Goal: Use online tool/utility: Use online tool/utility

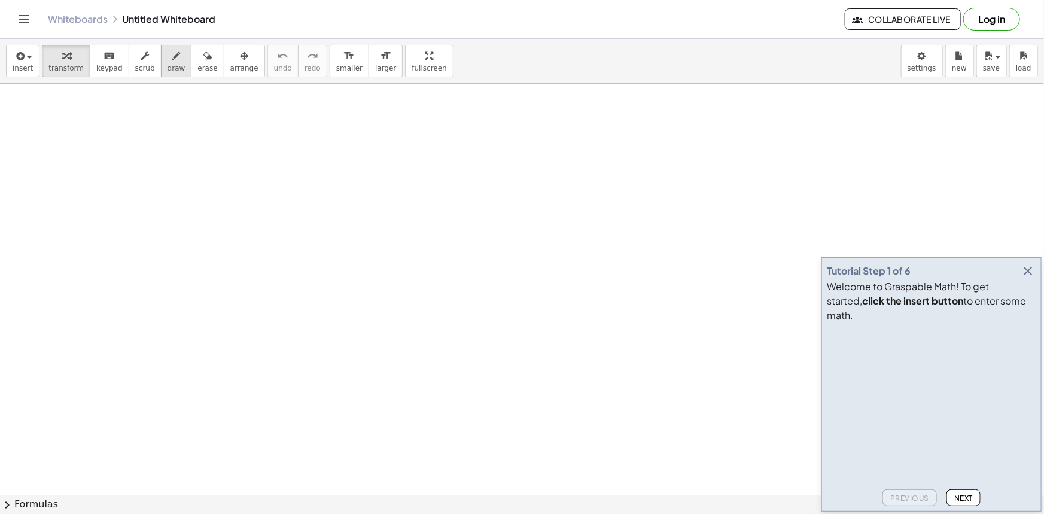
click at [167, 71] on span "draw" at bounding box center [176, 68] width 18 height 8
click at [167, 69] on span "draw" at bounding box center [176, 68] width 18 height 8
click at [167, 65] on span "draw" at bounding box center [176, 68] width 18 height 8
drag, startPoint x: 190, startPoint y: 157, endPoint x: 188, endPoint y: 180, distance: 22.9
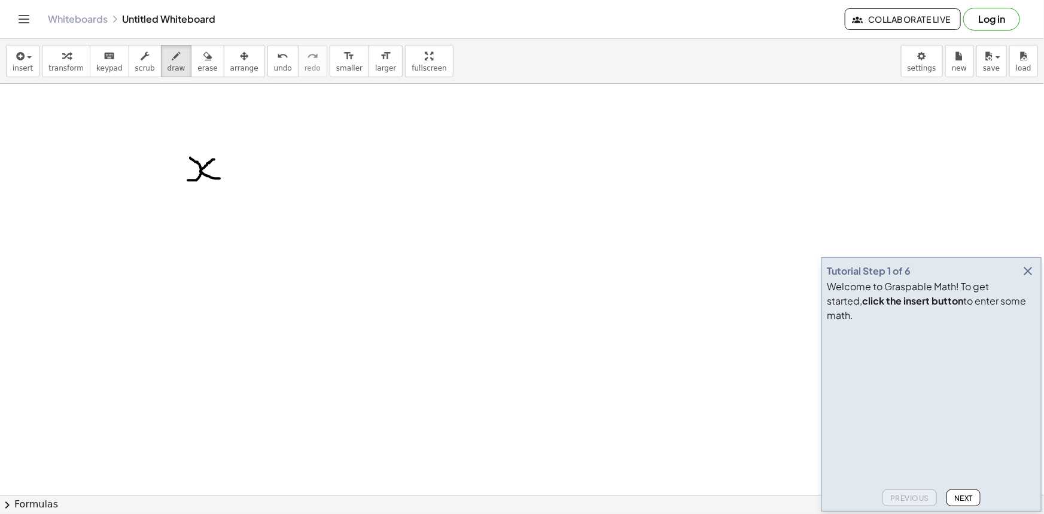
drag, startPoint x: 214, startPoint y: 159, endPoint x: 219, endPoint y: 178, distance: 19.9
drag, startPoint x: 236, startPoint y: 167, endPoint x: 250, endPoint y: 164, distance: 14.0
drag, startPoint x: 240, startPoint y: 160, endPoint x: 242, endPoint y: 173, distance: 13.8
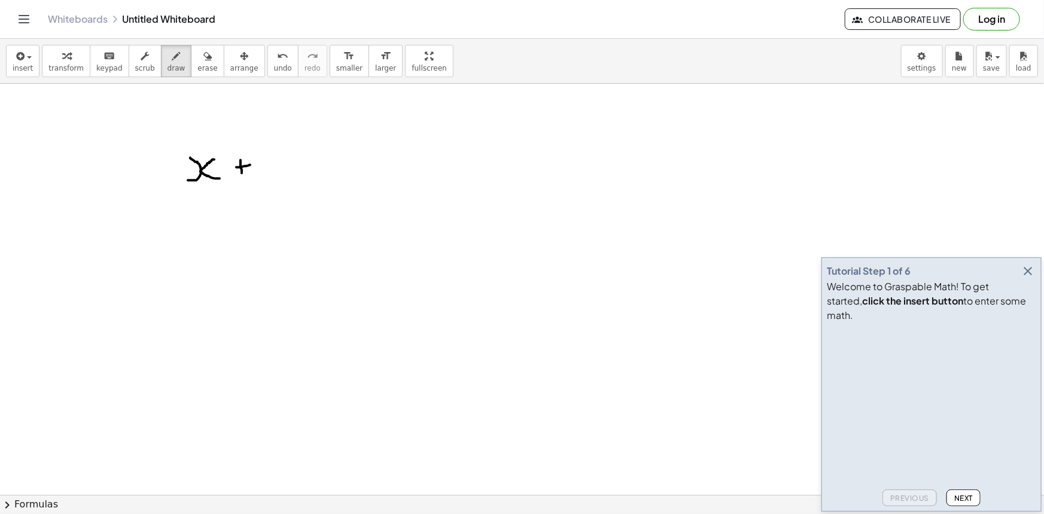
drag, startPoint x: 266, startPoint y: 162, endPoint x: 272, endPoint y: 196, distance: 34.5
drag, startPoint x: 320, startPoint y: 167, endPoint x: 334, endPoint y: 168, distance: 14.4
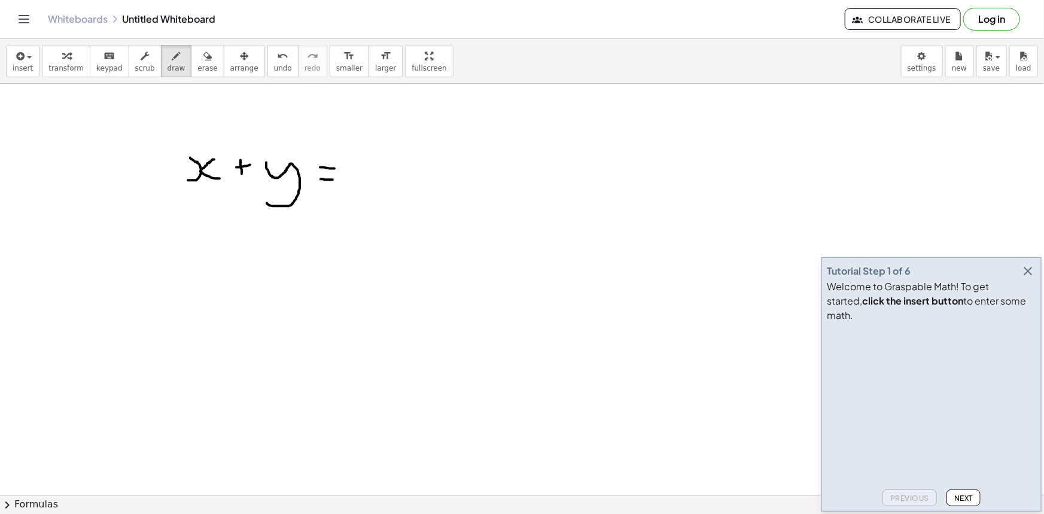
drag, startPoint x: 321, startPoint y: 179, endPoint x: 333, endPoint y: 179, distance: 12.0
drag, startPoint x: 358, startPoint y: 161, endPoint x: 359, endPoint y: 175, distance: 13.2
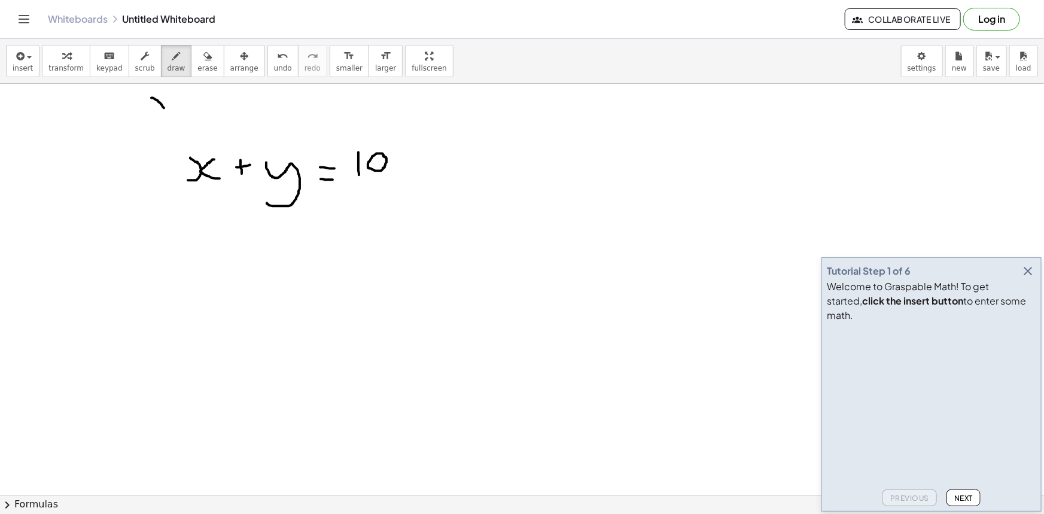
drag, startPoint x: 151, startPoint y: 97, endPoint x: 167, endPoint y: 110, distance: 20.0
drag, startPoint x: 167, startPoint y: 96, endPoint x: 154, endPoint y: 107, distance: 16.9
drag, startPoint x: 182, startPoint y: 99, endPoint x: 190, endPoint y: 98, distance: 8.4
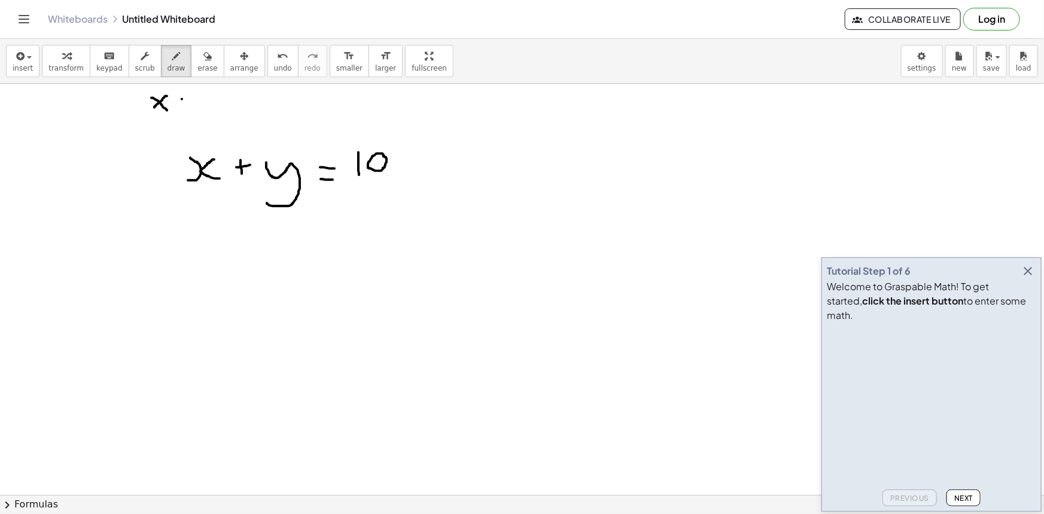
drag, startPoint x: 181, startPoint y: 105, endPoint x: 191, endPoint y: 105, distance: 10.8
drag, startPoint x: 213, startPoint y: 94, endPoint x: 209, endPoint y: 114, distance: 20.6
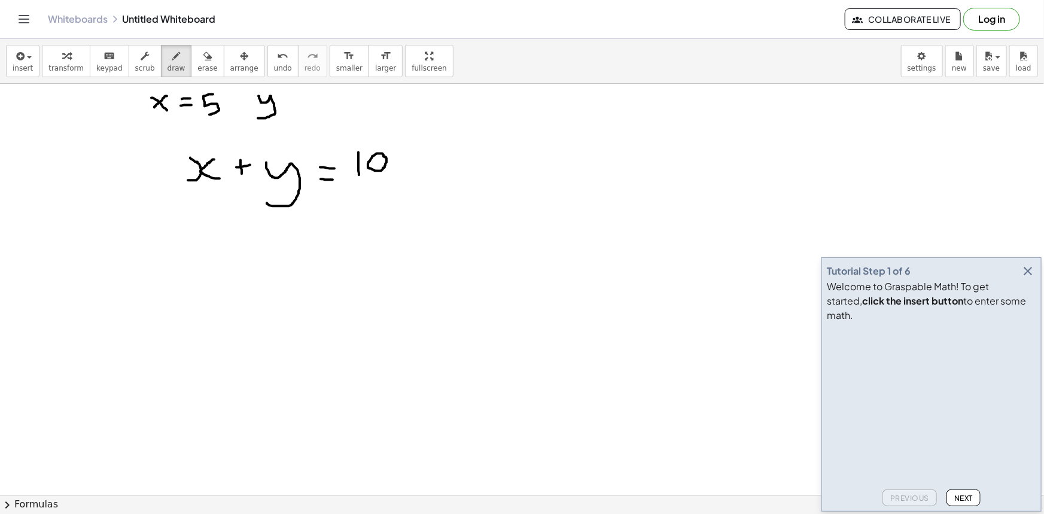
drag, startPoint x: 258, startPoint y: 96, endPoint x: 258, endPoint y: 118, distance: 22.1
drag, startPoint x: 279, startPoint y: 96, endPoint x: 286, endPoint y: 101, distance: 8.5
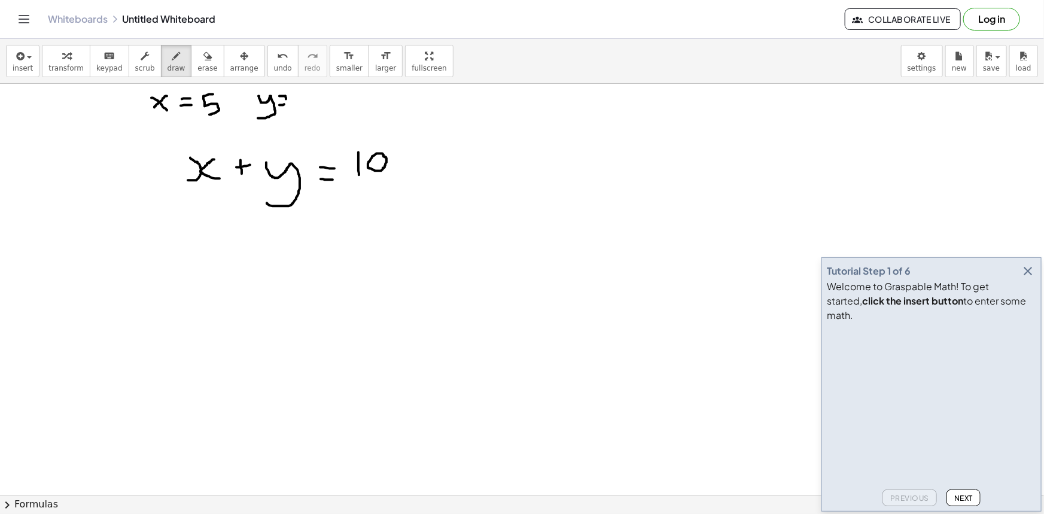
drag, startPoint x: 298, startPoint y: 90, endPoint x: 303, endPoint y: 105, distance: 15.3
drag, startPoint x: 193, startPoint y: 255, endPoint x: 199, endPoint y: 276, distance: 21.0
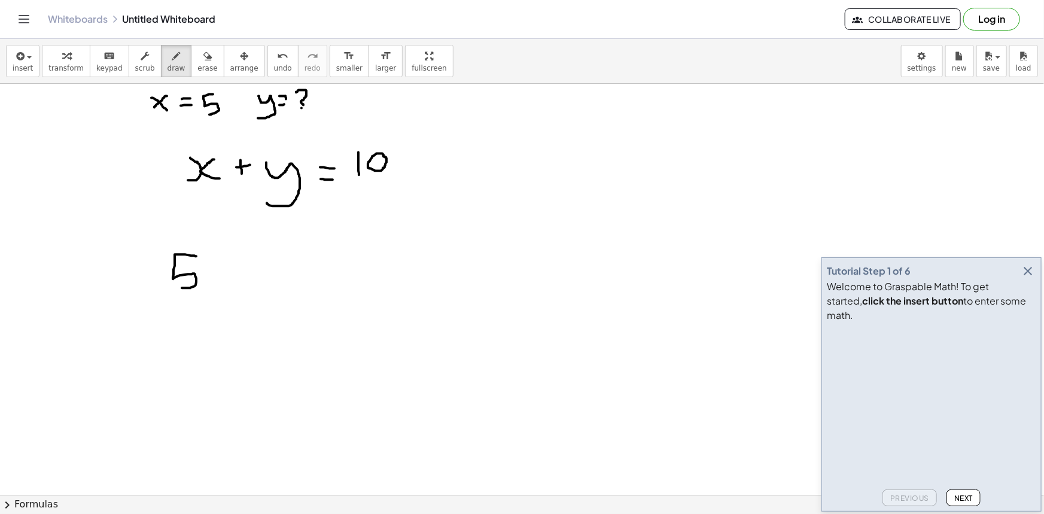
drag, startPoint x: 208, startPoint y: 272, endPoint x: 226, endPoint y: 269, distance: 18.3
drag, startPoint x: 215, startPoint y: 264, endPoint x: 231, endPoint y: 272, distance: 17.7
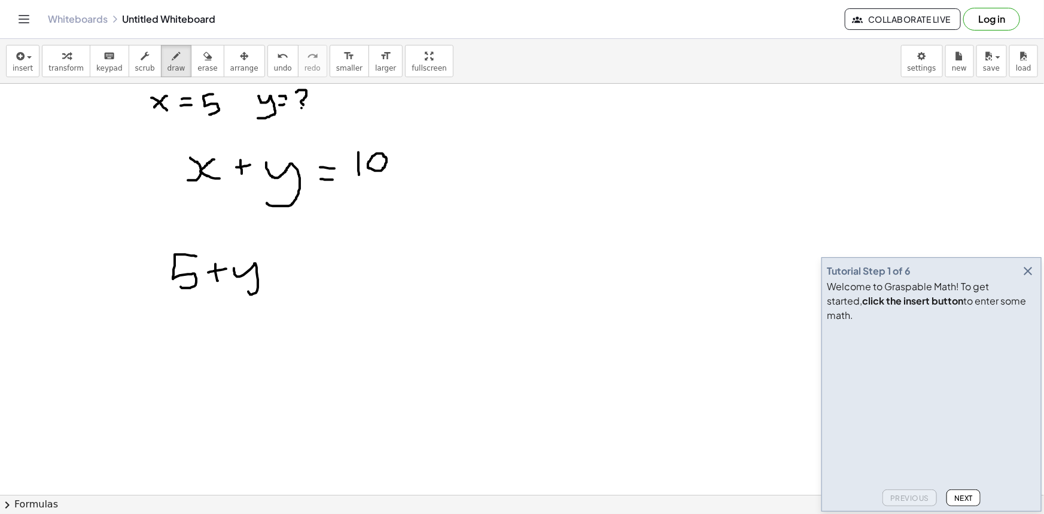
drag, startPoint x: 234, startPoint y: 268, endPoint x: 248, endPoint y: 288, distance: 24.5
drag, startPoint x: 276, startPoint y: 268, endPoint x: 283, endPoint y: 267, distance: 7.2
drag, startPoint x: 276, startPoint y: 274, endPoint x: 291, endPoint y: 274, distance: 15.0
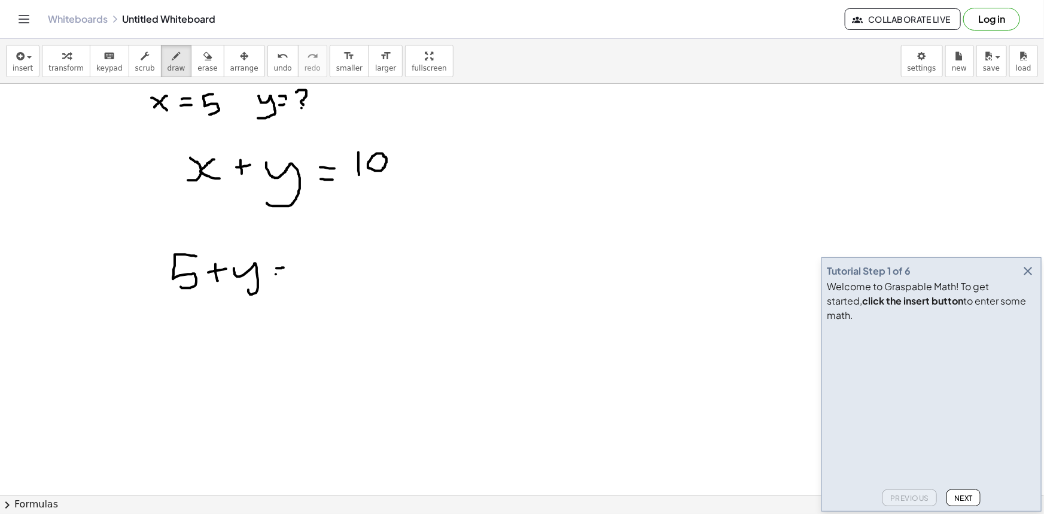
drag, startPoint x: 314, startPoint y: 272, endPoint x: 315, endPoint y: 280, distance: 9.1
drag, startPoint x: 227, startPoint y: 338, endPoint x: 231, endPoint y: 359, distance: 21.9
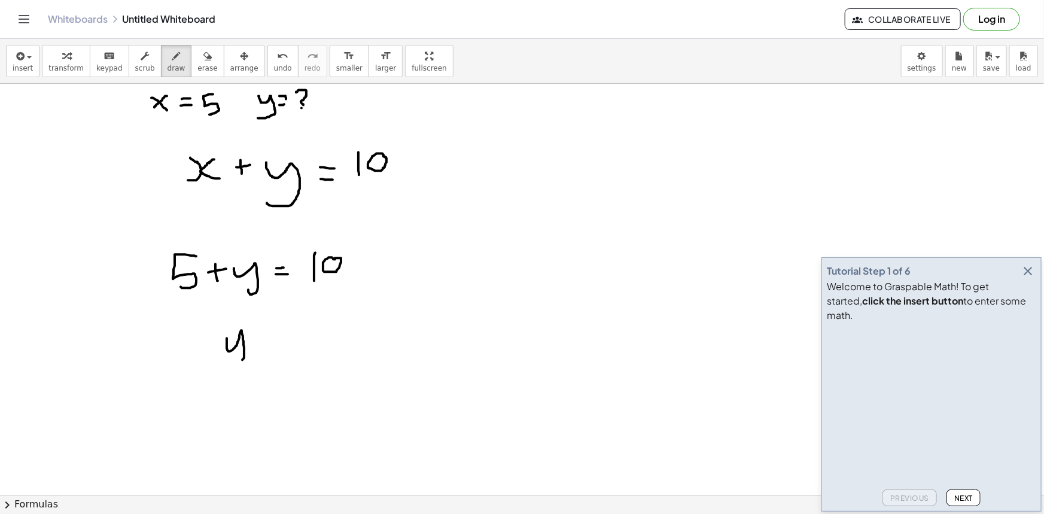
drag, startPoint x: 267, startPoint y: 328, endPoint x: 277, endPoint y: 329, distance: 10.2
drag, startPoint x: 264, startPoint y: 340, endPoint x: 279, endPoint y: 339, distance: 15.0
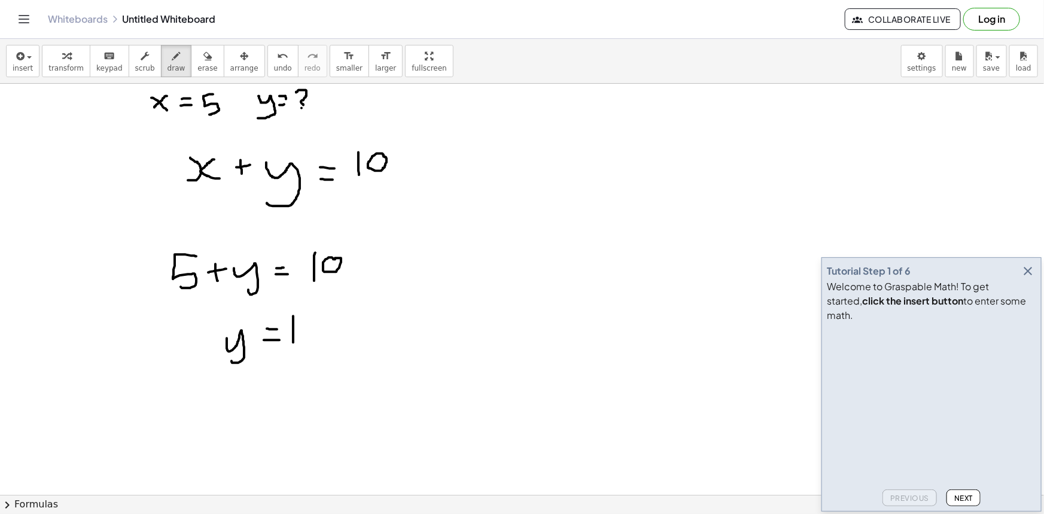
drag, startPoint x: 293, startPoint y: 316, endPoint x: 293, endPoint y: 342, distance: 26.3
drag, startPoint x: 339, startPoint y: 324, endPoint x: 346, endPoint y: 323, distance: 7.2
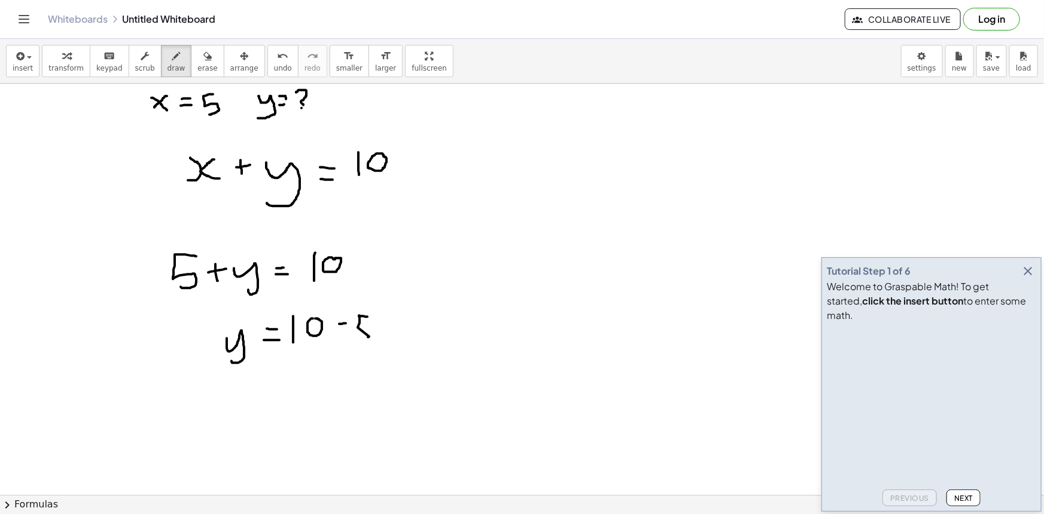
drag, startPoint x: 367, startPoint y: 316, endPoint x: 368, endPoint y: 337, distance: 20.3
drag, startPoint x: 356, startPoint y: 329, endPoint x: 368, endPoint y: 341, distance: 16.5
drag
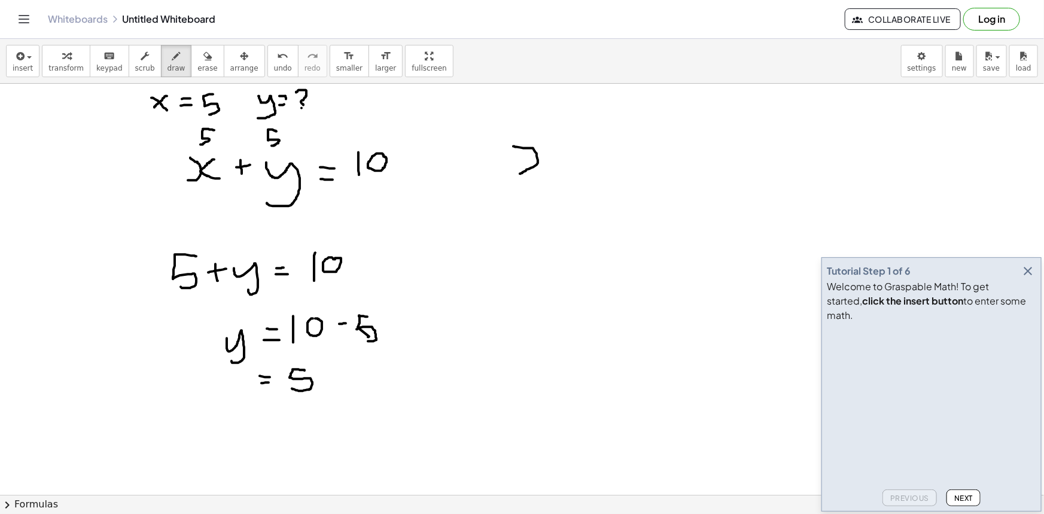
drag, startPoint x: 520, startPoint y: 147, endPoint x: 544, endPoint y: 175, distance: 36.9
drag, startPoint x: 562, startPoint y: 163, endPoint x: 577, endPoint y: 159, distance: 16.0
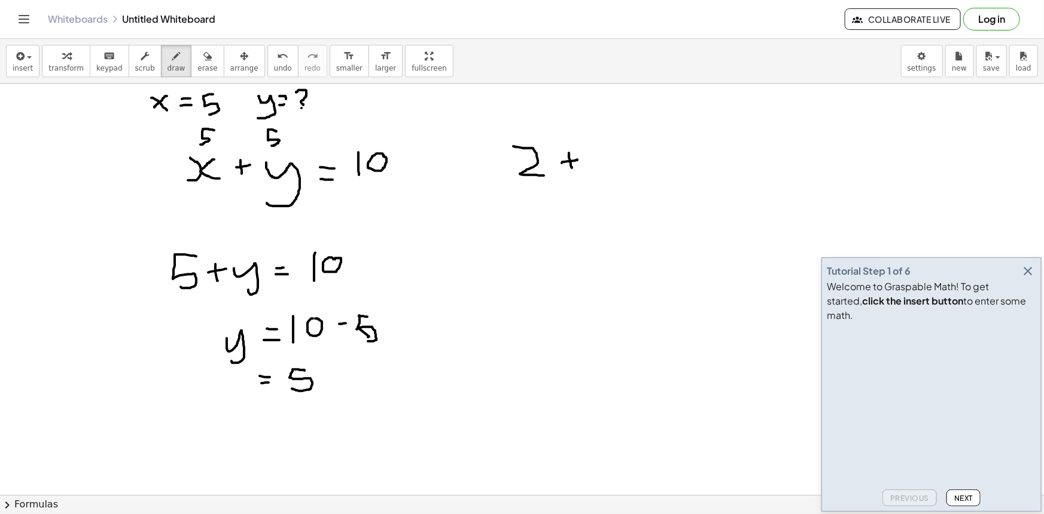
drag, startPoint x: 569, startPoint y: 153, endPoint x: 572, endPoint y: 167, distance: 15.2
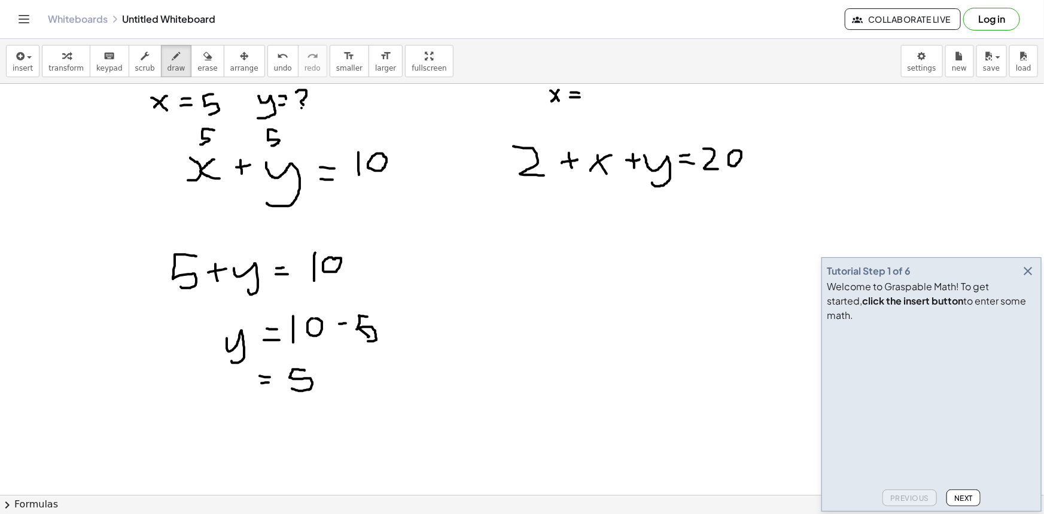
drag, startPoint x: 515, startPoint y: 234, endPoint x: 533, endPoint y: 254, distance: 27.1
drag, startPoint x: 545, startPoint y: 239, endPoint x: 559, endPoint y: 239, distance: 13.8
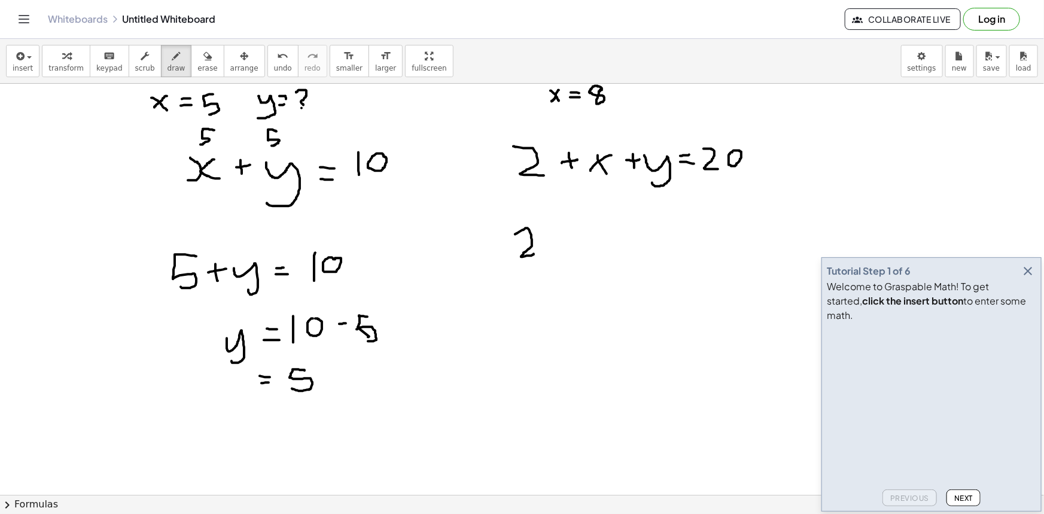
drag, startPoint x: 551, startPoint y: 229, endPoint x: 550, endPoint y: 246, distance: 16.8
drag, startPoint x: 590, startPoint y: 224, endPoint x: 596, endPoint y: 231, distance: 8.9
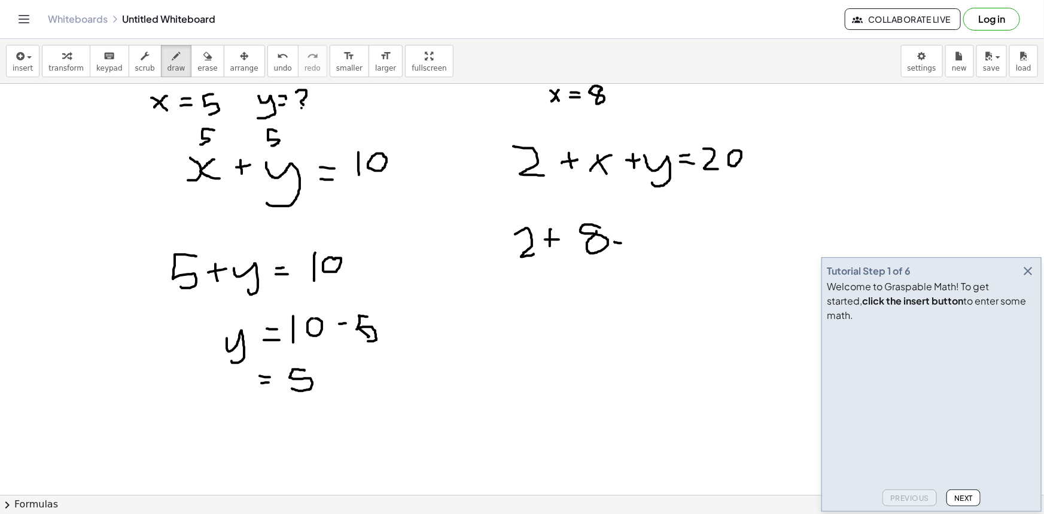
drag, startPoint x: 618, startPoint y: 238, endPoint x: 640, endPoint y: 237, distance: 22.1
drag, startPoint x: 640, startPoint y: 237, endPoint x: 670, endPoint y: 252, distance: 33.4
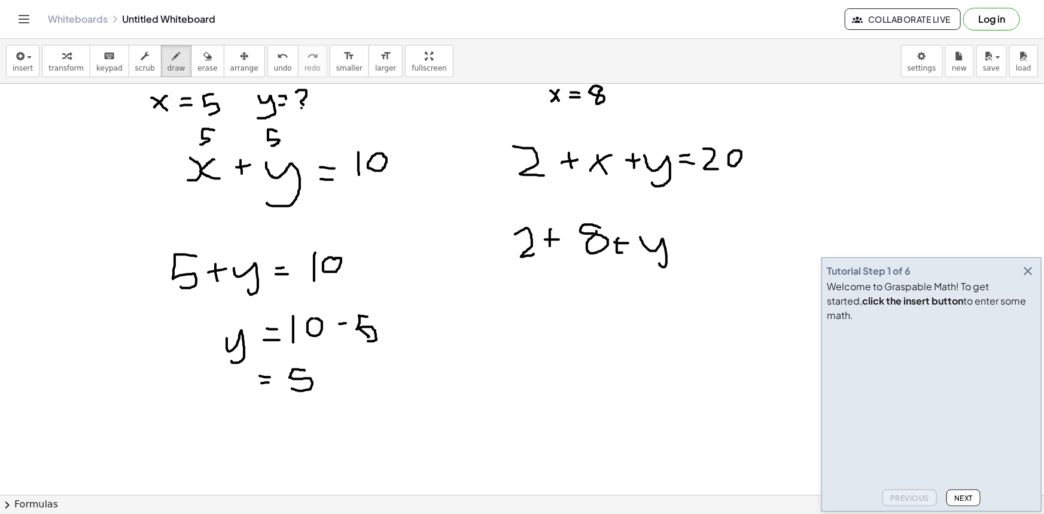
drag, startPoint x: 680, startPoint y: 250, endPoint x: 700, endPoint y: 245, distance: 20.3
drag, startPoint x: 703, startPoint y: 228, endPoint x: 723, endPoint y: 242, distance: 24.4
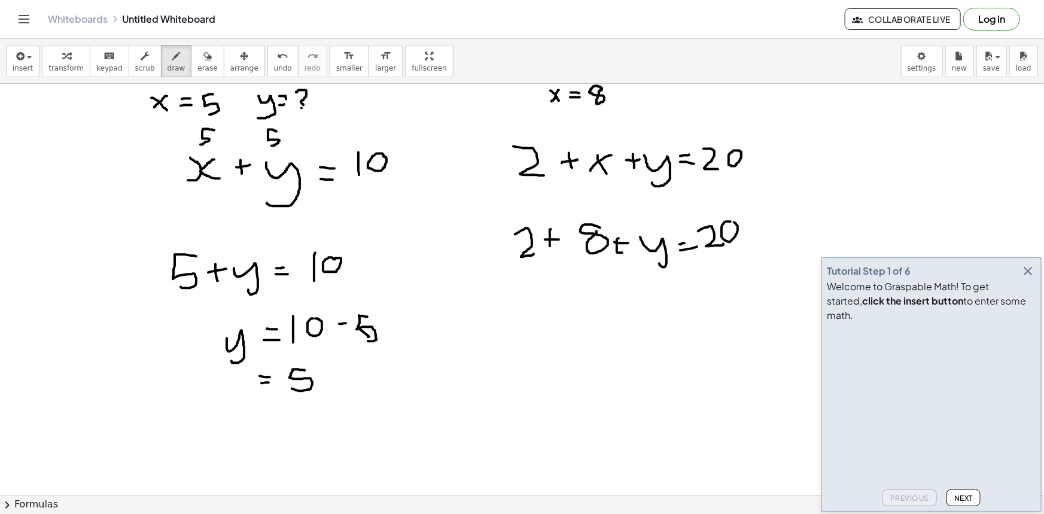
drag, startPoint x: 721, startPoint y: 235, endPoint x: 721, endPoint y: 221, distance: 14.4
drag, startPoint x: 647, startPoint y: 296, endPoint x: 658, endPoint y: 297, distance: 10.8
drag, startPoint x: 658, startPoint y: 295, endPoint x: 644, endPoint y: 313, distance: 23.0
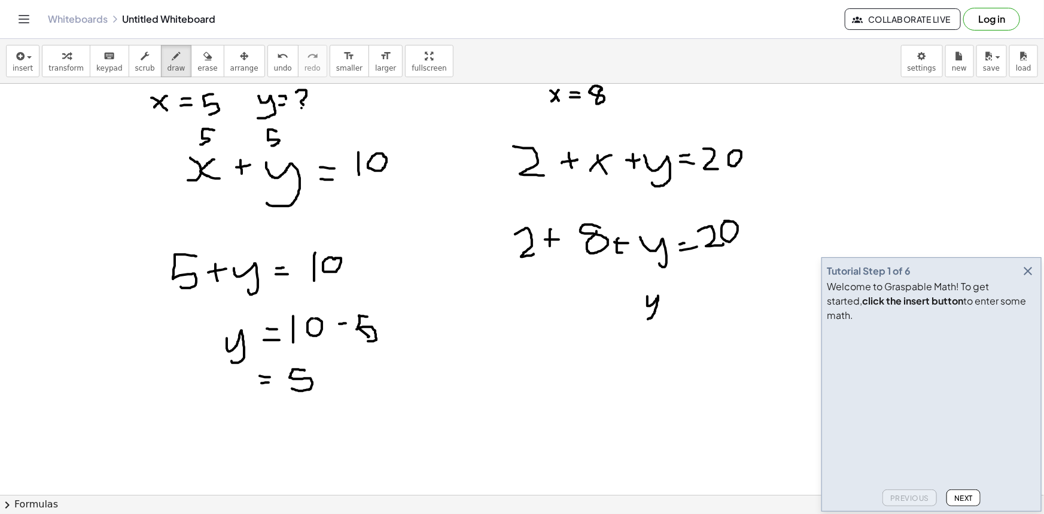
drag, startPoint x: 670, startPoint y: 299, endPoint x: 678, endPoint y: 298, distance: 7.2
drag, startPoint x: 670, startPoint y: 304, endPoint x: 679, endPoint y: 305, distance: 9.0
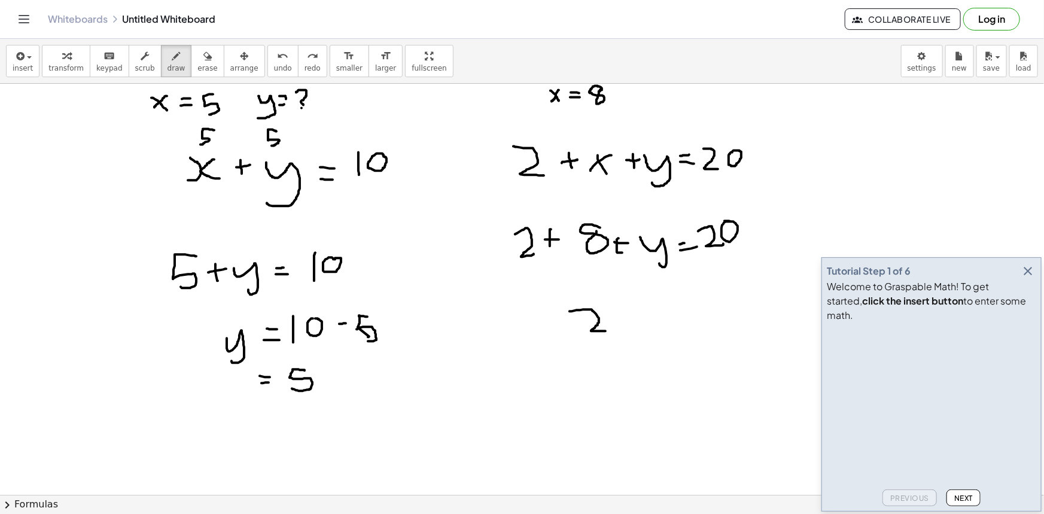
drag, startPoint x: 569, startPoint y: 311, endPoint x: 605, endPoint y: 331, distance: 41.0
drag, startPoint x: 611, startPoint y: 322, endPoint x: 619, endPoint y: 319, distance: 8.7
drag, startPoint x: 615, startPoint y: 317, endPoint x: 620, endPoint y: 323, distance: 8.0
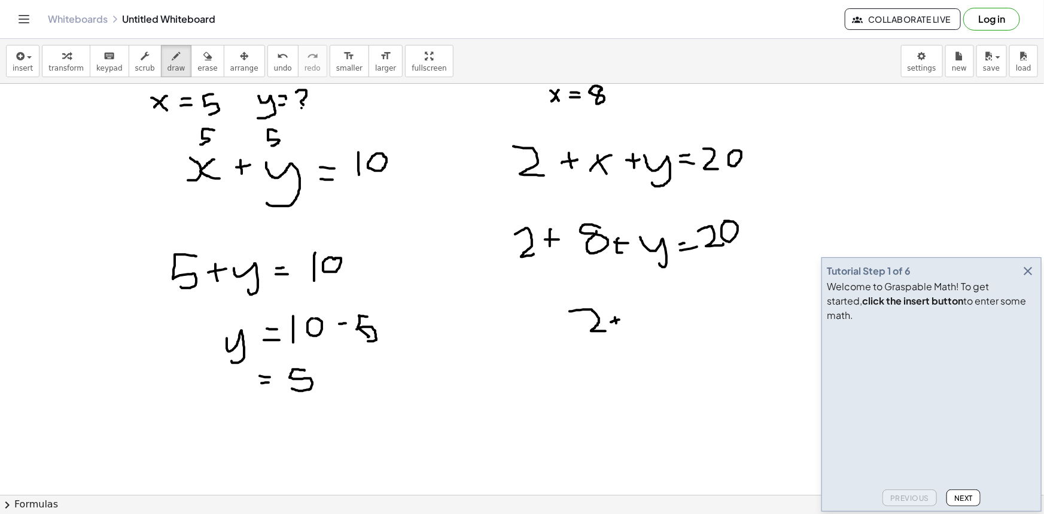
drag, startPoint x: 638, startPoint y: 304, endPoint x: 644, endPoint y: 306, distance: 6.2
drag, startPoint x: 646, startPoint y: 325, endPoint x: 657, endPoint y: 322, distance: 11.3
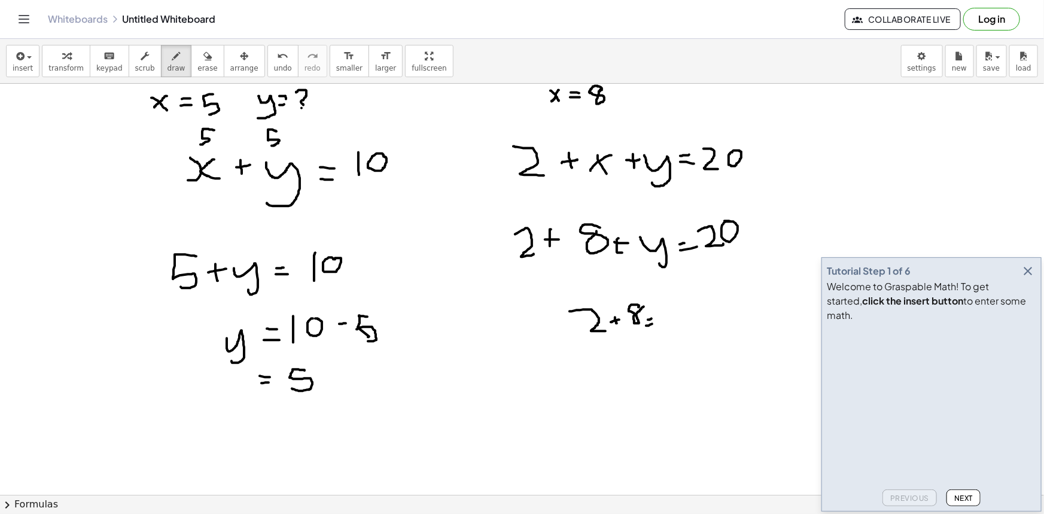
drag, startPoint x: 670, startPoint y: 309, endPoint x: 700, endPoint y: 323, distance: 33.2
drag, startPoint x: 713, startPoint y: 312, endPoint x: 708, endPoint y: 335, distance: 23.4
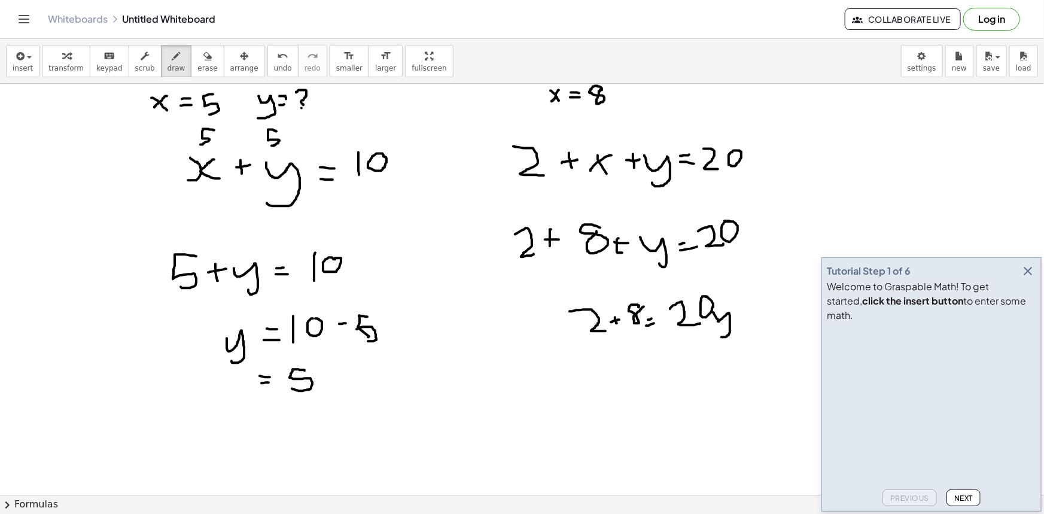
drag, startPoint x: 611, startPoint y: 302, endPoint x: 600, endPoint y: 324, distance: 24.4
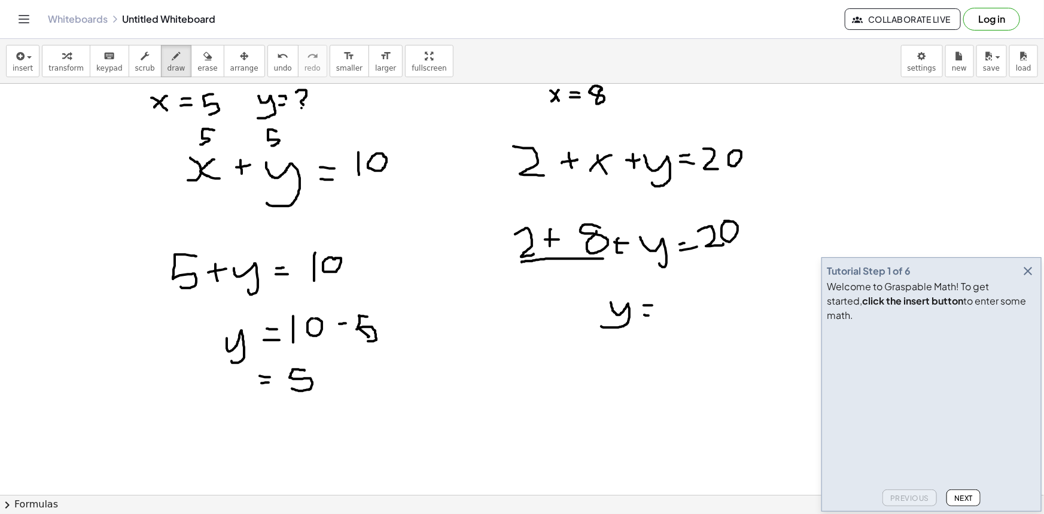
drag, startPoint x: 522, startPoint y: 262, endPoint x: 603, endPoint y: 258, distance: 81.4
drag, startPoint x: 544, startPoint y: 217, endPoint x: 755, endPoint y: 202, distance: 212.2
drag, startPoint x: 554, startPoint y: 257, endPoint x: 552, endPoint y: 266, distance: 8.6
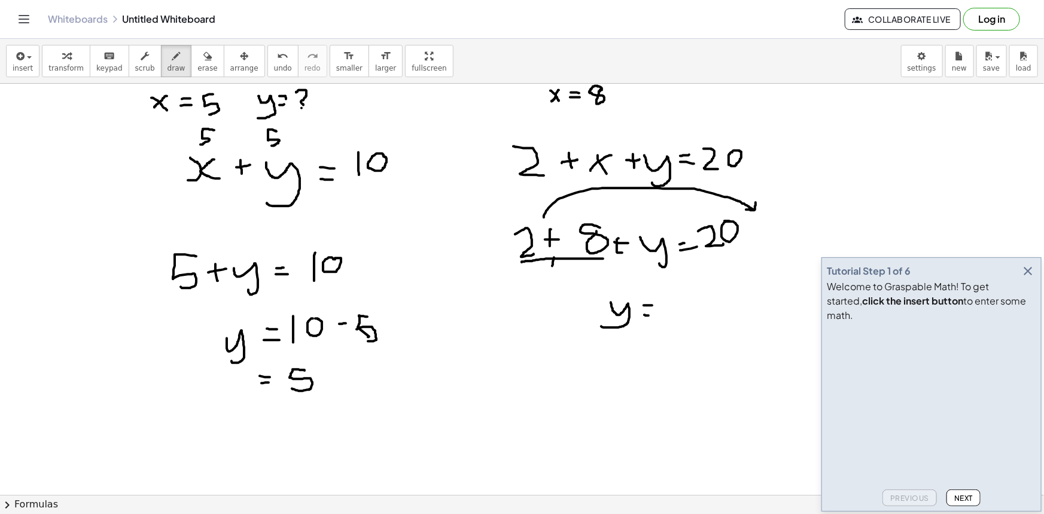
drag, startPoint x: 538, startPoint y: 273, endPoint x: 539, endPoint y: 291, distance: 18.0
drag, startPoint x: 667, startPoint y: 286, endPoint x: 678, endPoint y: 310, distance: 26.2
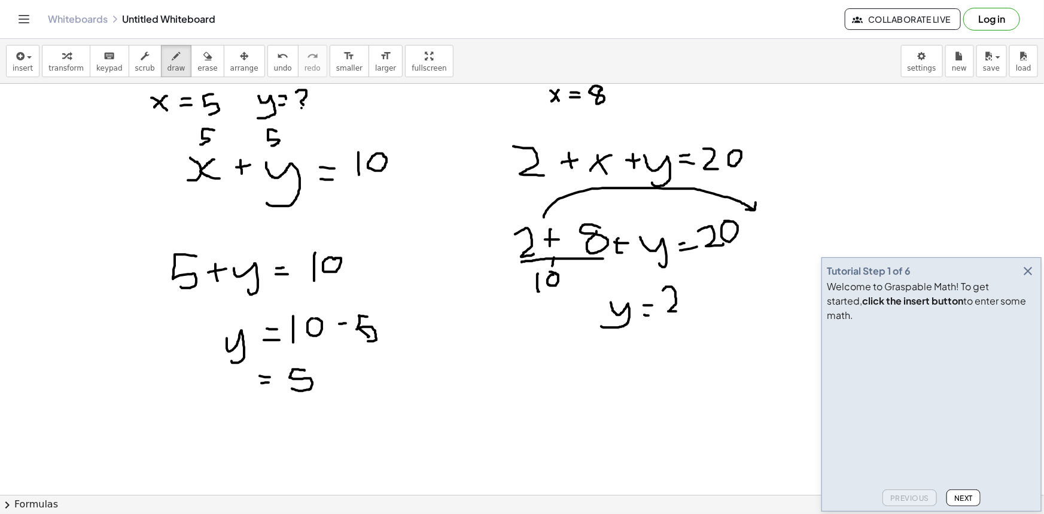
drag, startPoint x: 702, startPoint y: 302, endPoint x: 717, endPoint y: 299, distance: 15.8
drag, startPoint x: 732, startPoint y: 290, endPoint x: 738, endPoint y: 312, distance: 22.3
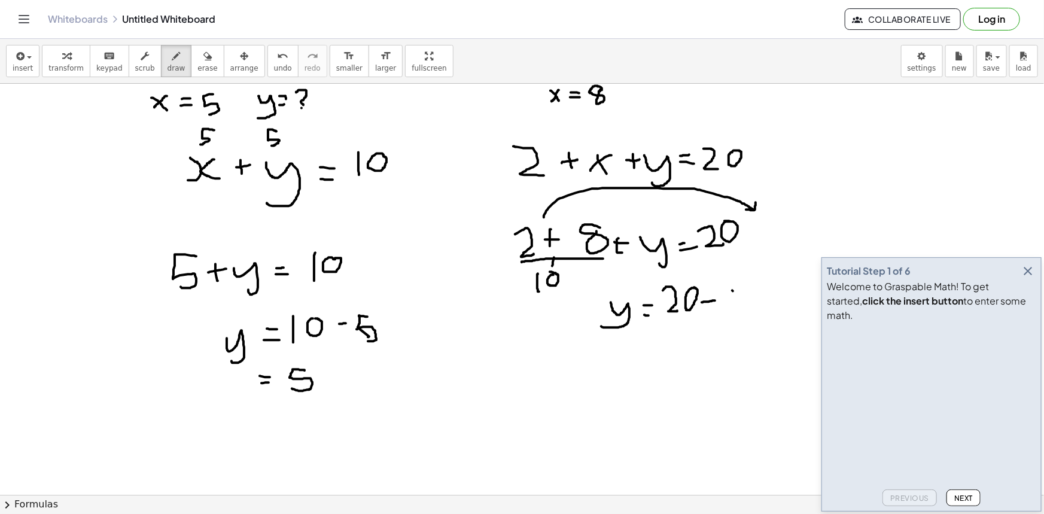
drag, startPoint x: 634, startPoint y: 341, endPoint x: 642, endPoint y: 340, distance: 7.9
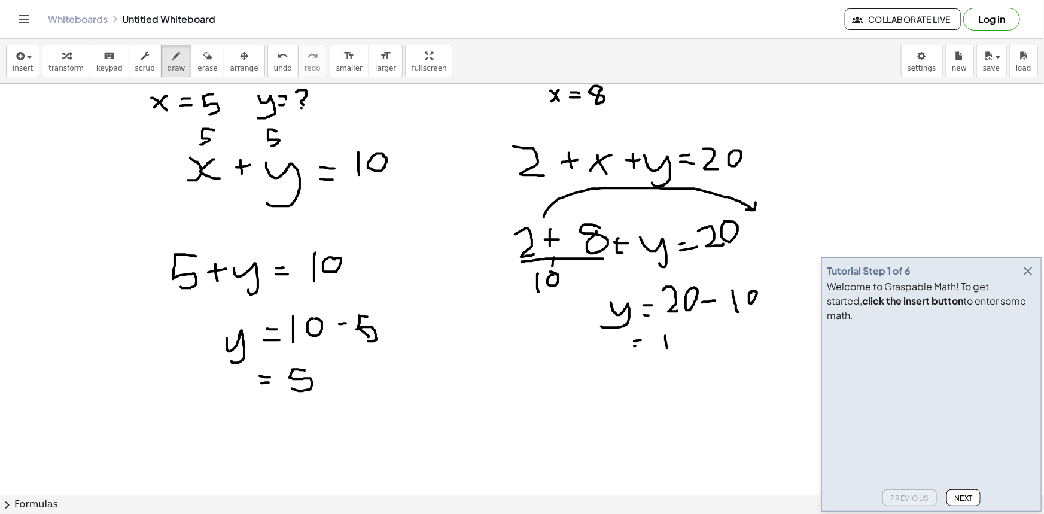
drag, startPoint x: 665, startPoint y: 336, endPoint x: 667, endPoint y: 349, distance: 13.9
drag, startPoint x: 645, startPoint y: 120, endPoint x: 644, endPoint y: 133, distance: 13.2
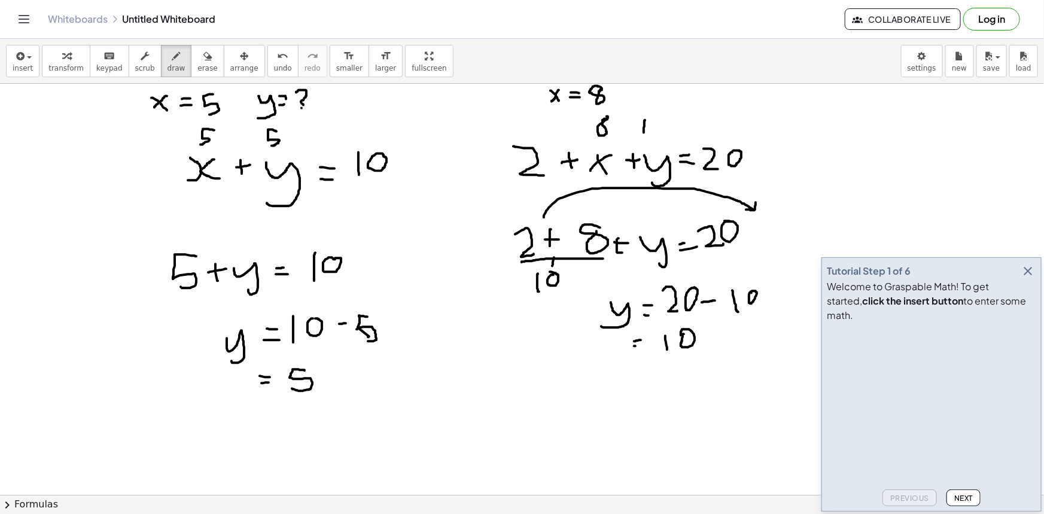
drag, startPoint x: 657, startPoint y: 114, endPoint x: 612, endPoint y: 132, distance: 47.8
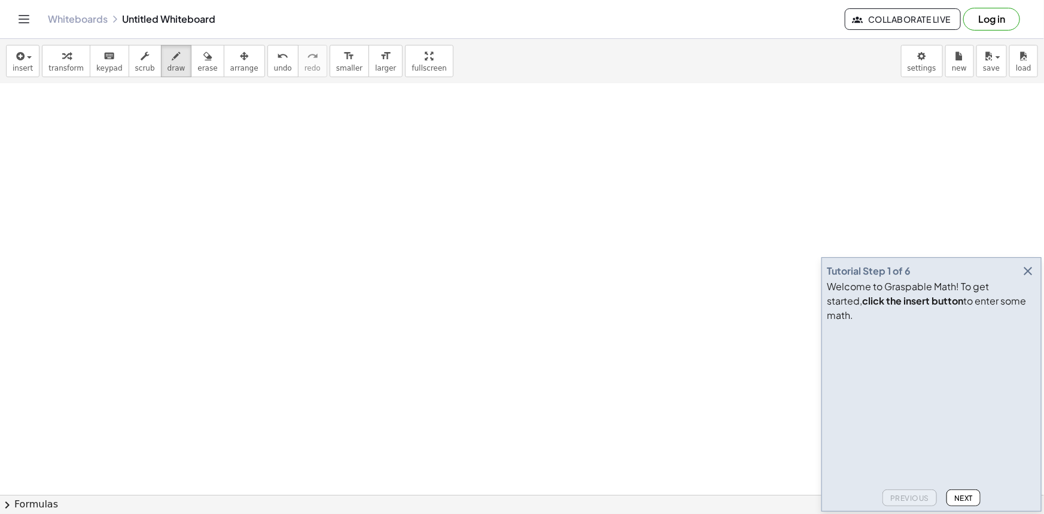
scroll to position [380, 0]
drag, startPoint x: 96, startPoint y: 122, endPoint x: 108, endPoint y: 137, distance: 19.5
click at [108, 137] on div at bounding box center [522, 153] width 1044 height 900
drag, startPoint x: 109, startPoint y: 122, endPoint x: 117, endPoint y: 131, distance: 11.9
click at [95, 132] on div at bounding box center [522, 153] width 1044 height 900
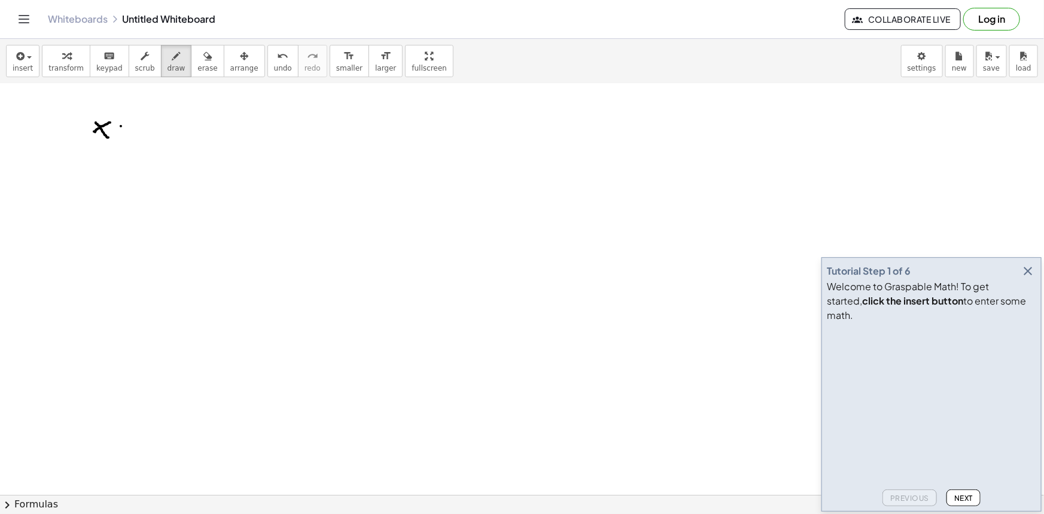
click at [124, 125] on div at bounding box center [522, 153] width 1044 height 900
drag, startPoint x: 118, startPoint y: 132, endPoint x: 127, endPoint y: 132, distance: 9.6
click at [127, 132] on div at bounding box center [522, 153] width 1044 height 900
drag, startPoint x: 145, startPoint y: 114, endPoint x: 154, endPoint y: 126, distance: 15.1
click at [154, 126] on div at bounding box center [522, 153] width 1044 height 900
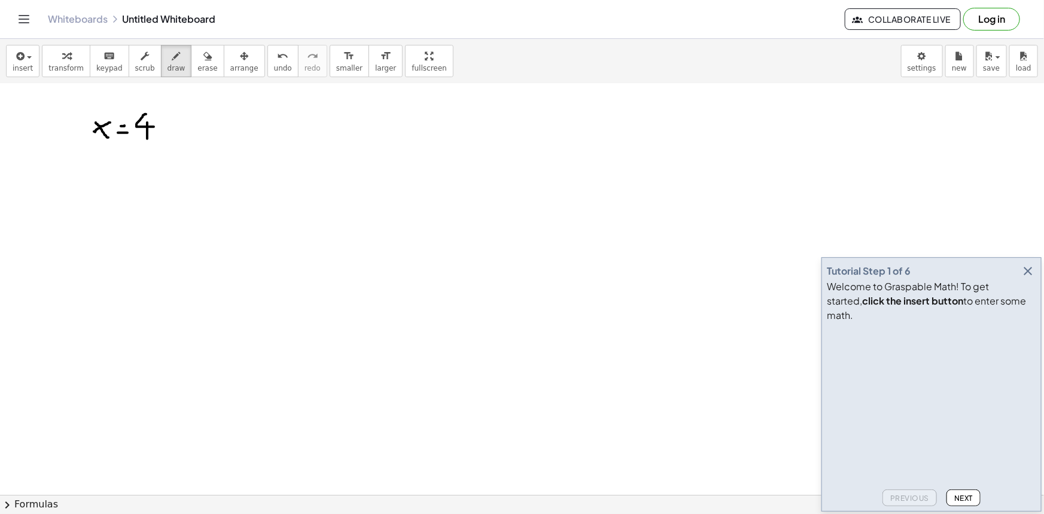
drag, startPoint x: 147, startPoint y: 122, endPoint x: 147, endPoint y: 138, distance: 16.2
click at [147, 138] on div at bounding box center [522, 153] width 1044 height 900
drag, startPoint x: 181, startPoint y: 125, endPoint x: 192, endPoint y: 132, distance: 13.4
click at [191, 132] on div at bounding box center [522, 153] width 1044 height 900
drag, startPoint x: 195, startPoint y: 126, endPoint x: 178, endPoint y: 139, distance: 21.3
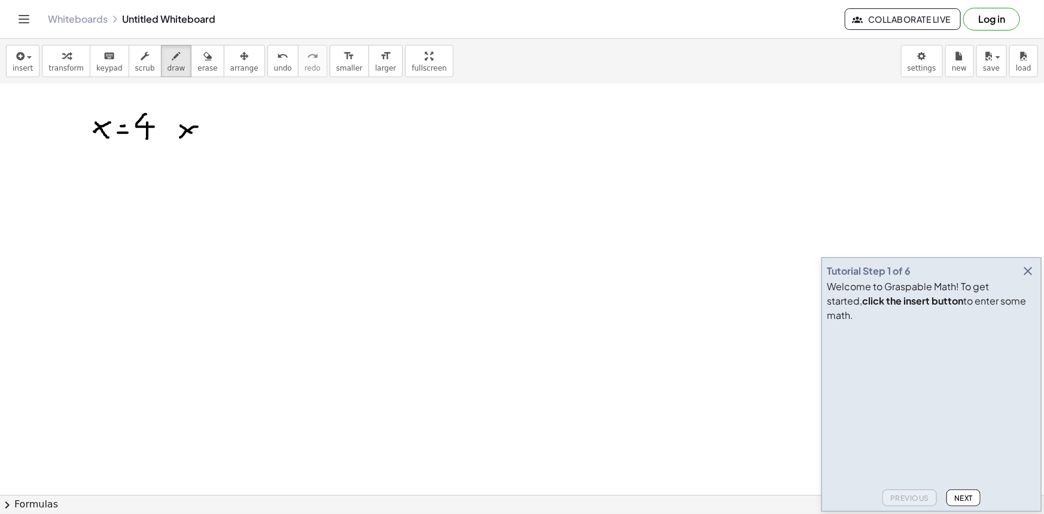
click at [178, 139] on div at bounding box center [522, 153] width 1044 height 900
click at [207, 124] on div at bounding box center [522, 153] width 1044 height 900
click at [203, 128] on div at bounding box center [522, 153] width 1044 height 900
drag, startPoint x: 218, startPoint y: 114, endPoint x: 224, endPoint y: 115, distance: 6.1
click at [218, 114] on div at bounding box center [522, 153] width 1044 height 900
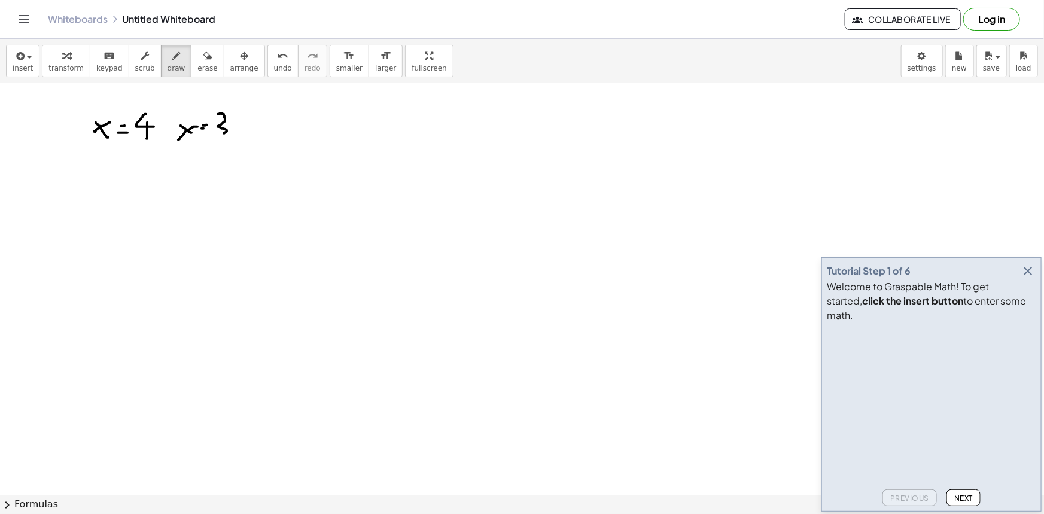
drag, startPoint x: 224, startPoint y: 115, endPoint x: 220, endPoint y: 135, distance: 20.1
click at [220, 135] on div at bounding box center [522, 153] width 1044 height 900
drag, startPoint x: 111, startPoint y: 209, endPoint x: 121, endPoint y: 219, distance: 14.4
click at [121, 219] on div at bounding box center [522, 153] width 1044 height 900
drag, startPoint x: 126, startPoint y: 206, endPoint x: 109, endPoint y: 220, distance: 21.6
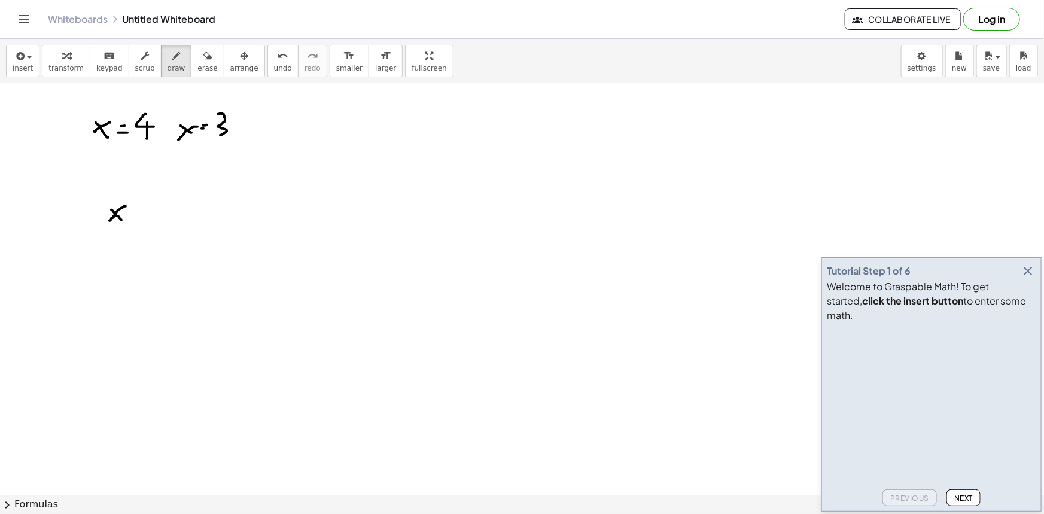
click at [109, 220] on div at bounding box center [522, 153] width 1044 height 900
drag, startPoint x: 132, startPoint y: 211, endPoint x: 142, endPoint y: 211, distance: 10.2
click at [142, 211] on div at bounding box center [522, 153] width 1044 height 900
drag, startPoint x: 136, startPoint y: 203, endPoint x: 136, endPoint y: 216, distance: 12.6
click at [136, 216] on div at bounding box center [522, 153] width 1044 height 900
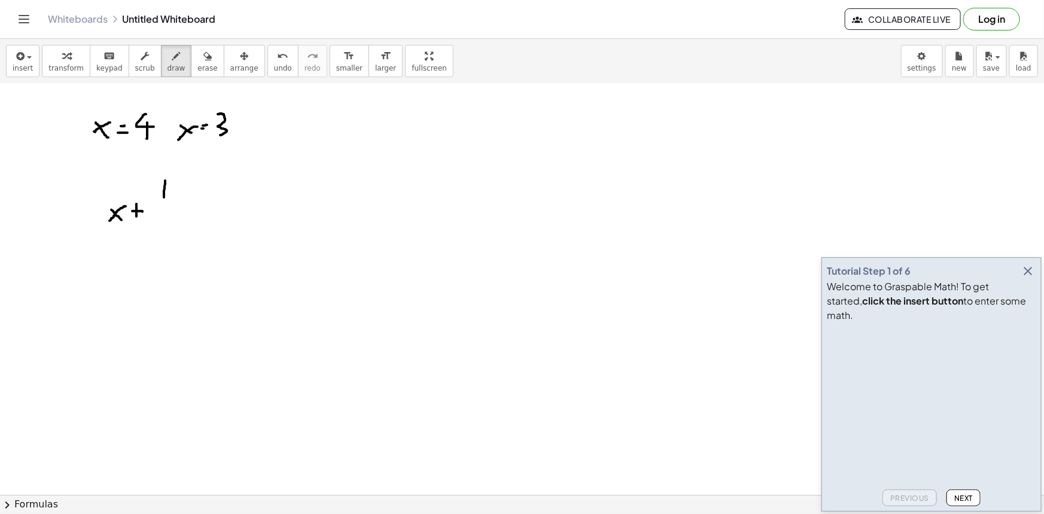
drag, startPoint x: 165, startPoint y: 180, endPoint x: 164, endPoint y: 197, distance: 16.8
click at [164, 197] on div at bounding box center [522, 153] width 1044 height 900
drag, startPoint x: 151, startPoint y: 205, endPoint x: 175, endPoint y: 202, distance: 23.6
click at [175, 202] on div at bounding box center [522, 153] width 1044 height 900
drag, startPoint x: 158, startPoint y: 216, endPoint x: 167, endPoint y: 222, distance: 10.0
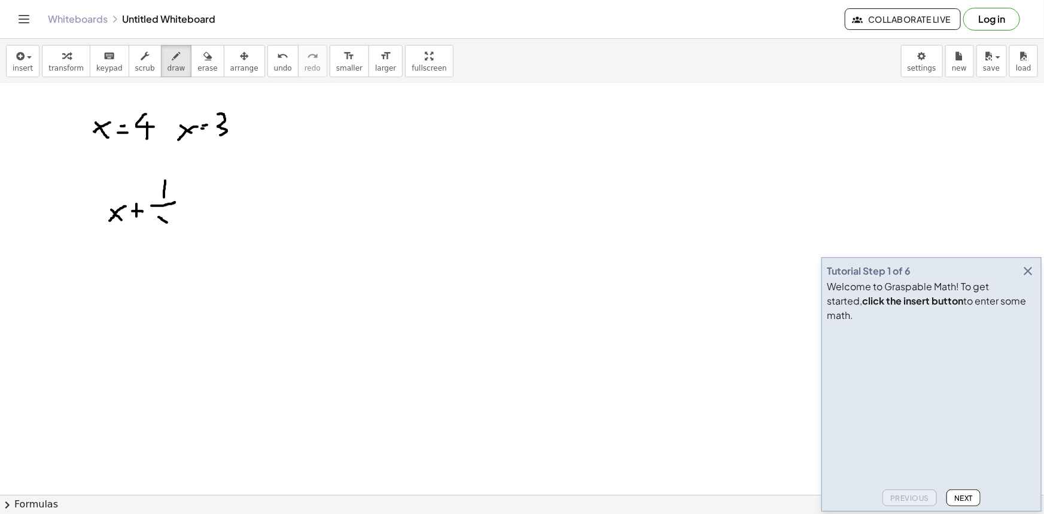
click at [167, 222] on div at bounding box center [522, 153] width 1044 height 900
drag, startPoint x: 166, startPoint y: 215, endPoint x: 157, endPoint y: 222, distance: 11.5
click at [157, 222] on div at bounding box center [522, 153] width 1044 height 900
drag, startPoint x: 198, startPoint y: 199, endPoint x: 206, endPoint y: 201, distance: 8.0
click at [206, 201] on div at bounding box center [522, 153] width 1044 height 900
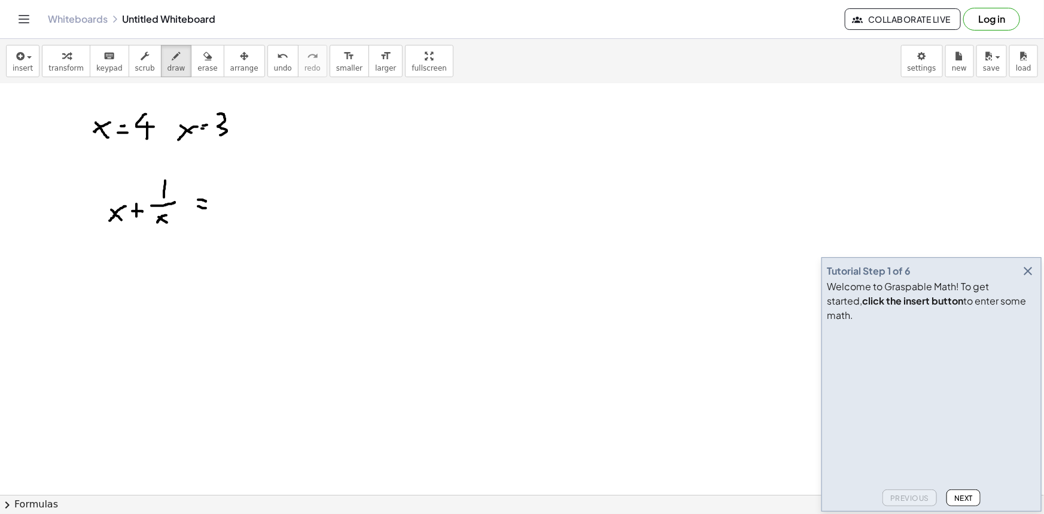
drag, startPoint x: 198, startPoint y: 206, endPoint x: 206, endPoint y: 208, distance: 8.6
click at [206, 208] on div at bounding box center [522, 153] width 1044 height 900
drag, startPoint x: 227, startPoint y: 191, endPoint x: 256, endPoint y: 206, distance: 32.6
click at [256, 206] on div at bounding box center [522, 153] width 1044 height 900
drag, startPoint x: 234, startPoint y: 196, endPoint x: 239, endPoint y: 221, distance: 25.5
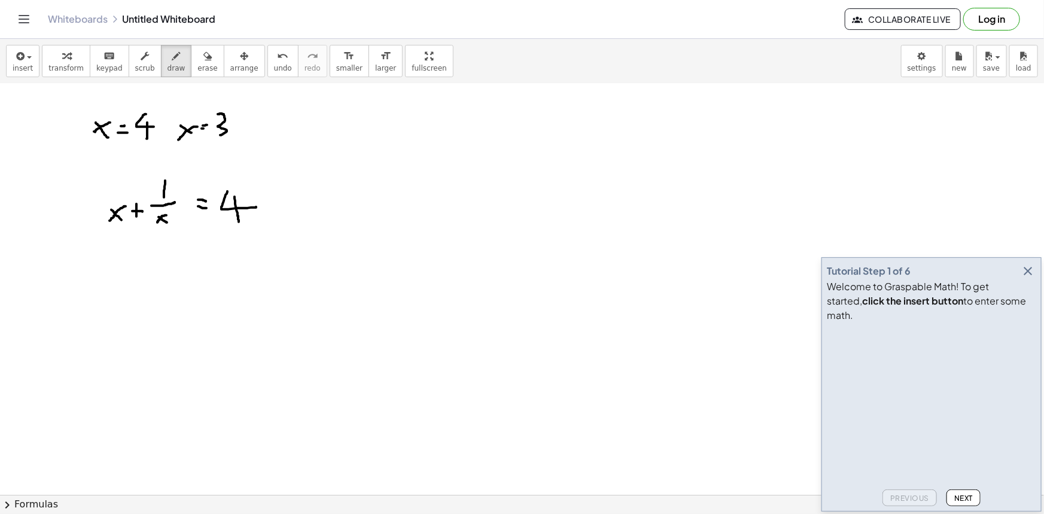
click at [239, 221] on div at bounding box center [522, 153] width 1044 height 900
drag, startPoint x: 272, startPoint y: 205, endPoint x: 280, endPoint y: 205, distance: 8.4
click at [280, 205] on div at bounding box center [522, 153] width 1044 height 900
drag, startPoint x: 275, startPoint y: 200, endPoint x: 277, endPoint y: 208, distance: 8.0
click at [277, 208] on div at bounding box center [522, 153] width 1044 height 900
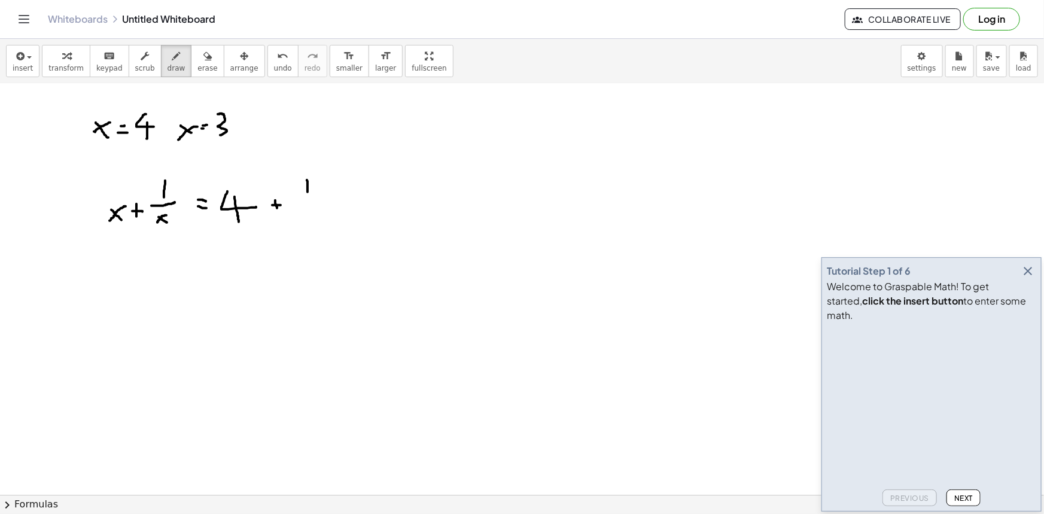
drag, startPoint x: 307, startPoint y: 179, endPoint x: 306, endPoint y: 199, distance: 19.1
click at [307, 198] on div at bounding box center [522, 153] width 1044 height 900
drag, startPoint x: 294, startPoint y: 204, endPoint x: 322, endPoint y: 203, distance: 28.1
click at [322, 203] on div at bounding box center [522, 153] width 1044 height 900
drag, startPoint x: 154, startPoint y: 214, endPoint x: 164, endPoint y: 219, distance: 11.2
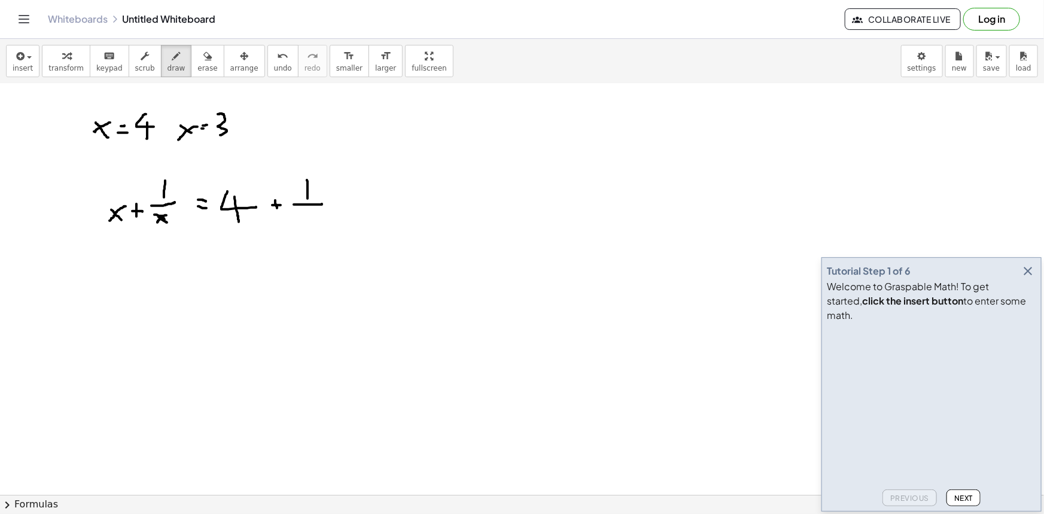
click at [164, 219] on div at bounding box center [522, 153] width 1044 height 900
drag, startPoint x: 166, startPoint y: 212, endPoint x: 160, endPoint y: 218, distance: 8.0
click at [160, 218] on div at bounding box center [522, 153] width 1044 height 900
drag, startPoint x: 305, startPoint y: 209, endPoint x: 319, endPoint y: 218, distance: 16.6
click at [319, 218] on div at bounding box center [522, 153] width 1044 height 900
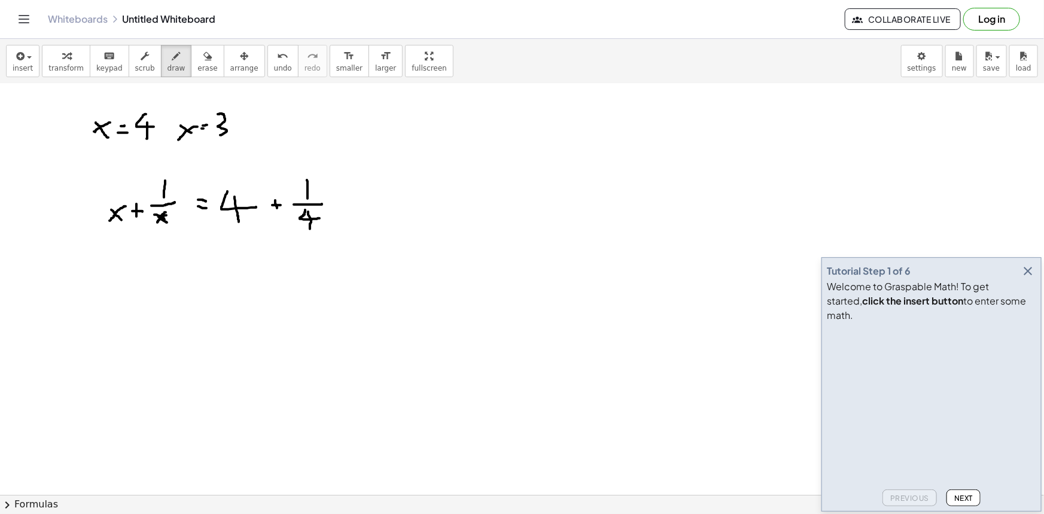
drag, startPoint x: 308, startPoint y: 211, endPoint x: 310, endPoint y: 228, distance: 17.4
click at [310, 228] on div at bounding box center [522, 153] width 1044 height 900
drag, startPoint x: 188, startPoint y: 261, endPoint x: 196, endPoint y: 261, distance: 7.8
click at [196, 261] on div at bounding box center [522, 153] width 1044 height 900
click at [191, 266] on div at bounding box center [522, 153] width 1044 height 900
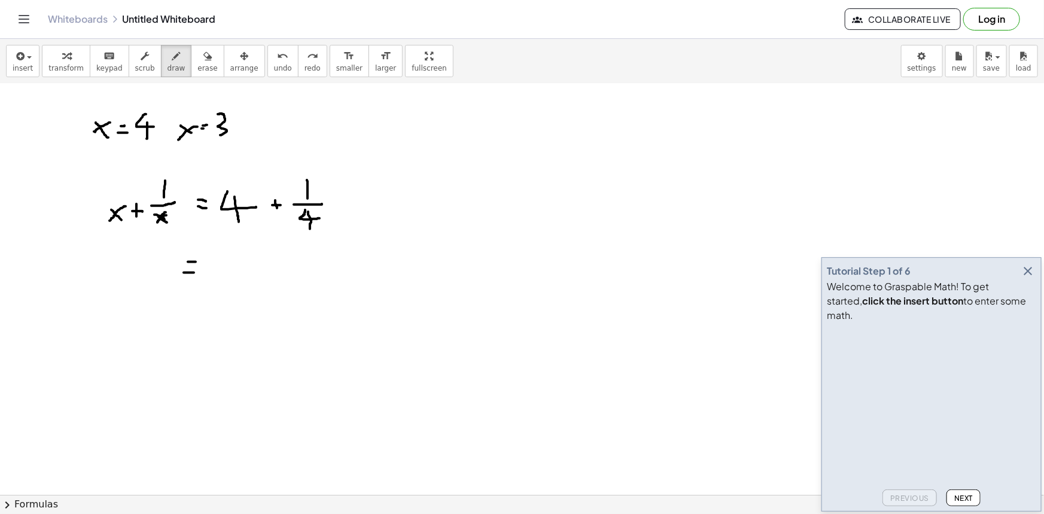
drag, startPoint x: 184, startPoint y: 272, endPoint x: 194, endPoint y: 272, distance: 10.2
click at [194, 272] on div at bounding box center [522, 153] width 1044 height 900
drag, startPoint x: 219, startPoint y: 250, endPoint x: 228, endPoint y: 275, distance: 25.9
click at [228, 275] on div at bounding box center [522, 153] width 1044 height 900
drag, startPoint x: 221, startPoint y: 267, endPoint x: 221, endPoint y: 285, distance: 17.4
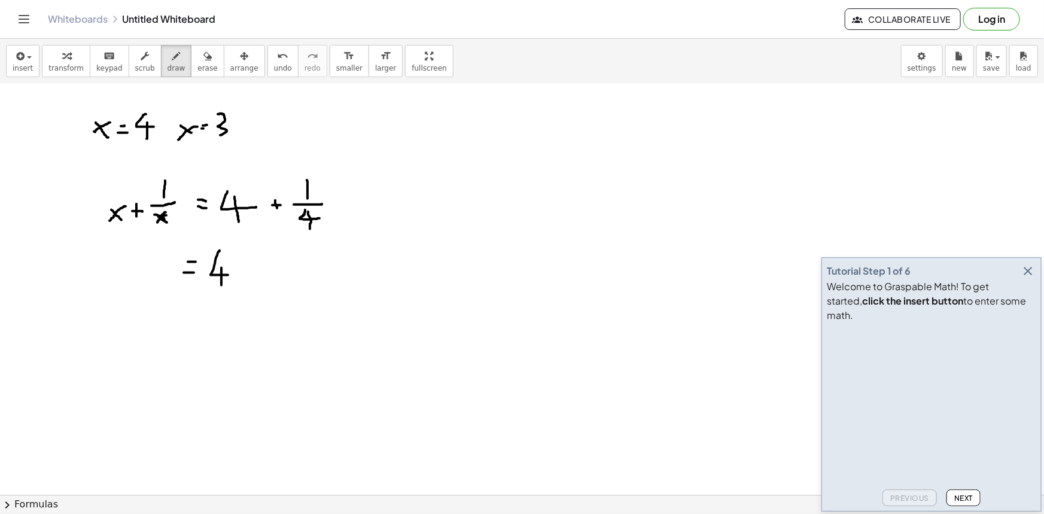
click at [221, 285] on div at bounding box center [522, 153] width 1044 height 900
drag, startPoint x: 243, startPoint y: 248, endPoint x: 242, endPoint y: 258, distance: 9.6
click at [242, 258] on div at bounding box center [522, 153] width 1044 height 900
drag, startPoint x: 233, startPoint y: 266, endPoint x: 252, endPoint y: 269, distance: 18.8
click at [252, 269] on div at bounding box center [522, 153] width 1044 height 900
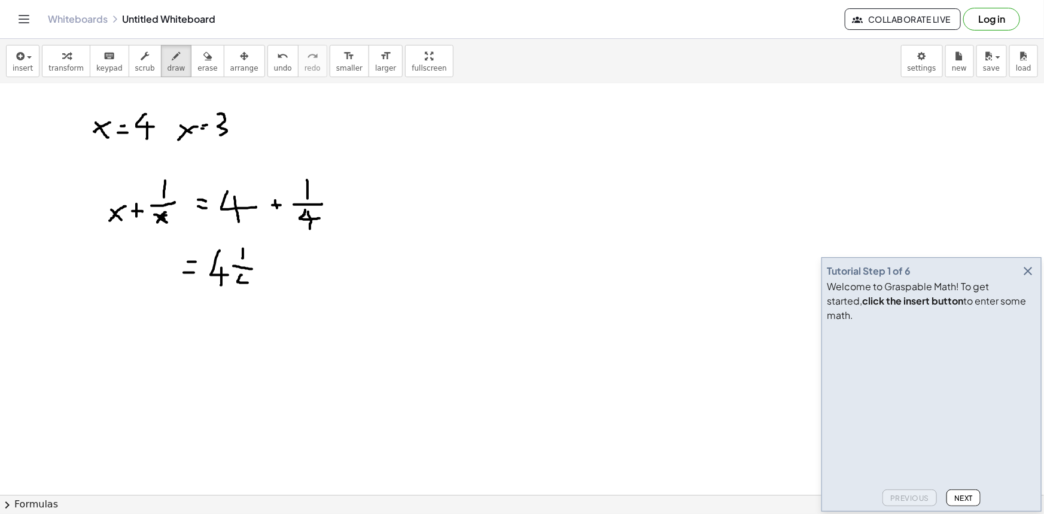
drag, startPoint x: 242, startPoint y: 275, endPoint x: 251, endPoint y: 281, distance: 11.6
click at [251, 281] on div at bounding box center [522, 153] width 1044 height 900
drag, startPoint x: 245, startPoint y: 278, endPoint x: 248, endPoint y: 292, distance: 14.6
click at [248, 292] on div at bounding box center [522, 153] width 1044 height 900
drag, startPoint x: 297, startPoint y: 244, endPoint x: 266, endPoint y: 286, distance: 52.6
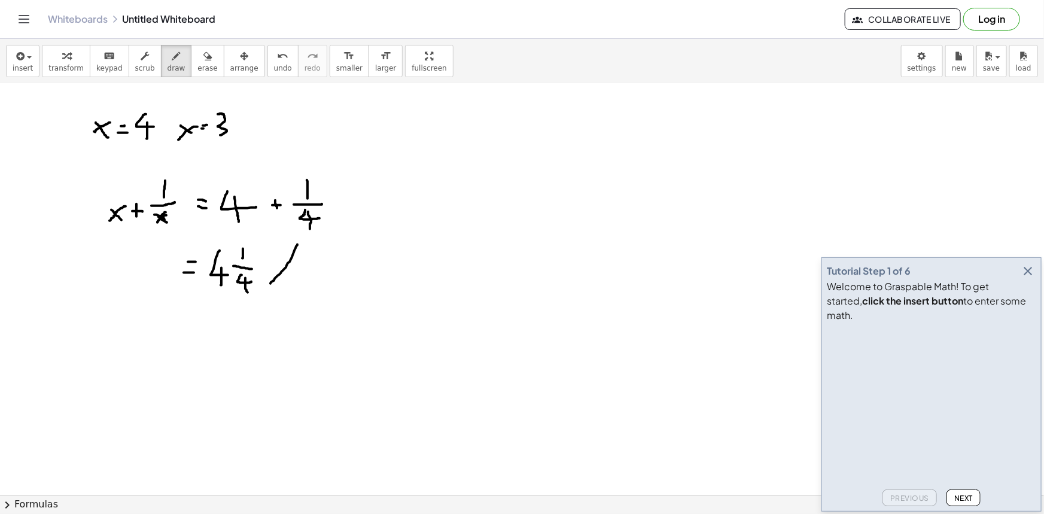
click at [266, 286] on div at bounding box center [522, 153] width 1044 height 900
drag, startPoint x: 308, startPoint y: 245, endPoint x: 272, endPoint y: 288, distance: 56.1
click at [272, 288] on div at bounding box center [522, 153] width 1044 height 900
drag, startPoint x: 321, startPoint y: 244, endPoint x: 318, endPoint y: 263, distance: 18.7
click at [318, 263] on div at bounding box center [522, 153] width 1044 height 900
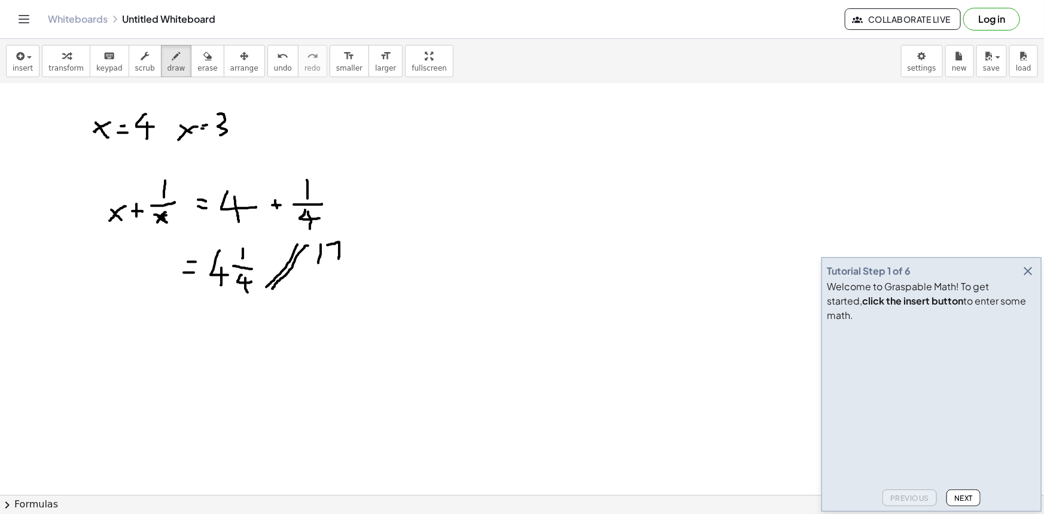
drag, startPoint x: 327, startPoint y: 245, endPoint x: 339, endPoint y: 258, distance: 17.8
click at [339, 258] on div at bounding box center [522, 153] width 1044 height 900
drag, startPoint x: 333, startPoint y: 252, endPoint x: 339, endPoint y: 251, distance: 6.2
click at [339, 251] on div at bounding box center [522, 153] width 1044 height 900
drag, startPoint x: 309, startPoint y: 272, endPoint x: 341, endPoint y: 269, distance: 31.8
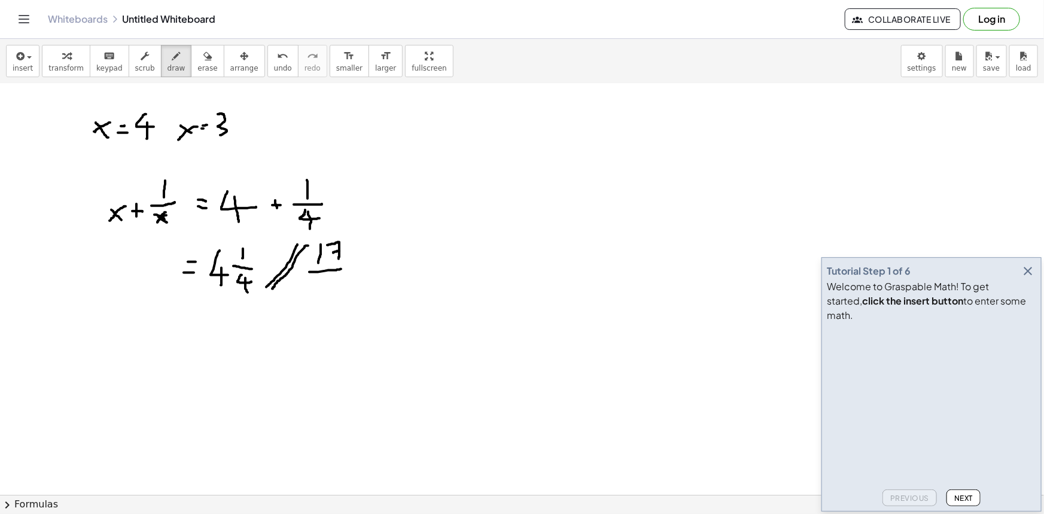
click at [341, 269] on div at bounding box center [522, 153] width 1044 height 900
drag, startPoint x: 325, startPoint y: 279, endPoint x: 334, endPoint y: 287, distance: 12.3
click at [335, 288] on div at bounding box center [522, 153] width 1044 height 900
drag, startPoint x: 327, startPoint y: 282, endPoint x: 325, endPoint y: 297, distance: 15.7
click at [325, 297] on div at bounding box center [522, 153] width 1044 height 900
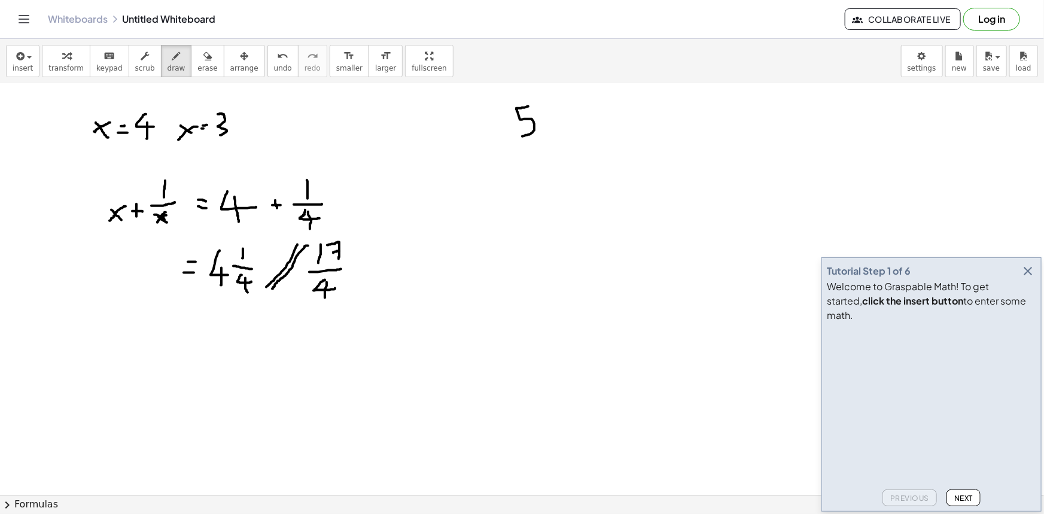
drag, startPoint x: 528, startPoint y: 106, endPoint x: 523, endPoint y: 131, distance: 25.6
click at [514, 136] on div at bounding box center [522, 153] width 1044 height 900
drag, startPoint x: 559, startPoint y: 120, endPoint x: 573, endPoint y: 123, distance: 14.7
click at [573, 123] on div at bounding box center [522, 153] width 1044 height 900
drag, startPoint x: 587, startPoint y: 141, endPoint x: 623, endPoint y: 141, distance: 35.9
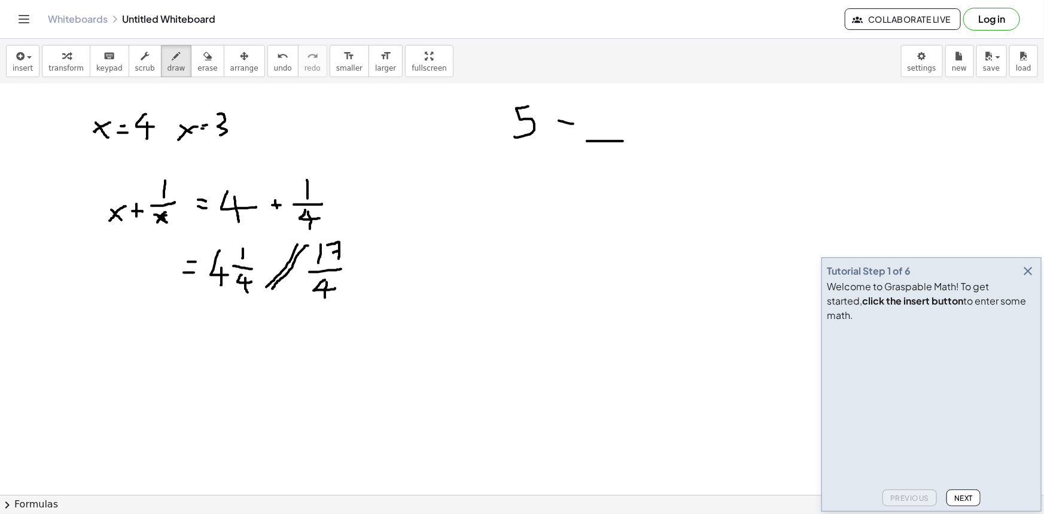
click at [623, 141] on div at bounding box center [522, 153] width 1044 height 900
drag, startPoint x: 590, startPoint y: 100, endPoint x: 597, endPoint y: 120, distance: 21.8
click at [597, 120] on div at bounding box center [522, 153] width 1044 height 900
click at [599, 128] on div at bounding box center [522, 153] width 1044 height 900
drag, startPoint x: 630, startPoint y: 119, endPoint x: 636, endPoint y: 117, distance: 6.2
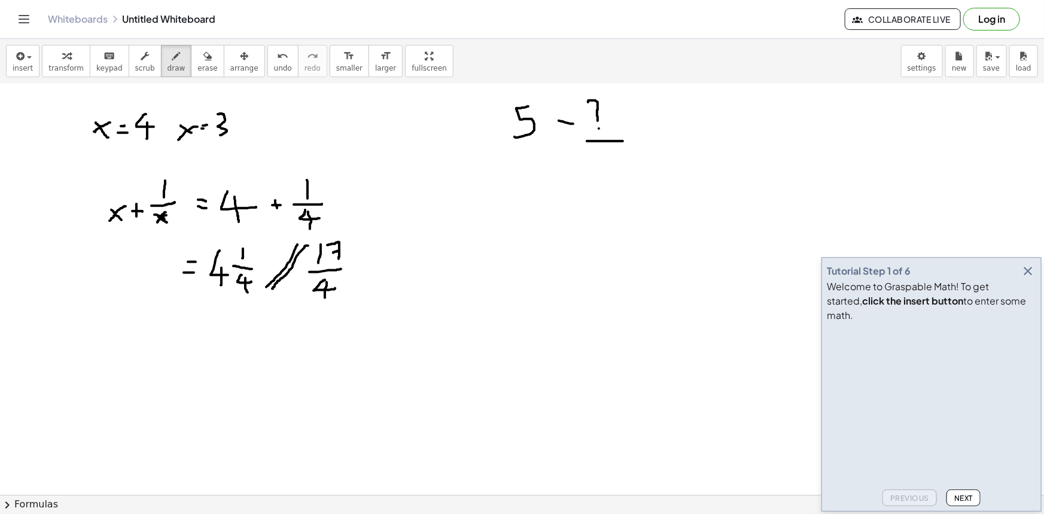
click at [636, 117] on div at bounding box center [522, 153] width 1044 height 900
drag, startPoint x: 628, startPoint y: 125, endPoint x: 635, endPoint y: 125, distance: 6.6
click at [635, 125] on div at bounding box center [522, 153] width 1044 height 900
drag, startPoint x: 658, startPoint y: 112, endPoint x: 683, endPoint y: 123, distance: 27.1
click at [683, 123] on div at bounding box center [522, 153] width 1044 height 900
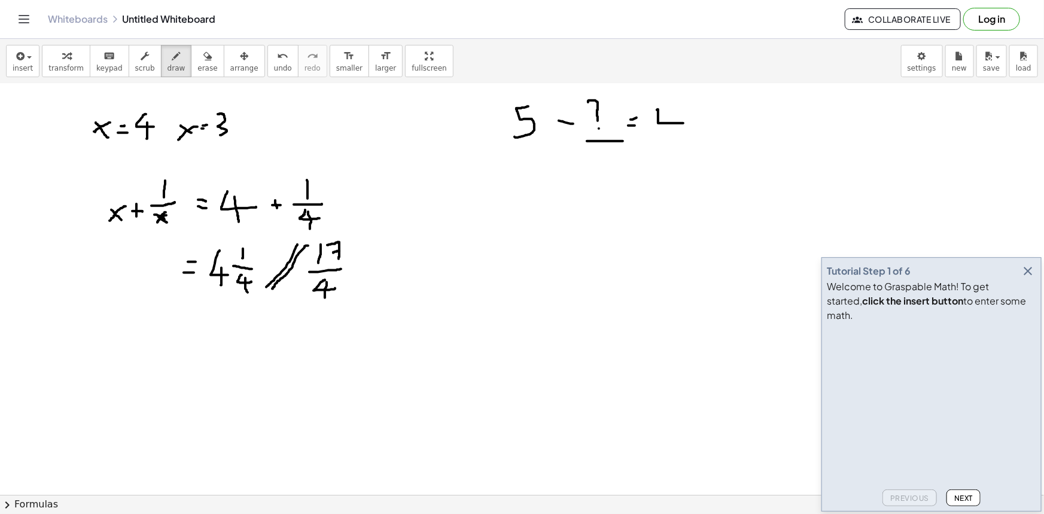
click at [671, 115] on div at bounding box center [522, 153] width 1044 height 900
drag, startPoint x: 671, startPoint y: 115, endPoint x: 671, endPoint y: 129, distance: 13.8
click at [671, 129] on div at bounding box center [522, 153] width 1044 height 900
drag, startPoint x: 709, startPoint y: 90, endPoint x: 699, endPoint y: 107, distance: 19.3
click at [700, 107] on div at bounding box center [522, 153] width 1044 height 900
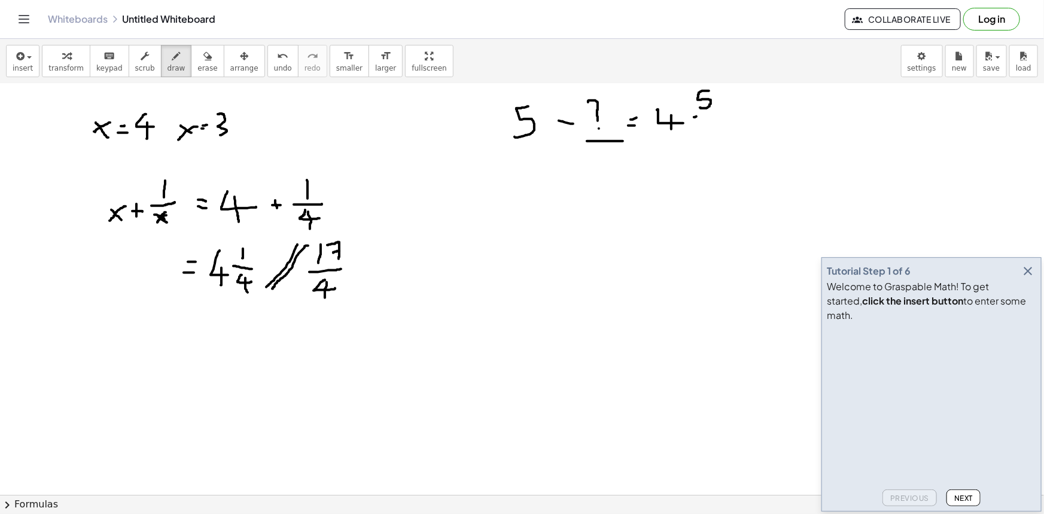
drag, startPoint x: 694, startPoint y: 117, endPoint x: 715, endPoint y: 114, distance: 21.7
click at [715, 114] on div at bounding box center [522, 153] width 1044 height 900
drag, startPoint x: 711, startPoint y: 126, endPoint x: 702, endPoint y: 135, distance: 13.5
click at [702, 135] on div at bounding box center [522, 153] width 1044 height 900
drag, startPoint x: 516, startPoint y: 193, endPoint x: 501, endPoint y: 228, distance: 37.8
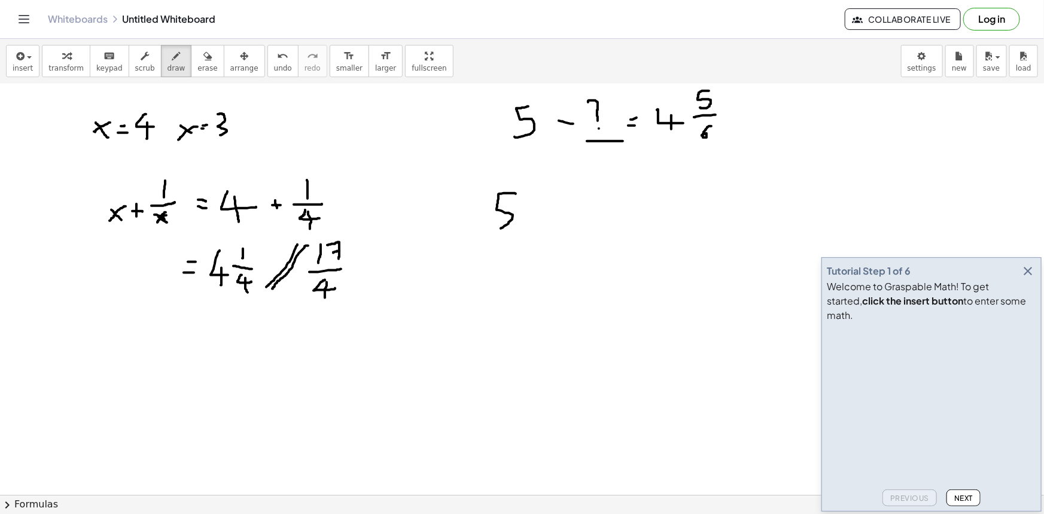
click at [501, 228] on div at bounding box center [522, 153] width 1044 height 900
drag, startPoint x: 535, startPoint y: 209, endPoint x: 551, endPoint y: 209, distance: 16.1
click at [551, 209] on div at bounding box center [522, 153] width 1044 height 900
drag, startPoint x: 564, startPoint y: 188, endPoint x: 580, endPoint y: 204, distance: 22.8
click at [580, 204] on div at bounding box center [522, 153] width 1044 height 900
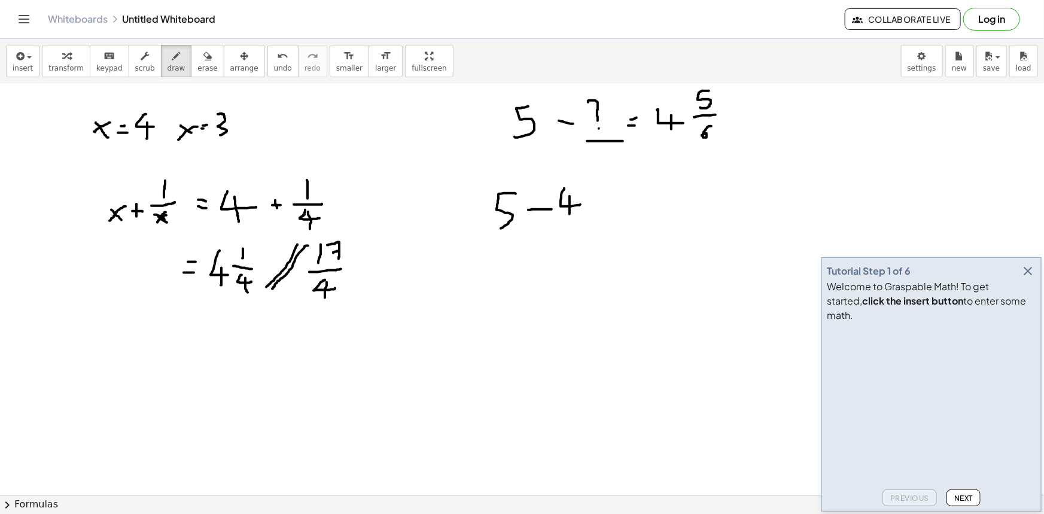
drag, startPoint x: 569, startPoint y: 196, endPoint x: 569, endPoint y: 214, distance: 17.9
click at [569, 214] on div at bounding box center [522, 153] width 1044 height 900
drag, startPoint x: 602, startPoint y: 175, endPoint x: 600, endPoint y: 183, distance: 8.5
click at [600, 183] on div at bounding box center [522, 153] width 1044 height 900
drag, startPoint x: 600, startPoint y: 183, endPoint x: 591, endPoint y: 191, distance: 12.3
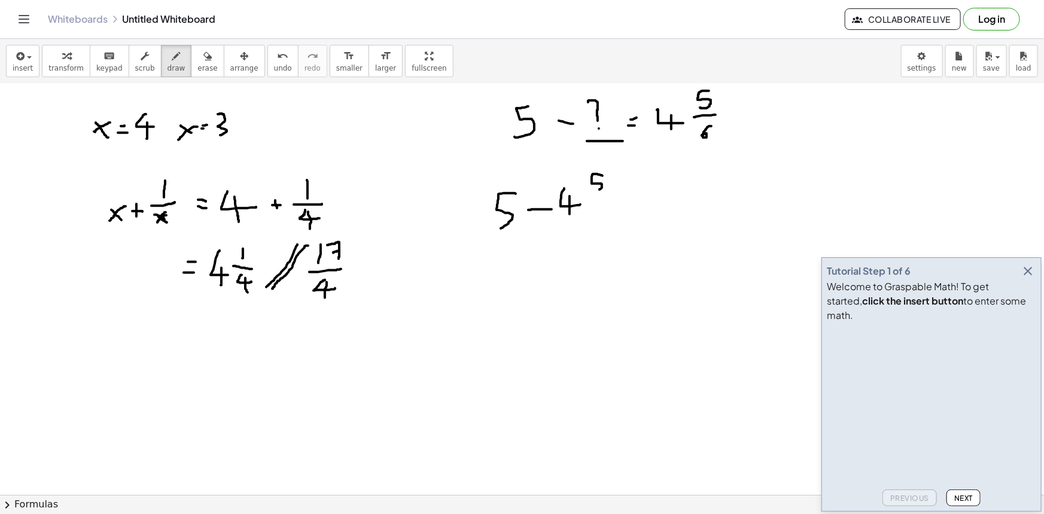
click at [591, 191] on div at bounding box center [522, 153] width 1044 height 900
drag, startPoint x: 586, startPoint y: 201, endPoint x: 610, endPoint y: 194, distance: 24.8
click at [610, 194] on div at bounding box center [522, 153] width 1044 height 900
drag, startPoint x: 597, startPoint y: 203, endPoint x: 589, endPoint y: 210, distance: 10.6
click at [589, 210] on div at bounding box center [522, 153] width 1044 height 900
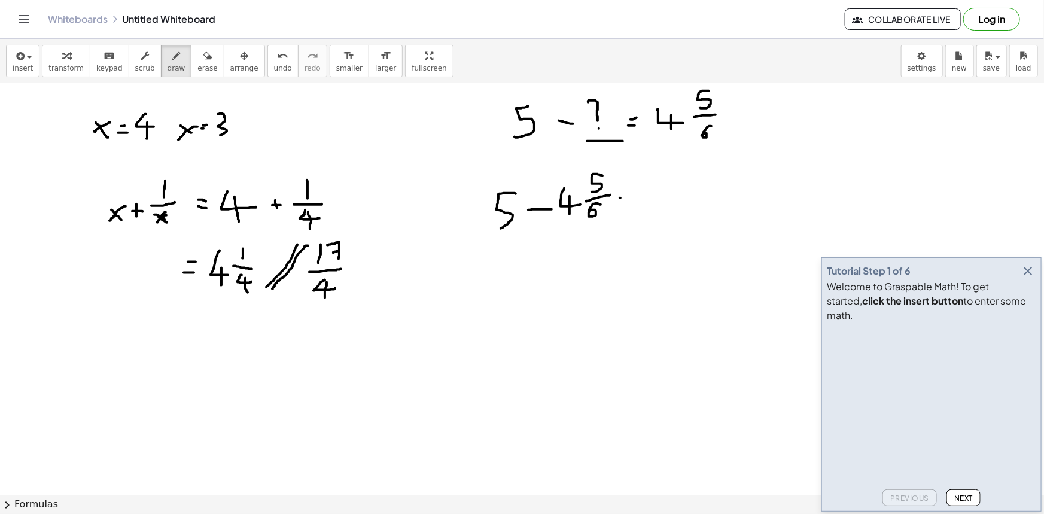
click at [626, 197] on div at bounding box center [522, 153] width 1044 height 900
drag, startPoint x: 621, startPoint y: 200, endPoint x: 628, endPoint y: 200, distance: 6.6
click at [628, 200] on div at bounding box center [522, 153] width 1044 height 900
drag, startPoint x: 649, startPoint y: 174, endPoint x: 660, endPoint y: 209, distance: 36.9
click at [660, 209] on div at bounding box center [522, 153] width 1044 height 900
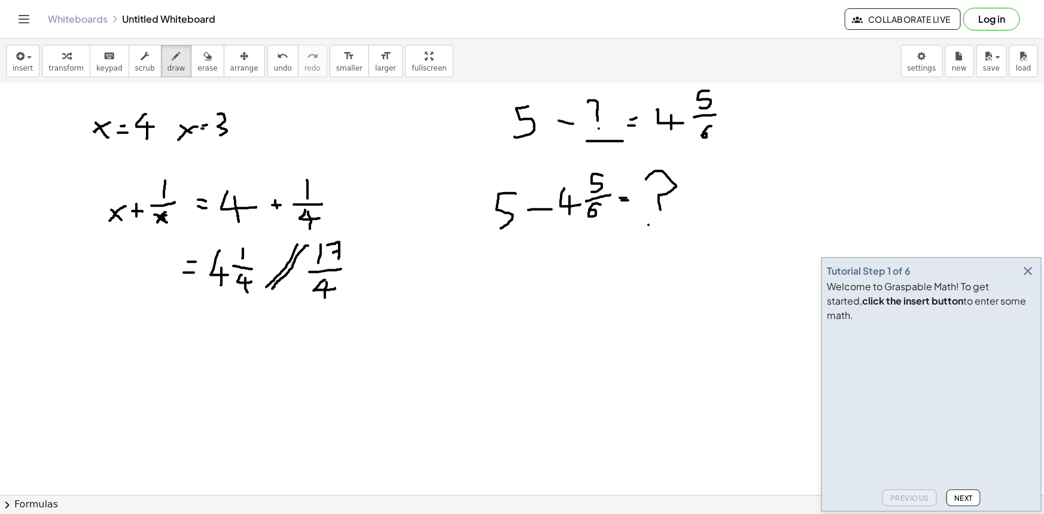
click at [652, 222] on div at bounding box center [522, 153] width 1044 height 900
click at [652, 221] on div at bounding box center [522, 153] width 1044 height 900
drag, startPoint x: 468, startPoint y: 258, endPoint x: 490, endPoint y: 283, distance: 33.9
click at [494, 285] on div at bounding box center [522, 153] width 1044 height 900
drag, startPoint x: 469, startPoint y: 271, endPoint x: 466, endPoint y: 305, distance: 34.2
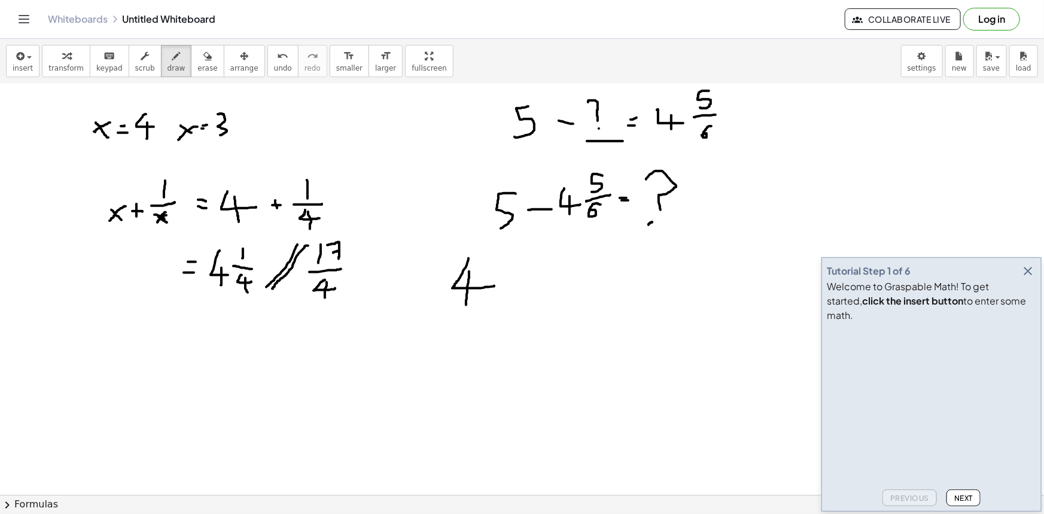
click at [466, 305] on div at bounding box center [522, 153] width 1044 height 900
drag, startPoint x: 509, startPoint y: 245, endPoint x: 501, endPoint y: 259, distance: 15.8
click at [501, 259] on div at bounding box center [522, 153] width 1044 height 900
drag, startPoint x: 495, startPoint y: 270, endPoint x: 512, endPoint y: 271, distance: 16.8
click at [512, 271] on div at bounding box center [522, 153] width 1044 height 900
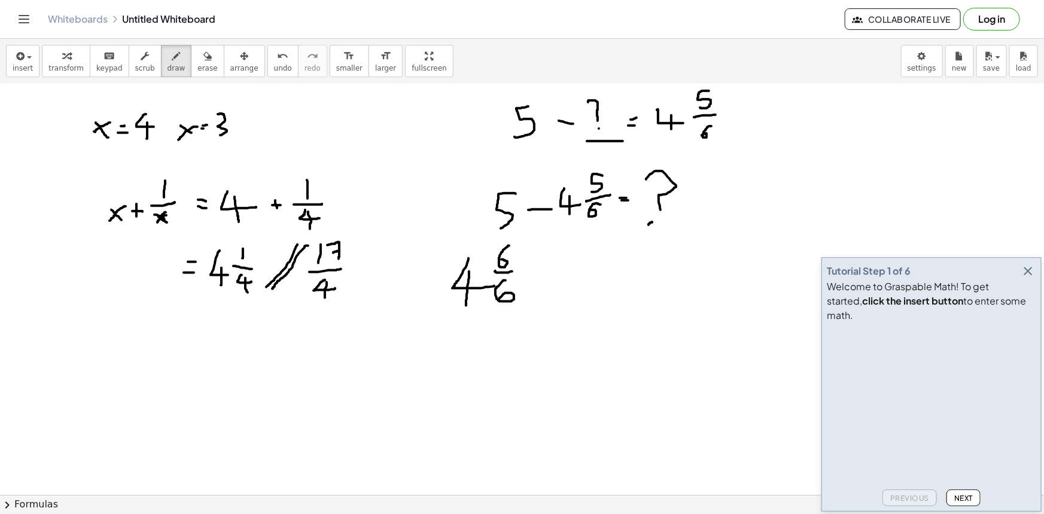
drag, startPoint x: 505, startPoint y: 280, endPoint x: 498, endPoint y: 299, distance: 20.4
click at [498, 299] on div at bounding box center [522, 153] width 1044 height 900
drag, startPoint x: 528, startPoint y: 269, endPoint x: 543, endPoint y: 270, distance: 15.1
click at [543, 270] on div at bounding box center [522, 153] width 1044 height 900
drag, startPoint x: 566, startPoint y: 246, endPoint x: 577, endPoint y: 269, distance: 25.1
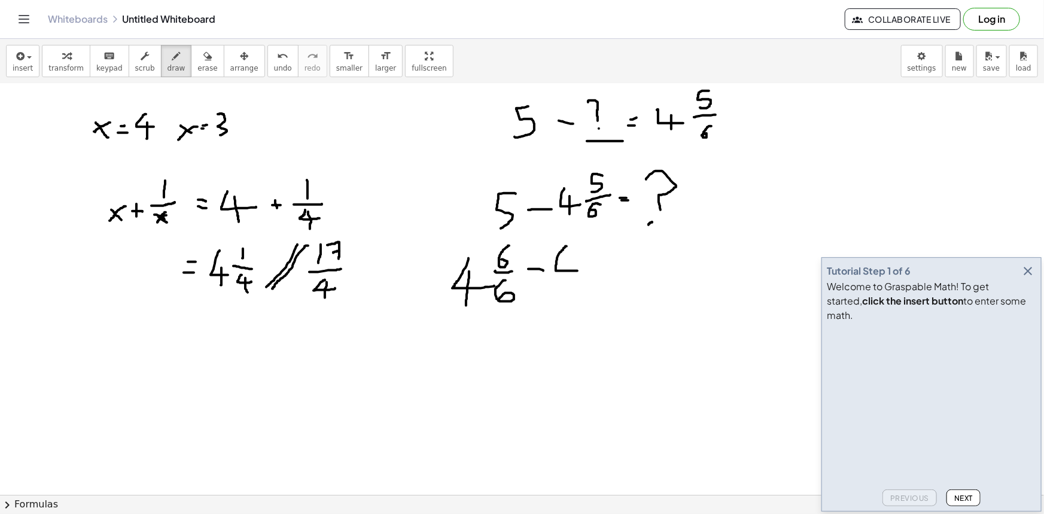
click at [577, 269] on div at bounding box center [522, 153] width 1044 height 900
drag, startPoint x: 569, startPoint y: 260, endPoint x: 575, endPoint y: 275, distance: 16.9
click at [562, 293] on div at bounding box center [522, 153] width 1044 height 900
drag, startPoint x: 586, startPoint y: 249, endPoint x: 586, endPoint y: 268, distance: 19.1
click at [586, 268] on div at bounding box center [522, 153] width 1044 height 900
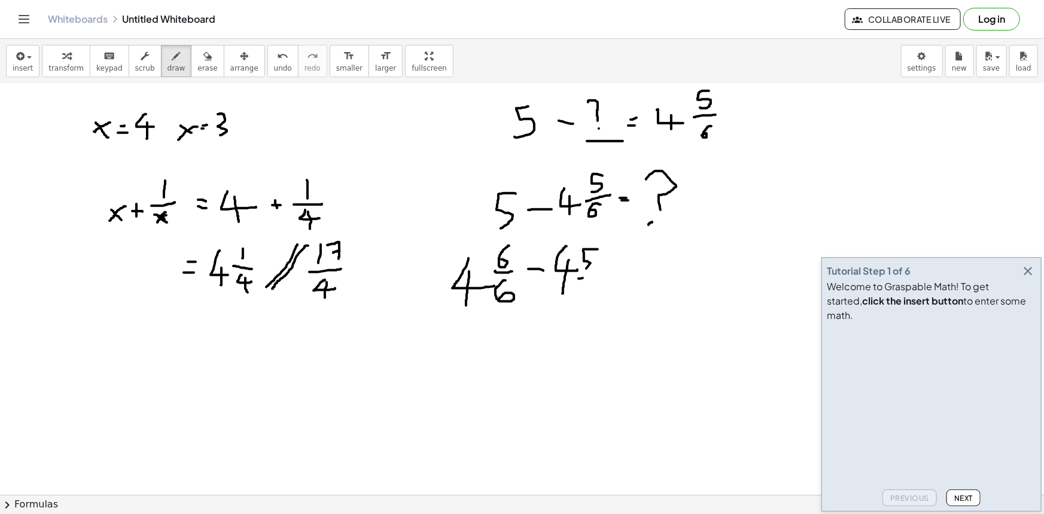
click at [596, 276] on div at bounding box center [522, 153] width 1044 height 900
click at [580, 291] on div at bounding box center [522, 153] width 1044 height 900
click at [618, 265] on div at bounding box center [522, 153] width 1044 height 900
click at [617, 273] on div at bounding box center [522, 153] width 1044 height 900
drag, startPoint x: 647, startPoint y: 243, endPoint x: 649, endPoint y: 257, distance: 13.4
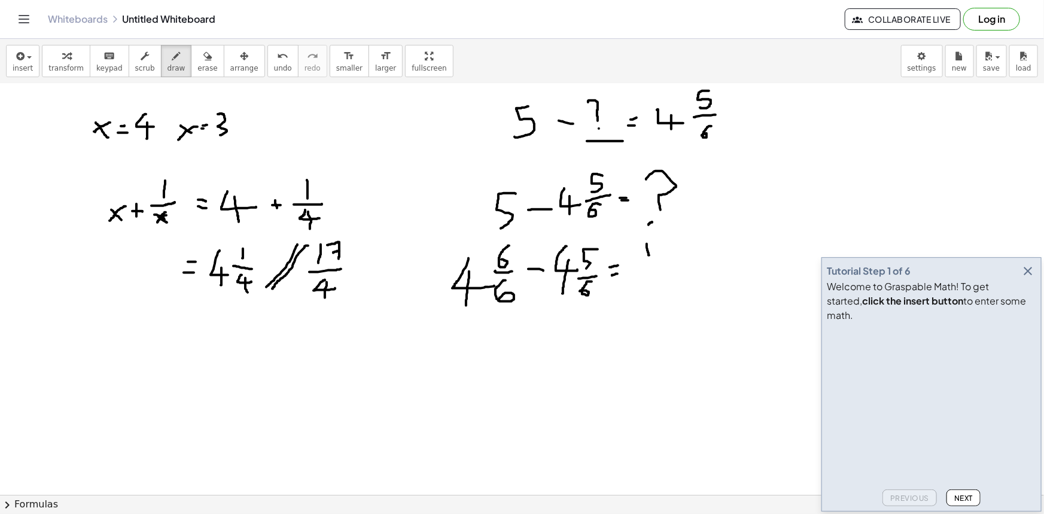
click at [649, 256] on div at bounding box center [522, 153] width 1044 height 900
drag, startPoint x: 635, startPoint y: 267, endPoint x: 662, endPoint y: 263, distance: 27.3
click at [662, 263] on div at bounding box center [522, 153] width 1044 height 900
drag, startPoint x: 656, startPoint y: 270, endPoint x: 642, endPoint y: 285, distance: 20.3
click at [642, 285] on div at bounding box center [522, 153] width 1044 height 900
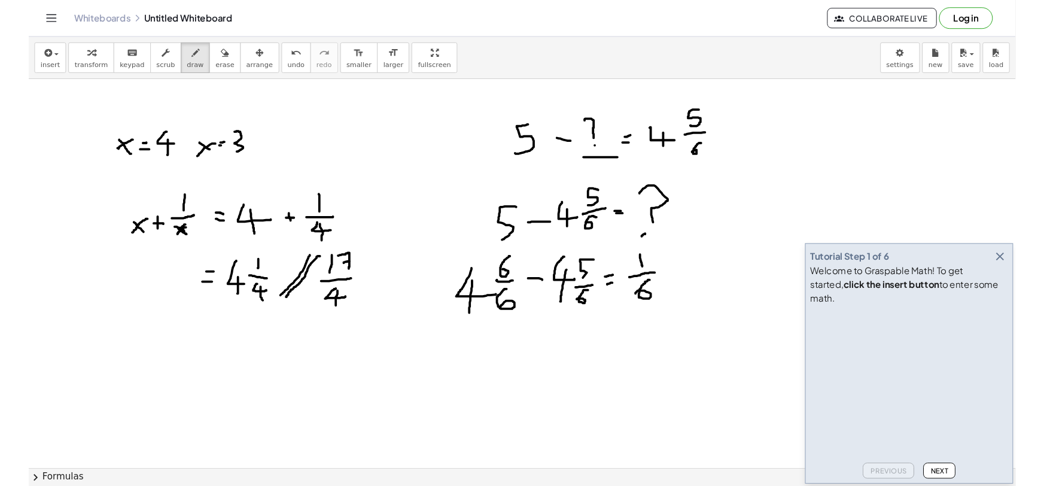
scroll to position [326, 0]
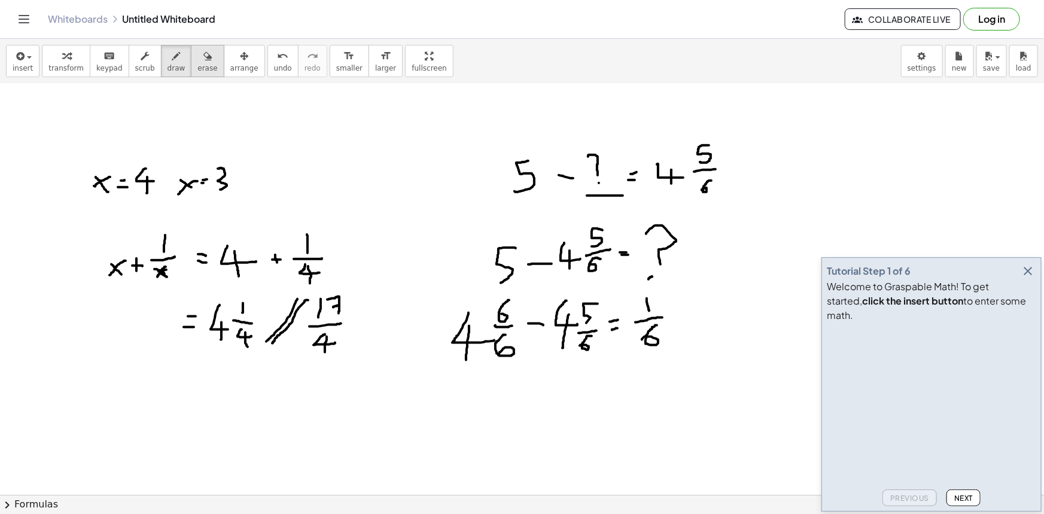
click at [203, 62] on icon "button" at bounding box center [207, 56] width 8 height 14
drag, startPoint x: 597, startPoint y: 179, endPoint x: 597, endPoint y: 161, distance: 17.3
click at [597, 161] on div at bounding box center [522, 208] width 1044 height 900
click at [172, 59] on icon "button" at bounding box center [176, 56] width 8 height 14
drag, startPoint x: 592, startPoint y: 154, endPoint x: 586, endPoint y: 168, distance: 15.8
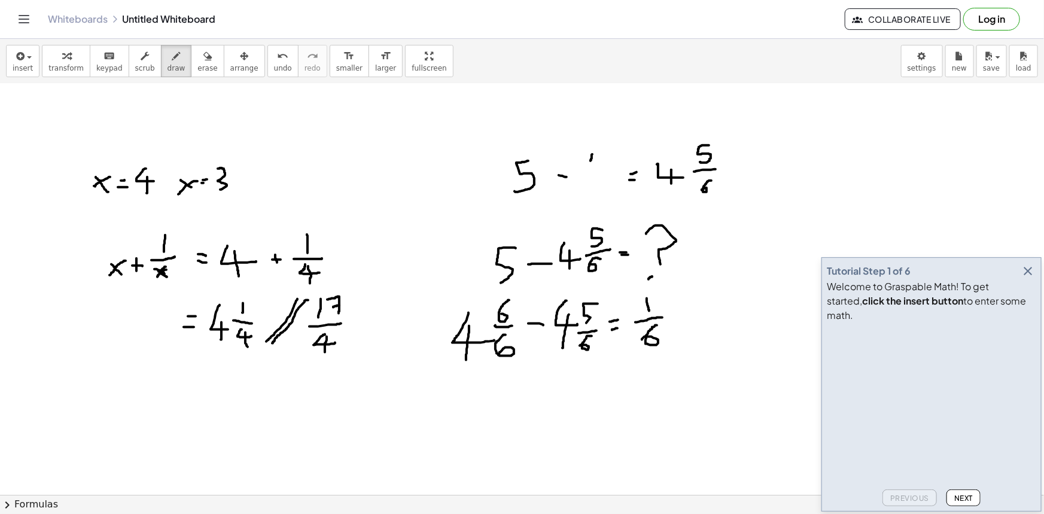
click at [590, 161] on div at bounding box center [522, 208] width 1044 height 900
drag, startPoint x: 574, startPoint y: 173, endPoint x: 597, endPoint y: 171, distance: 24.0
click at [597, 171] on div at bounding box center [522, 208] width 1044 height 900
drag, startPoint x: 591, startPoint y: 178, endPoint x: 583, endPoint y: 191, distance: 15.9
click at [583, 191] on div at bounding box center [522, 208] width 1044 height 900
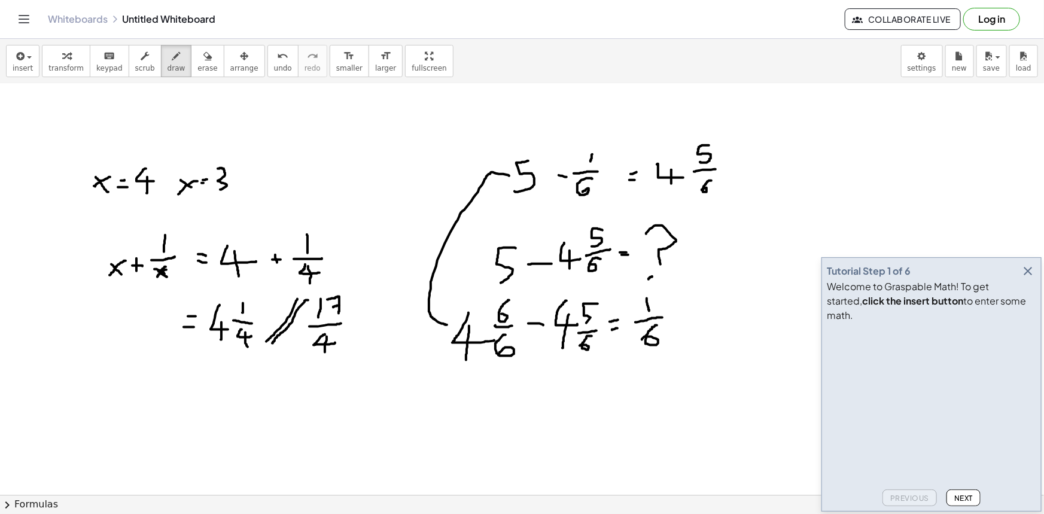
drag, startPoint x: 490, startPoint y: 173, endPoint x: 447, endPoint y: 324, distance: 156.7
click at [447, 324] on div at bounding box center [522, 208] width 1044 height 900
drag, startPoint x: 451, startPoint y: 243, endPoint x: 471, endPoint y: 231, distance: 23.1
click at [471, 231] on div at bounding box center [522, 208] width 1044 height 900
click at [203, 57] on icon "button" at bounding box center [207, 56] width 8 height 14
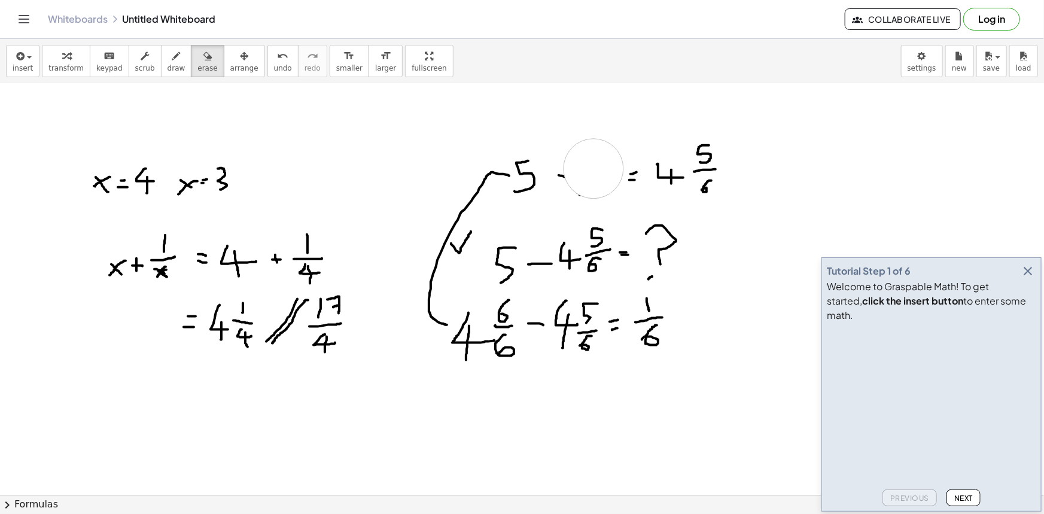
click at [593, 168] on div at bounding box center [522, 208] width 1044 height 900
click at [594, 172] on div at bounding box center [522, 208] width 1044 height 900
click at [167, 64] on span "draw" at bounding box center [176, 68] width 18 height 8
drag, startPoint x: 574, startPoint y: 193, endPoint x: 614, endPoint y: 194, distance: 40.1
click at [614, 194] on div at bounding box center [522, 208] width 1044 height 900
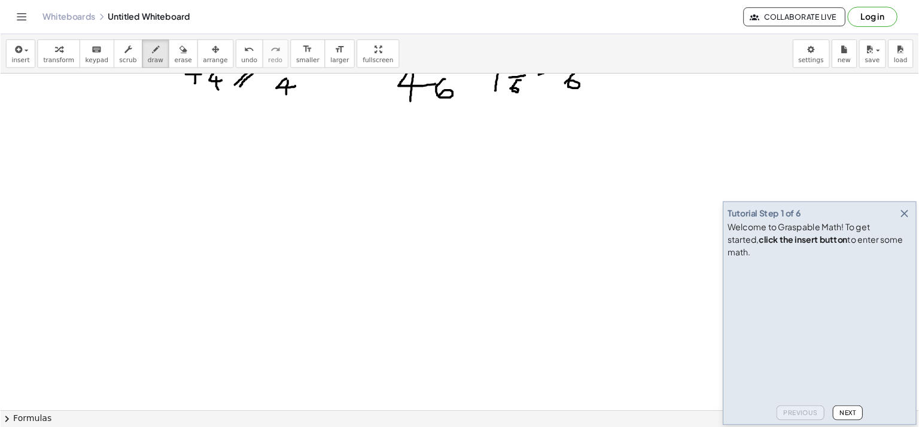
scroll to position [680, 0]
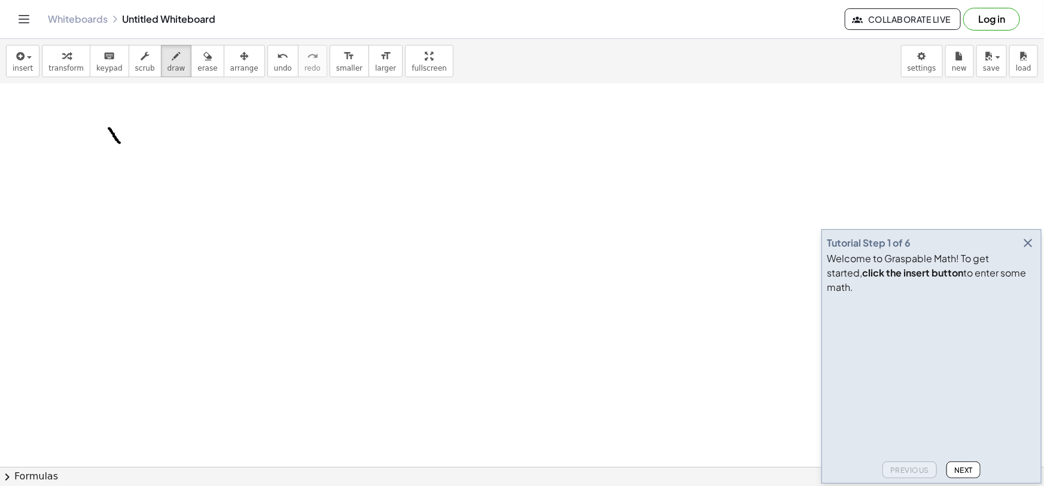
drag, startPoint x: 109, startPoint y: 128, endPoint x: 123, endPoint y: 147, distance: 23.9
drag, startPoint x: 127, startPoint y: 127, endPoint x: 109, endPoint y: 143, distance: 23.3
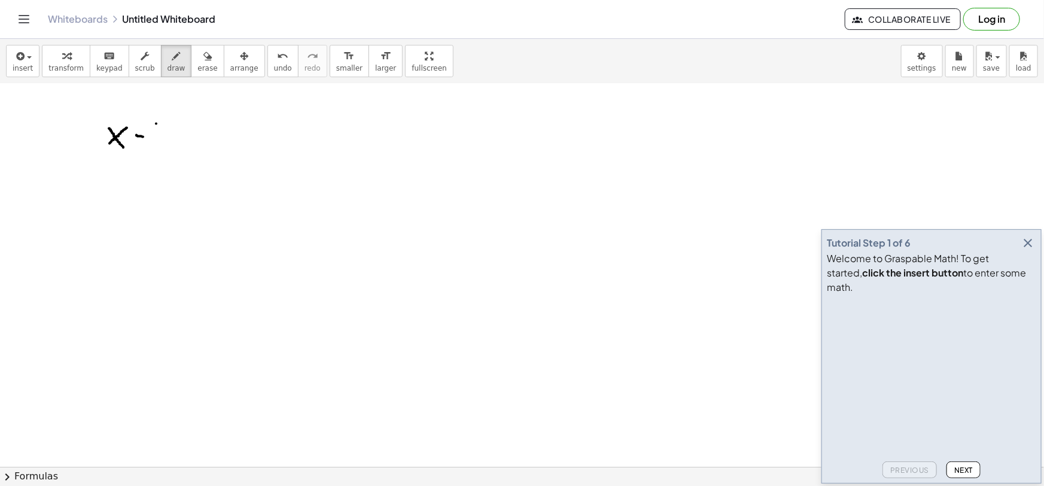
drag, startPoint x: 156, startPoint y: 123, endPoint x: 167, endPoint y: 126, distance: 11.8
drag, startPoint x: 167, startPoint y: 126, endPoint x: 161, endPoint y: 146, distance: 20.6
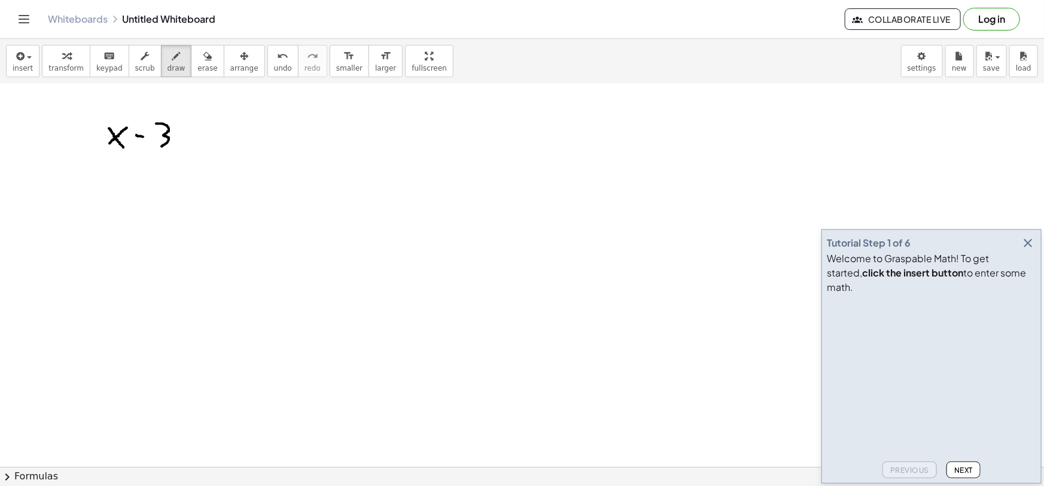
drag, startPoint x: 189, startPoint y: 144, endPoint x: 203, endPoint y: 144, distance: 13.8
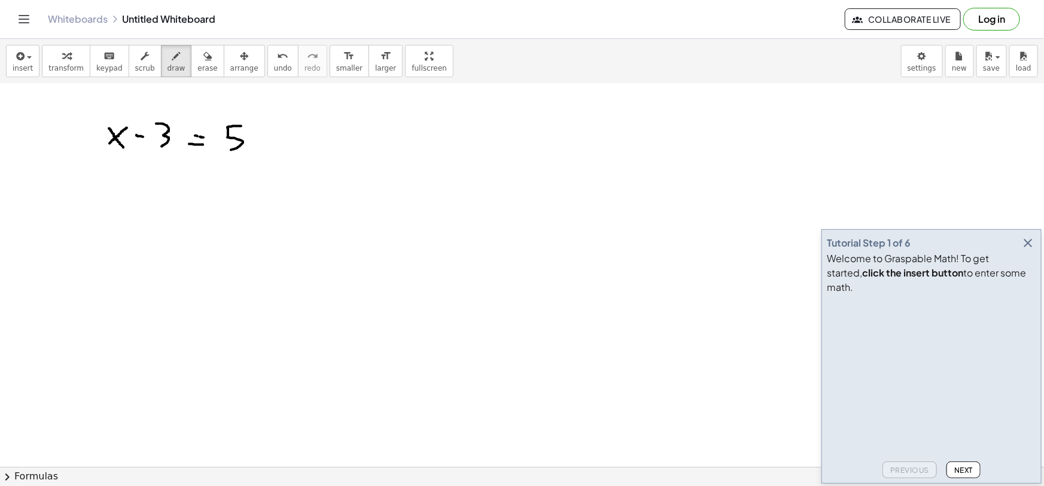
drag, startPoint x: 241, startPoint y: 126, endPoint x: 227, endPoint y: 145, distance: 23.9
drag, startPoint x: 262, startPoint y: 118, endPoint x: 261, endPoint y: 127, distance: 9.6
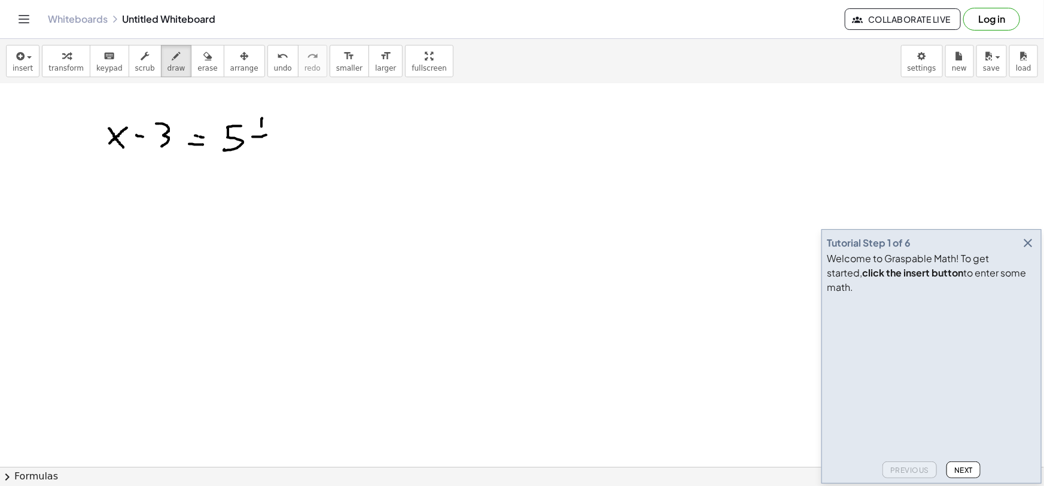
drag, startPoint x: 252, startPoint y: 136, endPoint x: 267, endPoint y: 136, distance: 14.4
drag, startPoint x: 257, startPoint y: 143, endPoint x: 257, endPoint y: 157, distance: 14.4
drag, startPoint x: 169, startPoint y: 107, endPoint x: 304, endPoint y: 99, distance: 136.0
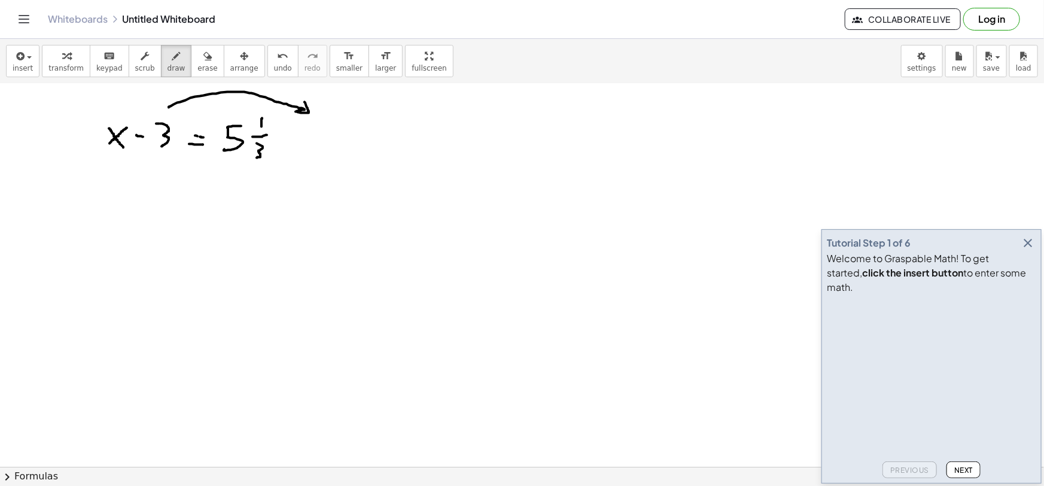
drag, startPoint x: 144, startPoint y: 190, endPoint x: 158, endPoint y: 203, distance: 19.5
drag, startPoint x: 158, startPoint y: 189, endPoint x: 144, endPoint y: 200, distance: 18.3
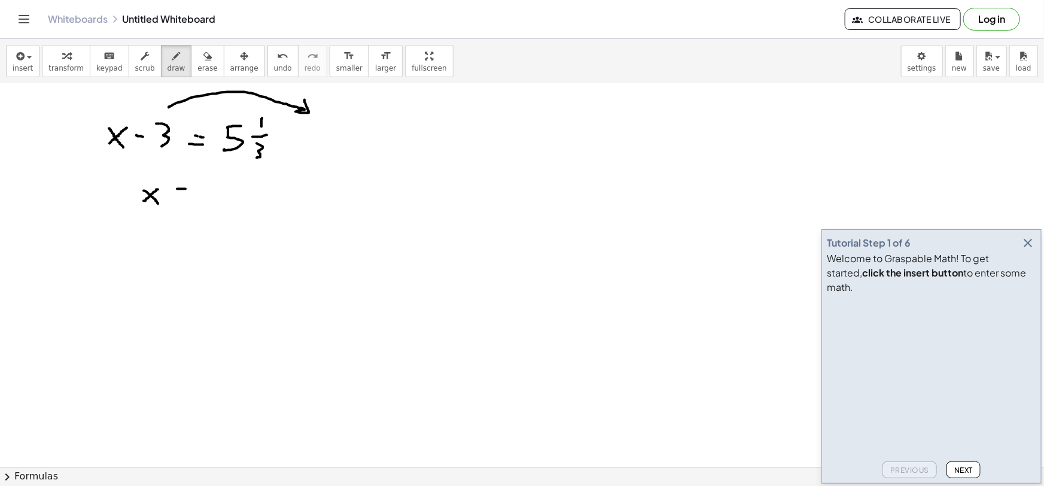
drag, startPoint x: 177, startPoint y: 188, endPoint x: 185, endPoint y: 188, distance: 8.4
drag, startPoint x: 176, startPoint y: 195, endPoint x: 184, endPoint y: 194, distance: 8.4
drag, startPoint x: 218, startPoint y: 177, endPoint x: 198, endPoint y: 201, distance: 31.4
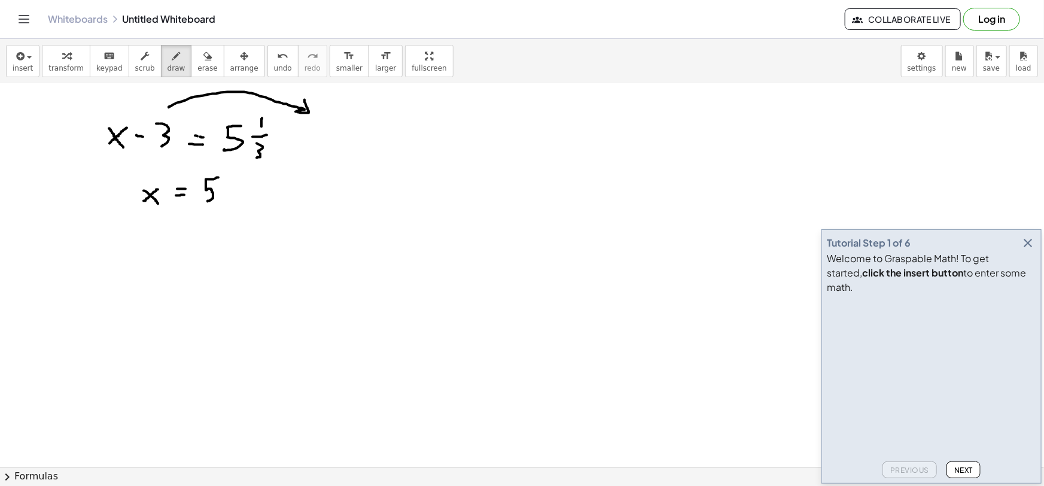
drag, startPoint x: 237, startPoint y: 169, endPoint x: 235, endPoint y: 177, distance: 8.7
drag, startPoint x: 221, startPoint y: 185, endPoint x: 241, endPoint y: 185, distance: 19.7
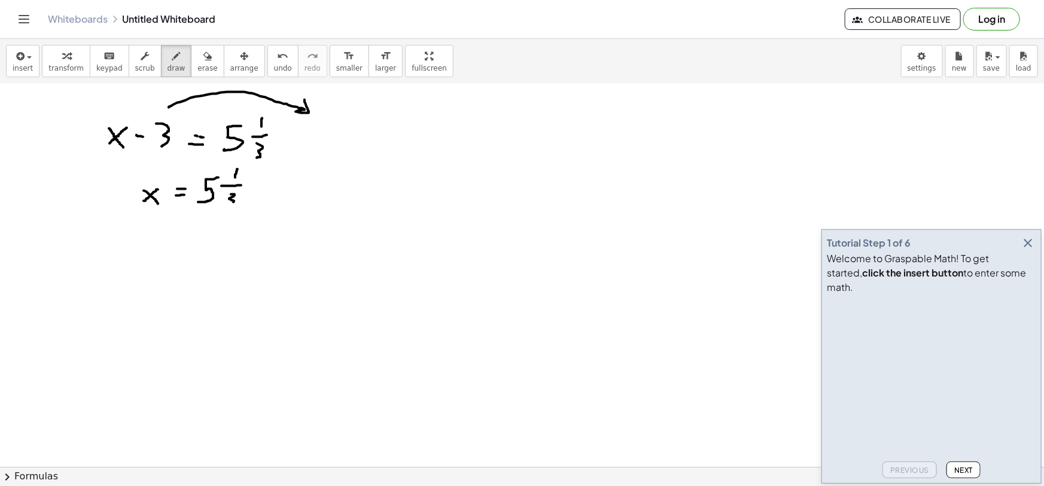
drag, startPoint x: 231, startPoint y: 194, endPoint x: 223, endPoint y: 205, distance: 13.3
drag, startPoint x: 252, startPoint y: 189, endPoint x: 266, endPoint y: 187, distance: 14.6
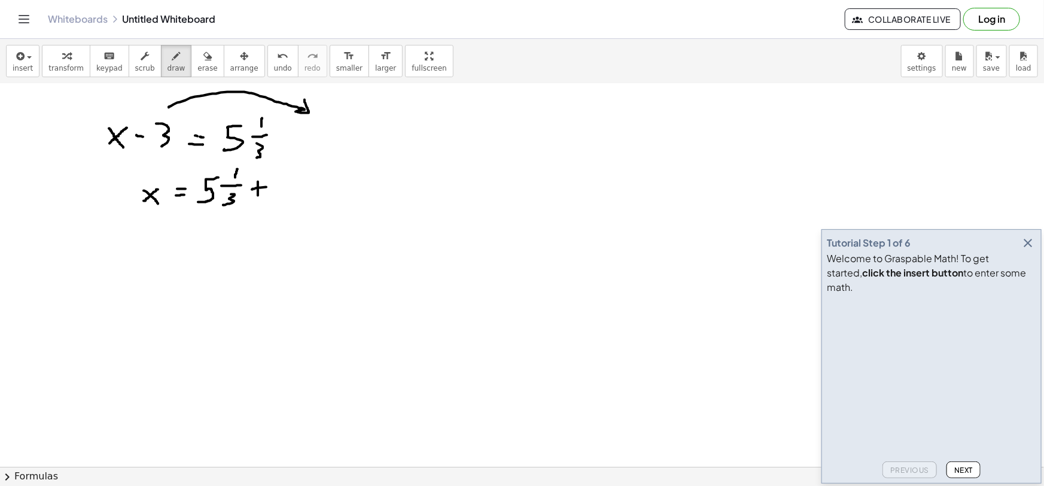
drag, startPoint x: 258, startPoint y: 181, endPoint x: 259, endPoint y: 195, distance: 13.8
drag, startPoint x: 275, startPoint y: 173, endPoint x: 280, endPoint y: 194, distance: 22.3
drag, startPoint x: 171, startPoint y: 234, endPoint x: 177, endPoint y: 234, distance: 6.0
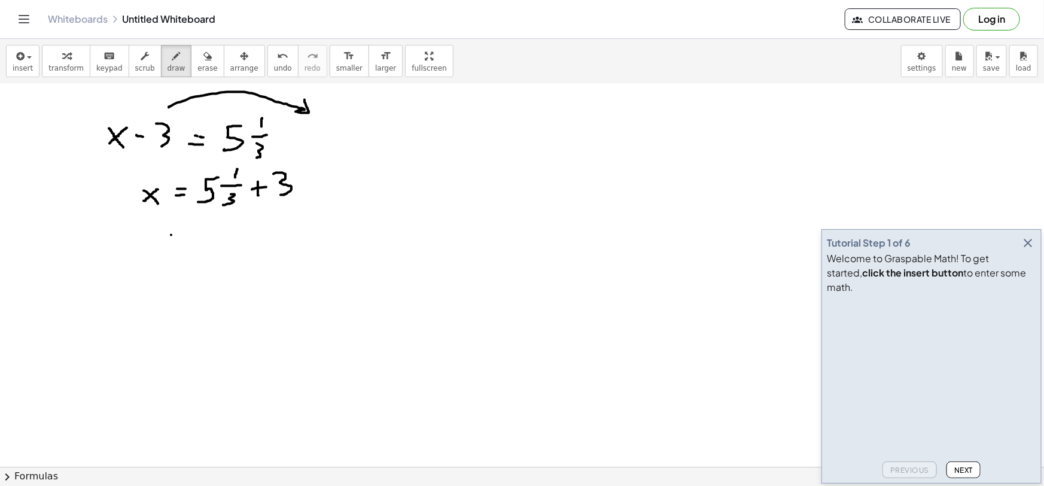
drag, startPoint x: 172, startPoint y: 241, endPoint x: 179, endPoint y: 239, distance: 7.4
drag, startPoint x: 205, startPoint y: 221, endPoint x: 202, endPoint y: 232, distance: 11.2
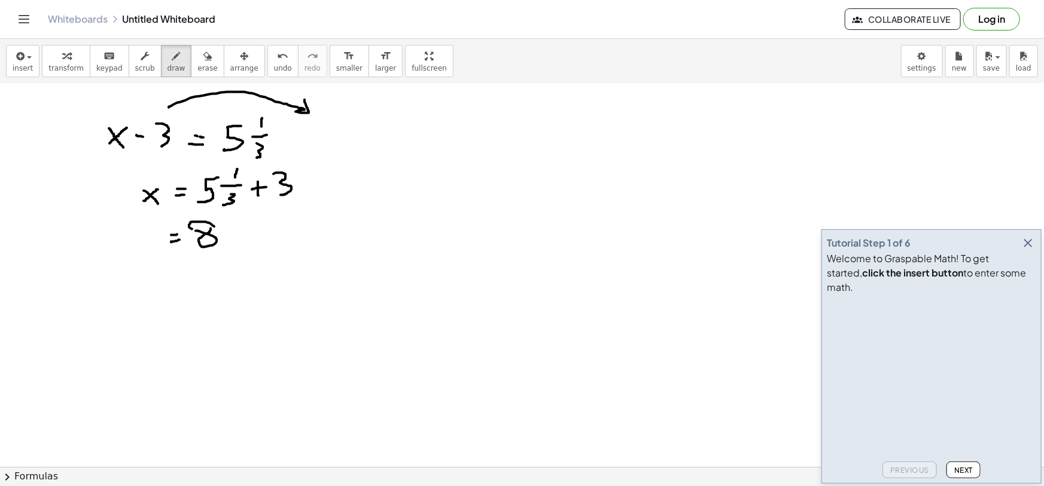
drag, startPoint x: 202, startPoint y: 232, endPoint x: 227, endPoint y: 222, distance: 26.9
drag, startPoint x: 239, startPoint y: 215, endPoint x: 233, endPoint y: 225, distance: 11.3
drag, startPoint x: 225, startPoint y: 228, endPoint x: 252, endPoint y: 228, distance: 26.9
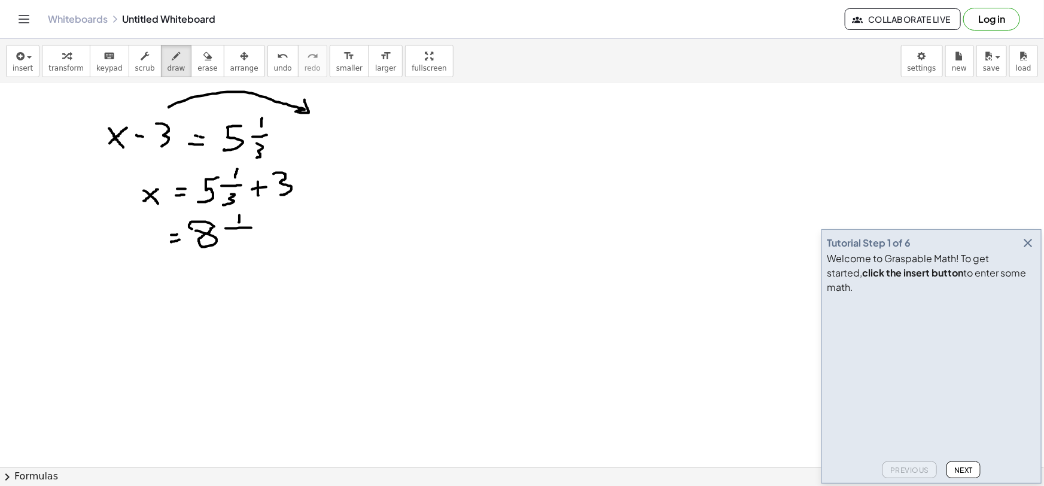
drag, startPoint x: 239, startPoint y: 237, endPoint x: 240, endPoint y: 249, distance: 12.6
drag, startPoint x: 427, startPoint y: 109, endPoint x: 413, endPoint y: 127, distance: 22.5
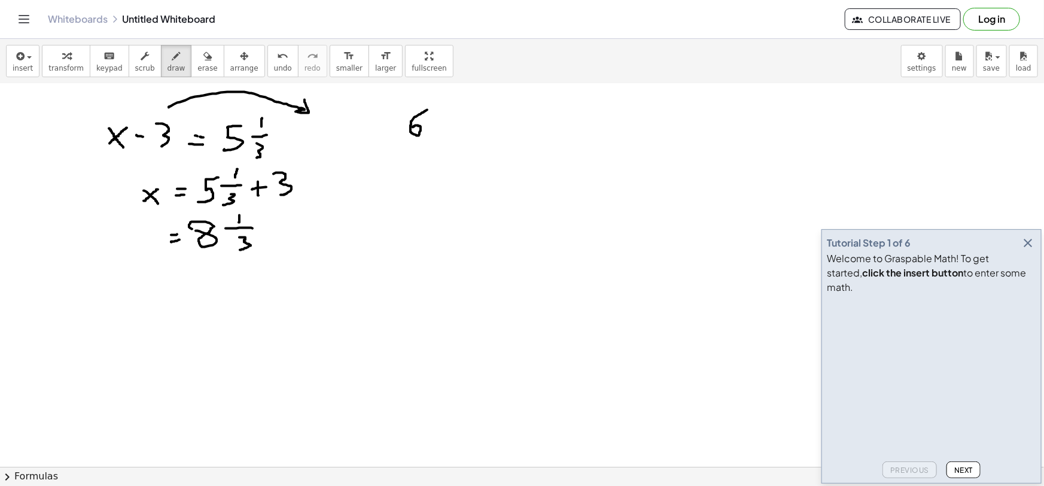
drag, startPoint x: 440, startPoint y: 103, endPoint x: 438, endPoint y: 112, distance: 8.5
drag, startPoint x: 430, startPoint y: 121, endPoint x: 440, endPoint y: 120, distance: 9.6
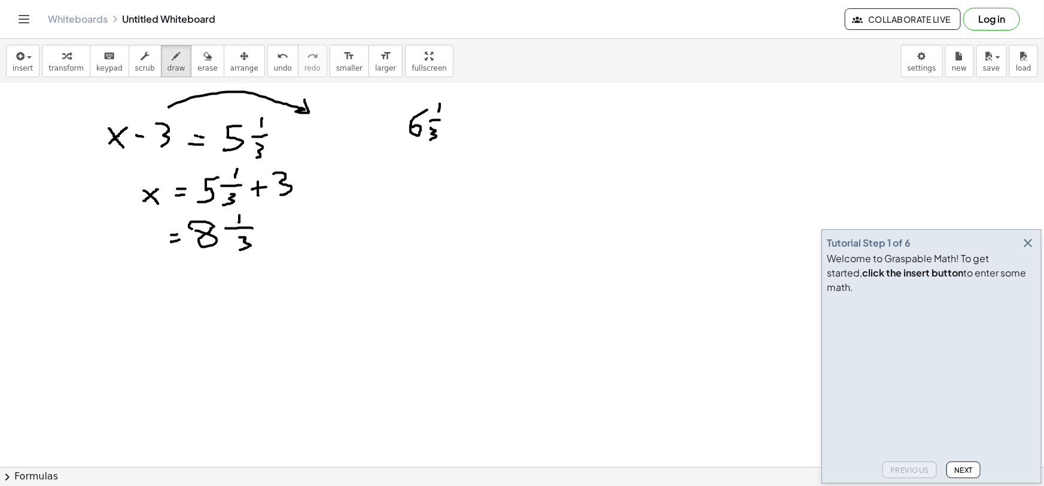
drag, startPoint x: 431, startPoint y: 127, endPoint x: 430, endPoint y: 139, distance: 12.0
drag, startPoint x: 451, startPoint y: 128, endPoint x: 458, endPoint y: 127, distance: 6.7
drag, startPoint x: 452, startPoint y: 136, endPoint x: 459, endPoint y: 136, distance: 7.2
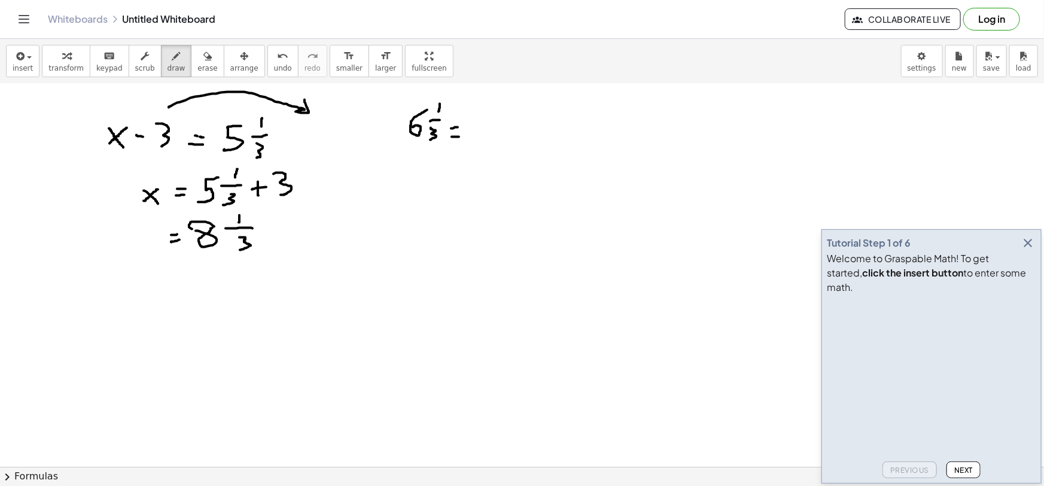
drag, startPoint x: 472, startPoint y: 124, endPoint x: 481, endPoint y: 136, distance: 15.4
drag, startPoint x: 479, startPoint y: 123, endPoint x: 472, endPoint y: 132, distance: 11.5
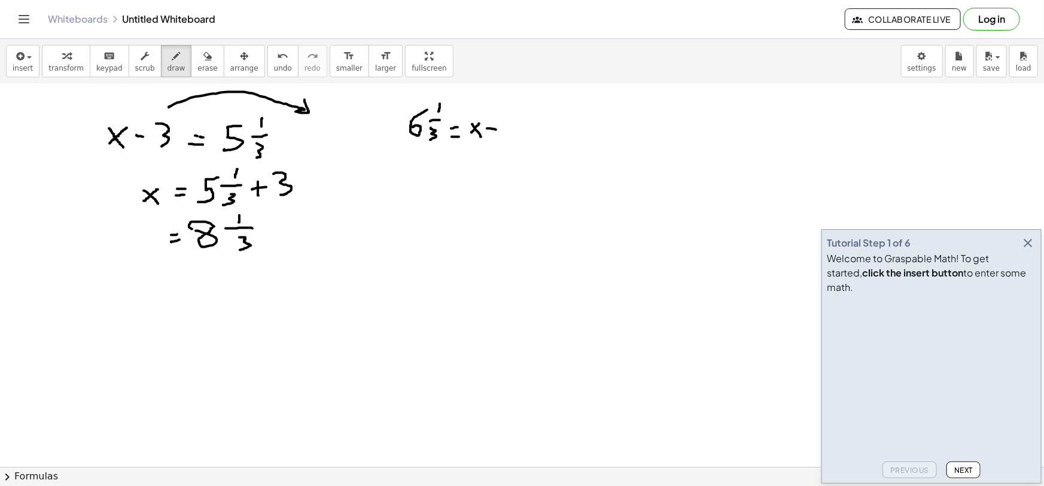
drag, startPoint x: 495, startPoint y: 129, endPoint x: 503, endPoint y: 129, distance: 7.8
drag, startPoint x: 510, startPoint y: 115, endPoint x: 511, endPoint y: 136, distance: 21.5
drag, startPoint x: 202, startPoint y: 258, endPoint x: 243, endPoint y: 257, distance: 41.3
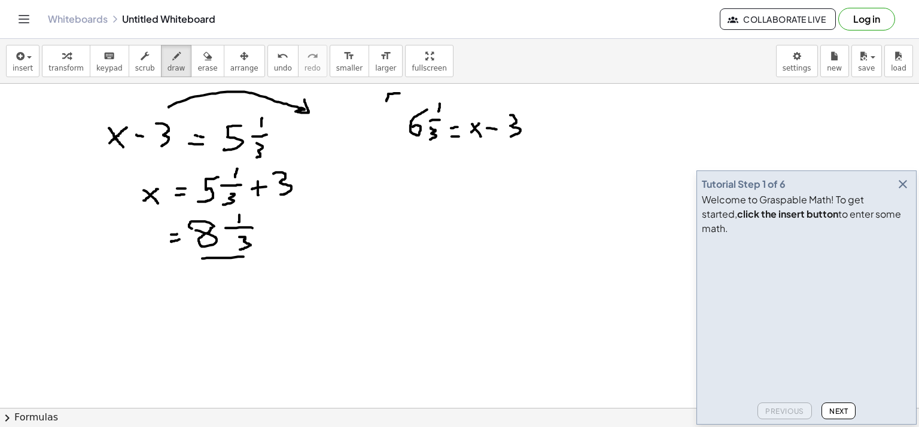
drag, startPoint x: 400, startPoint y: 93, endPoint x: 386, endPoint y: 100, distance: 15.3
drag, startPoint x: 546, startPoint y: 130, endPoint x: 530, endPoint y: 144, distance: 20.8
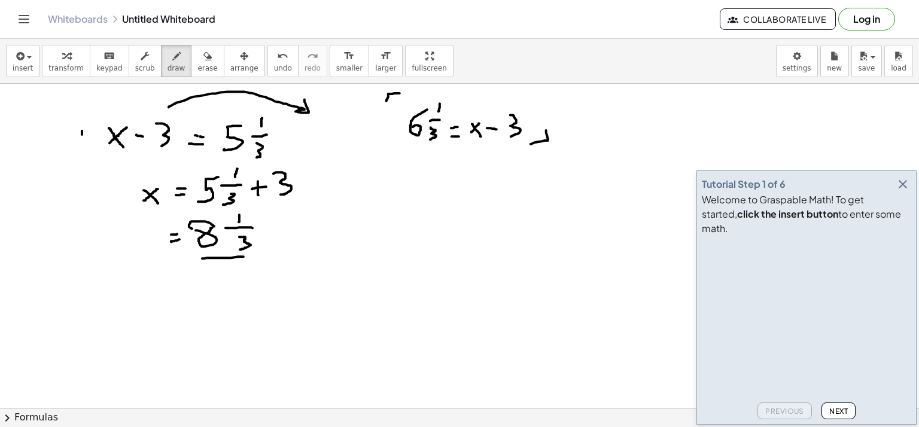
drag, startPoint x: 89, startPoint y: 189, endPoint x: 102, endPoint y: 194, distance: 14.0
drag, startPoint x: 103, startPoint y: 176, endPoint x: 81, endPoint y: 191, distance: 26.6
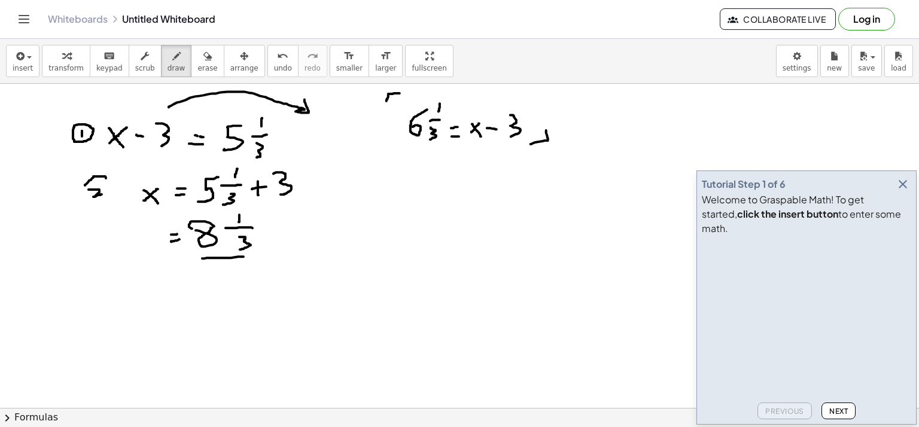
drag, startPoint x: 83, startPoint y: 195, endPoint x: 101, endPoint y: 173, distance: 28.0
drag, startPoint x: 496, startPoint y: 91, endPoint x: 457, endPoint y: 102, distance: 40.3
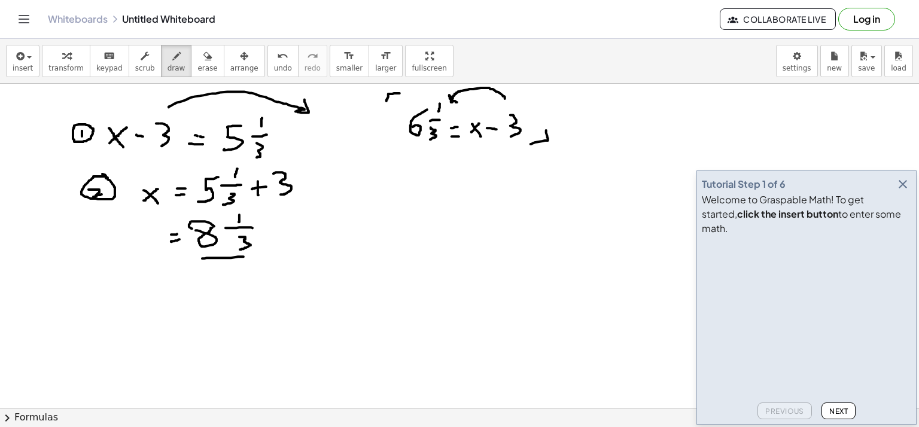
drag, startPoint x: 405, startPoint y: 170, endPoint x: 411, endPoint y: 177, distance: 9.7
drag, startPoint x: 416, startPoint y: 163, endPoint x: 415, endPoint y: 169, distance: 6.1
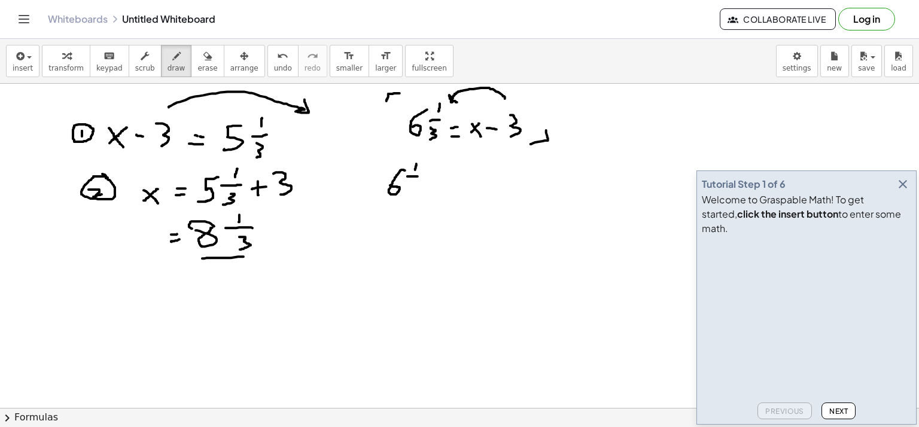
drag, startPoint x: 407, startPoint y: 176, endPoint x: 419, endPoint y: 176, distance: 12.0
drag, startPoint x: 410, startPoint y: 182, endPoint x: 412, endPoint y: 190, distance: 8.6
drag, startPoint x: 425, startPoint y: 177, endPoint x: 434, endPoint y: 177, distance: 8.4
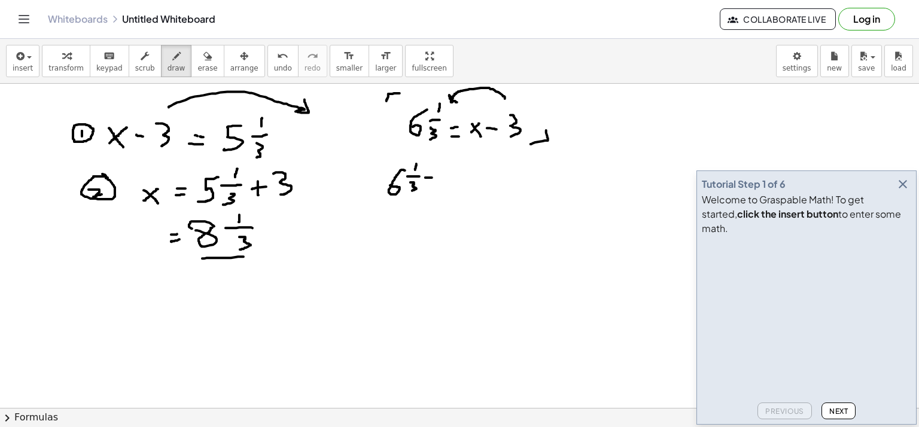
drag, startPoint x: 430, startPoint y: 173, endPoint x: 430, endPoint y: 181, distance: 7.2
drag, startPoint x: 438, startPoint y: 172, endPoint x: 444, endPoint y: 191, distance: 19.9
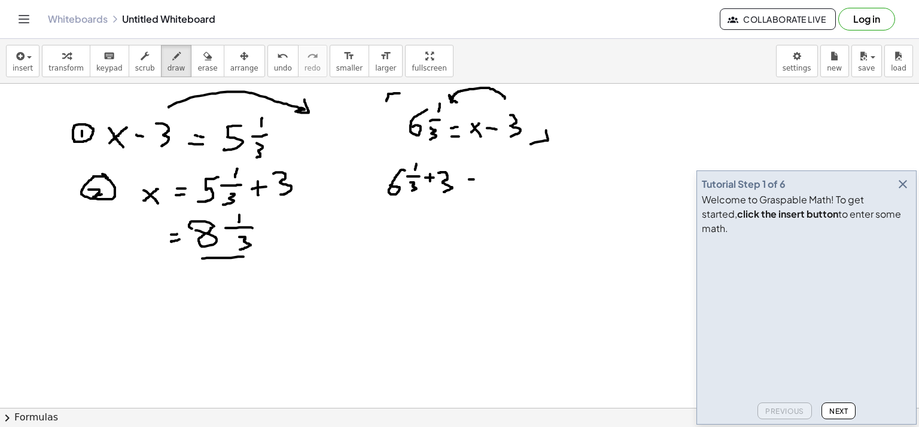
drag, startPoint x: 466, startPoint y: 184, endPoint x: 472, endPoint y: 184, distance: 6.6
drag, startPoint x: 483, startPoint y: 177, endPoint x: 496, endPoint y: 188, distance: 17.4
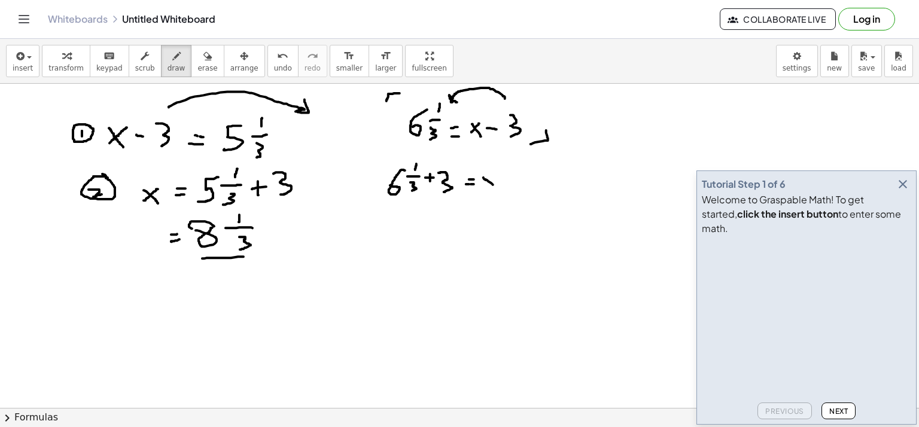
drag, startPoint x: 495, startPoint y: 177, endPoint x: 481, endPoint y: 188, distance: 17.5
drag, startPoint x: 406, startPoint y: 211, endPoint x: 407, endPoint y: 227, distance: 16.2
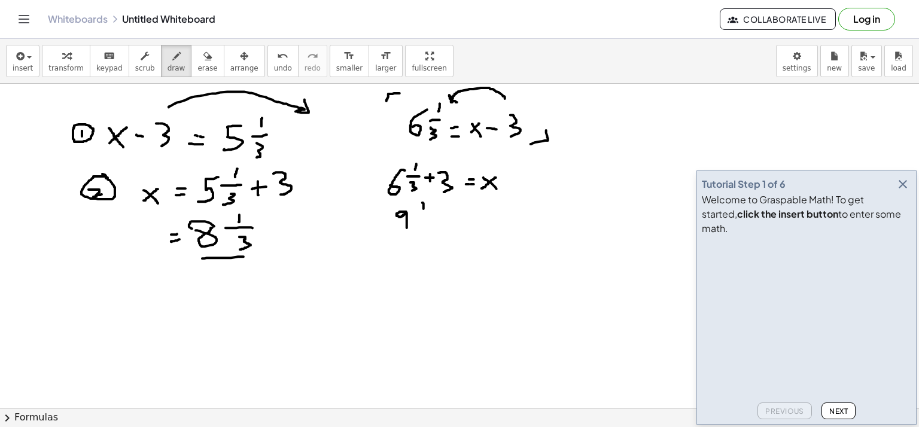
drag, startPoint x: 422, startPoint y: 202, endPoint x: 423, endPoint y: 208, distance: 6.1
drag, startPoint x: 415, startPoint y: 214, endPoint x: 430, endPoint y: 212, distance: 15.0
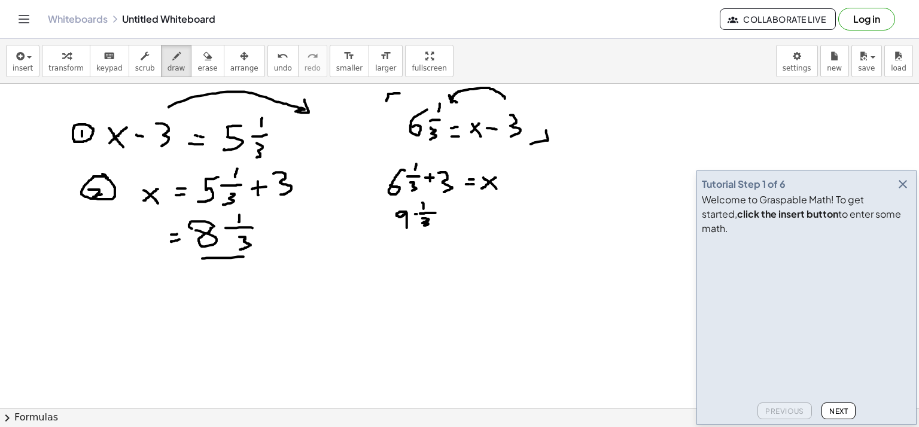
drag, startPoint x: 422, startPoint y: 218, endPoint x: 424, endPoint y: 225, distance: 7.4
drag, startPoint x: 443, startPoint y: 218, endPoint x: 449, endPoint y: 218, distance: 6.6
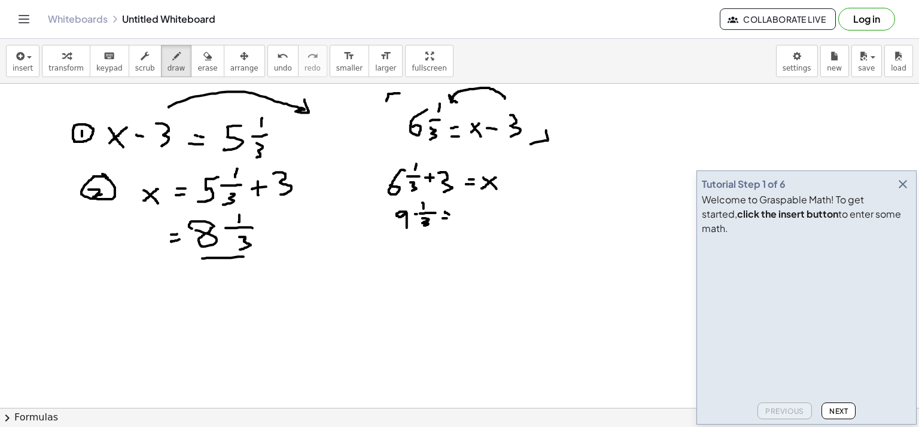
drag, startPoint x: 458, startPoint y: 211, endPoint x: 466, endPoint y: 217, distance: 10.2
drag, startPoint x: 466, startPoint y: 208, endPoint x: 455, endPoint y: 219, distance: 16.1
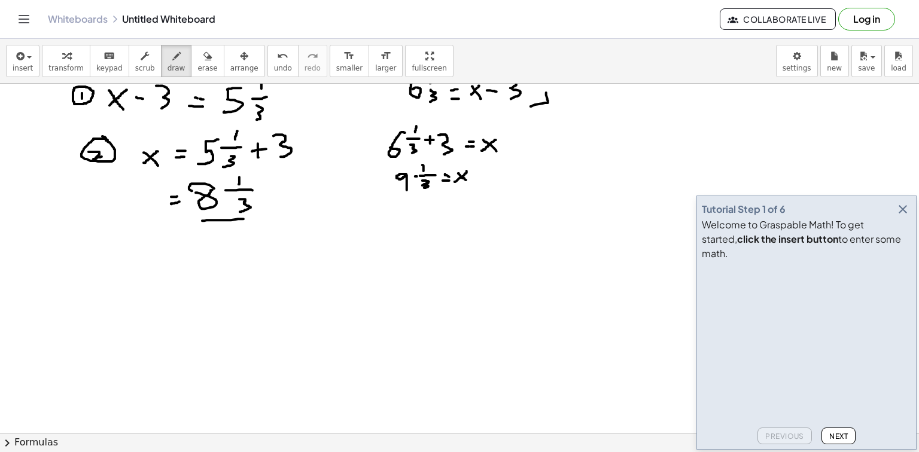
scroll to position [728, 0]
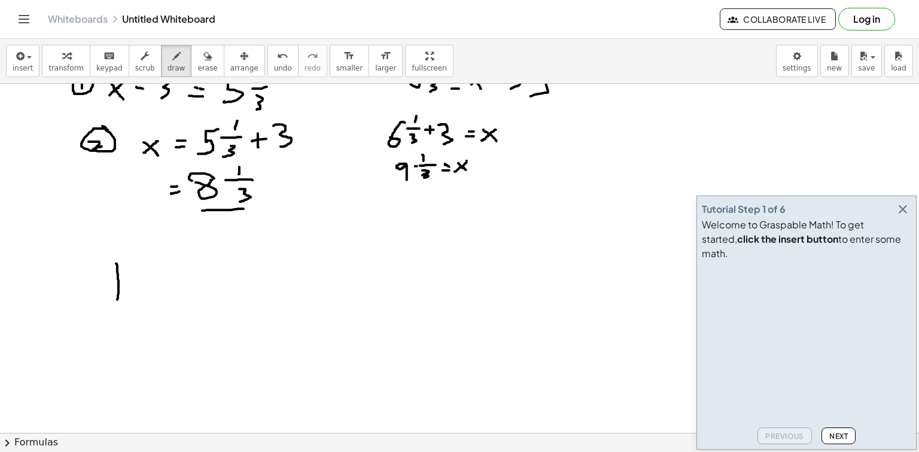
drag, startPoint x: 116, startPoint y: 263, endPoint x: 117, endPoint y: 310, distance: 47.3
drag, startPoint x: 141, startPoint y: 277, endPoint x: 176, endPoint y: 278, distance: 35.3
drag, startPoint x: 156, startPoint y: 266, endPoint x: 162, endPoint y: 288, distance: 22.3
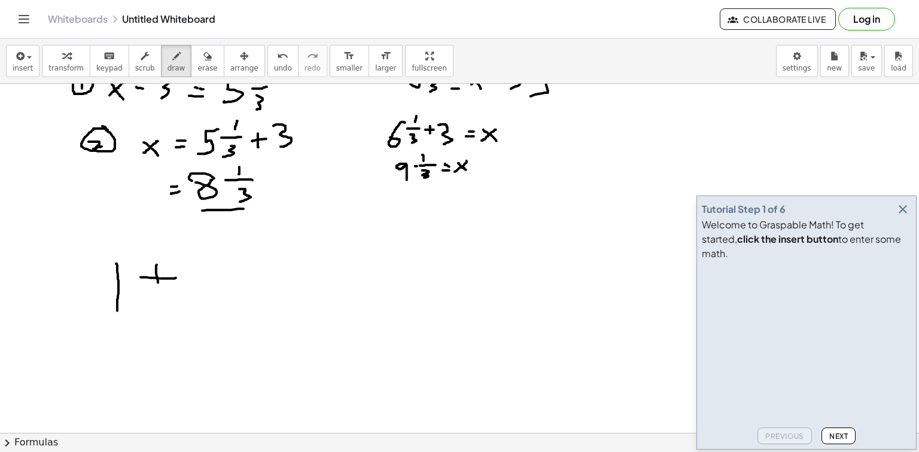
drag, startPoint x: 197, startPoint y: 251, endPoint x: 215, endPoint y: 263, distance: 22.1
drag, startPoint x: 194, startPoint y: 275, endPoint x: 218, endPoint y: 273, distance: 24.0
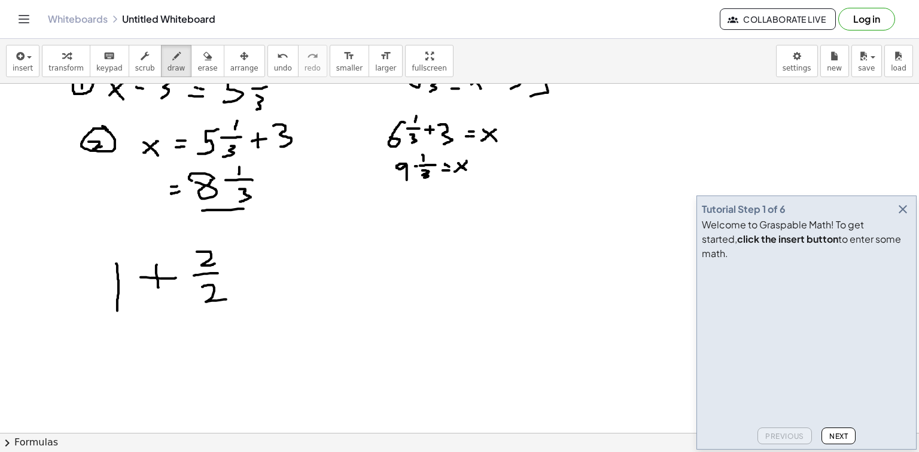
drag, startPoint x: 202, startPoint y: 286, endPoint x: 233, endPoint y: 293, distance: 31.8
drag, startPoint x: 249, startPoint y: 275, endPoint x: 258, endPoint y: 275, distance: 9.6
drag, startPoint x: 244, startPoint y: 283, endPoint x: 261, endPoint y: 282, distance: 17.4
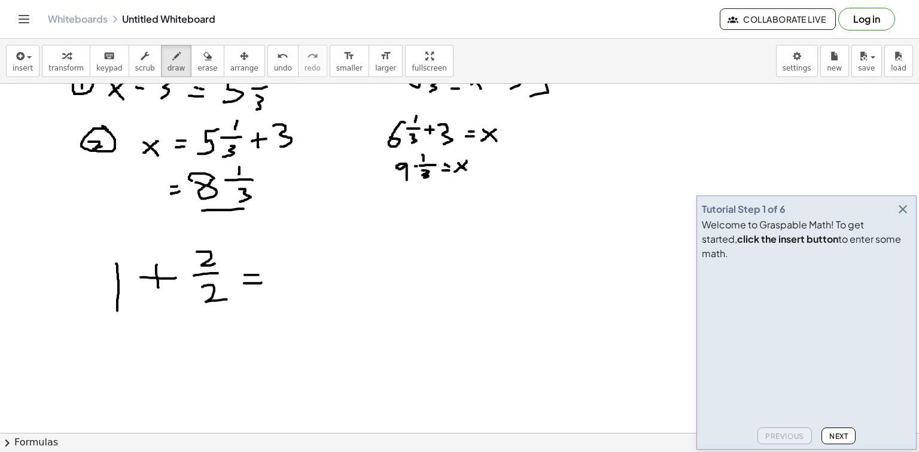
drag, startPoint x: 285, startPoint y: 270, endPoint x: 295, endPoint y: 288, distance: 20.1
drag, startPoint x: 306, startPoint y: 249, endPoint x: 319, endPoint y: 261, distance: 18.2
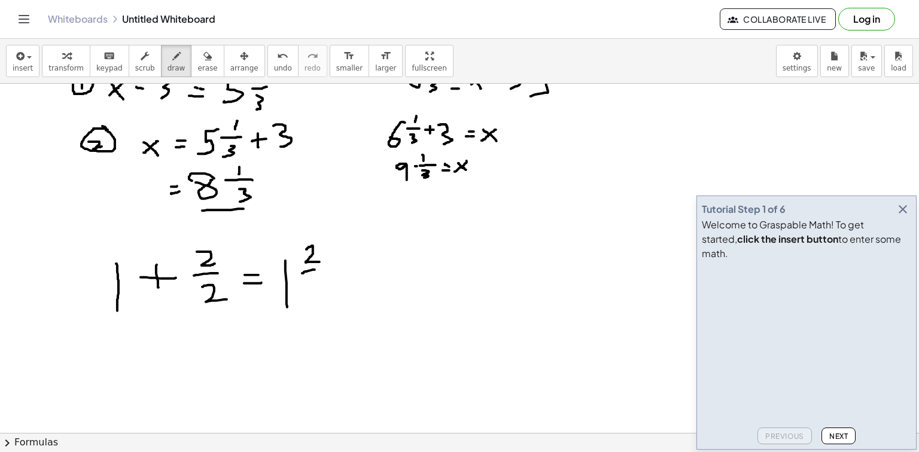
drag, startPoint x: 304, startPoint y: 272, endPoint x: 316, endPoint y: 269, distance: 12.9
drag, startPoint x: 304, startPoint y: 280, endPoint x: 316, endPoint y: 294, distance: 18.3
drag, startPoint x: 258, startPoint y: 361, endPoint x: 269, endPoint y: 360, distance: 10.8
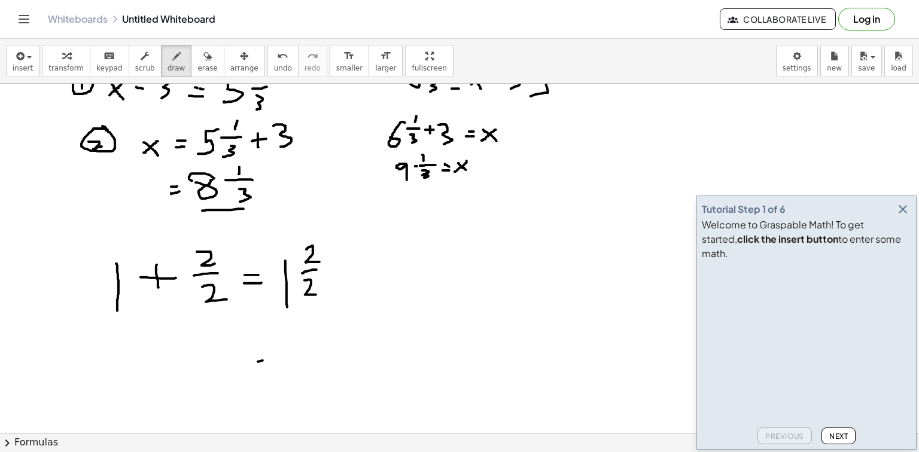
drag, startPoint x: 259, startPoint y: 367, endPoint x: 266, endPoint y: 366, distance: 7.2
drag, startPoint x: 285, startPoint y: 334, endPoint x: 346, endPoint y: 342, distance: 61.6
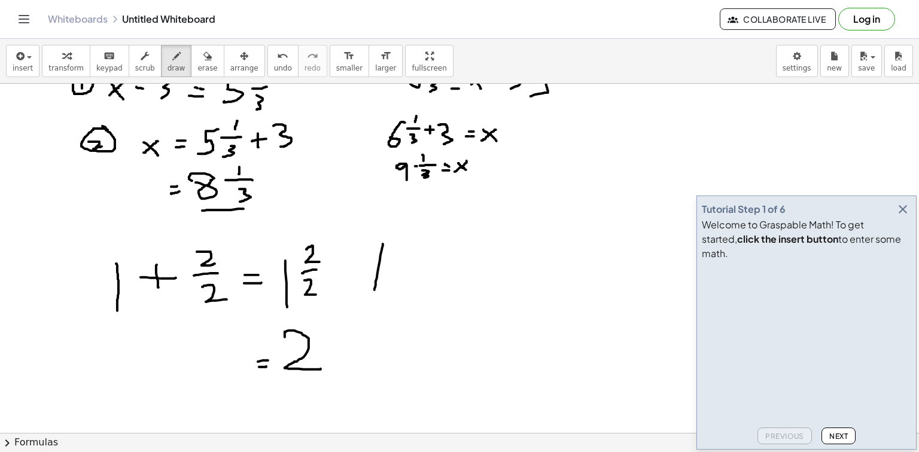
drag, startPoint x: 383, startPoint y: 243, endPoint x: 374, endPoint y: 287, distance: 44.5
drag, startPoint x: 393, startPoint y: 265, endPoint x: 401, endPoint y: 264, distance: 7.8
drag, startPoint x: 397, startPoint y: 258, endPoint x: 396, endPoint y: 269, distance: 10.2
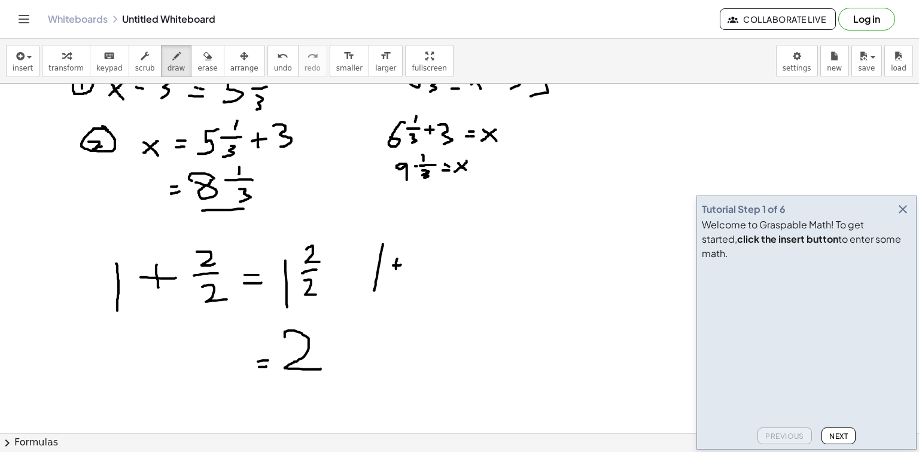
drag, startPoint x: 428, startPoint y: 225, endPoint x: 423, endPoint y: 242, distance: 18.0
drag, startPoint x: 432, startPoint y: 249, endPoint x: 426, endPoint y: 256, distance: 9.0
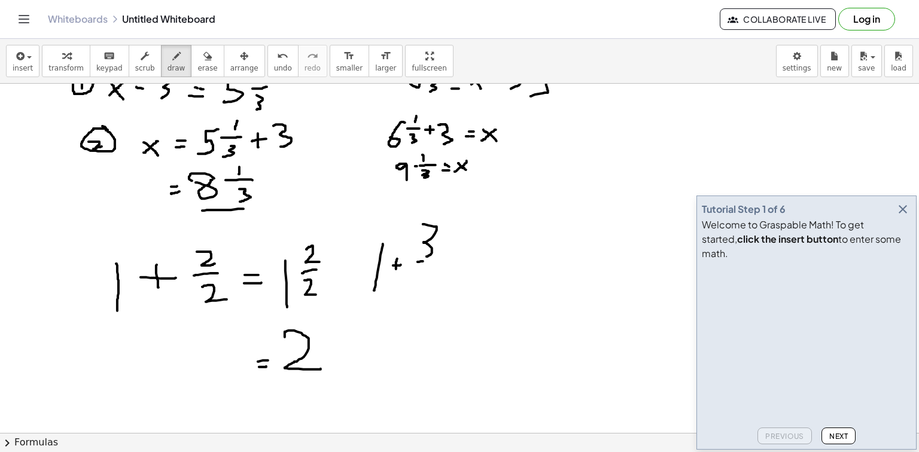
drag, startPoint x: 417, startPoint y: 261, endPoint x: 446, endPoint y: 261, distance: 28.1
drag, startPoint x: 430, startPoint y: 270, endPoint x: 426, endPoint y: 285, distance: 15.4
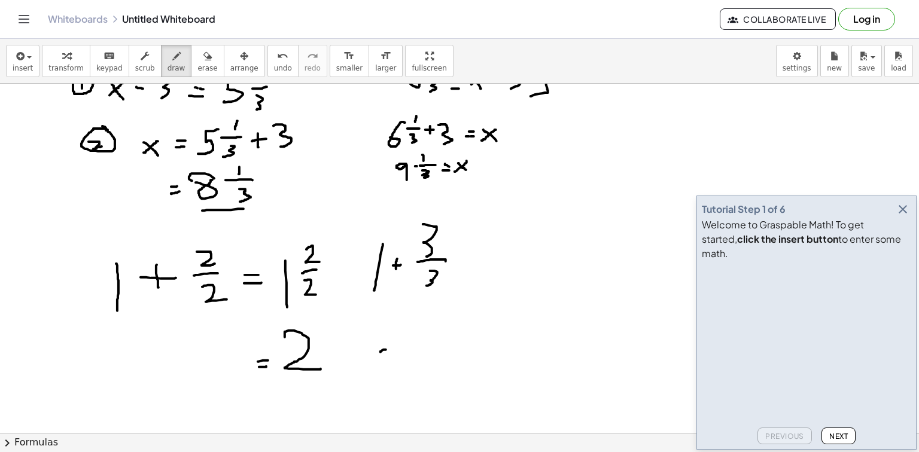
drag, startPoint x: 376, startPoint y: 356, endPoint x: 384, endPoint y: 354, distance: 8.1
drag, startPoint x: 408, startPoint y: 337, endPoint x: 459, endPoint y: 322, distance: 53.0
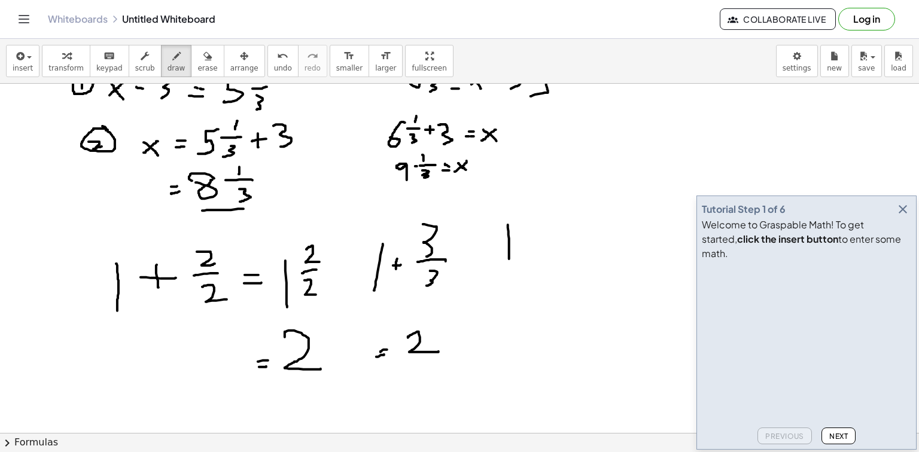
drag, startPoint x: 508, startPoint y: 224, endPoint x: 510, endPoint y: 273, distance: 49.1
drag, startPoint x: 525, startPoint y: 251, endPoint x: 533, endPoint y: 248, distance: 9.3
drag, startPoint x: 529, startPoint y: 245, endPoint x: 529, endPoint y: 252, distance: 7.2
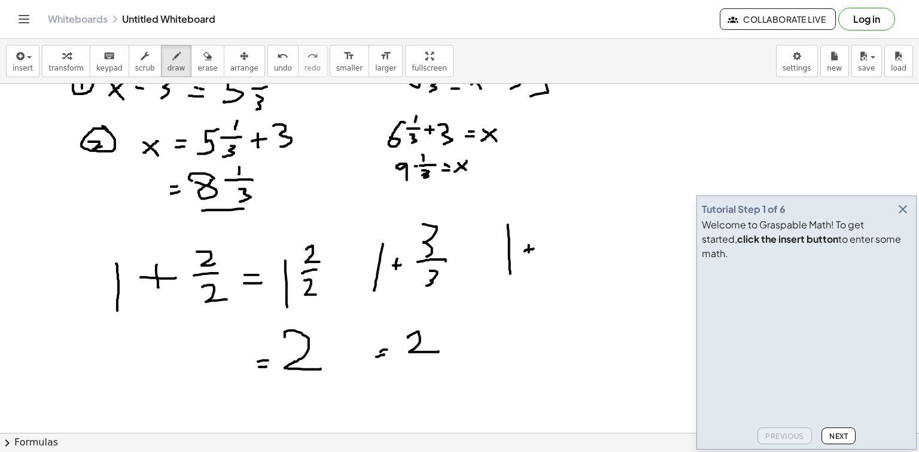
drag, startPoint x: 553, startPoint y: 219, endPoint x: 561, endPoint y: 234, distance: 17.7
drag, startPoint x: 568, startPoint y: 222, endPoint x: 562, endPoint y: 225, distance: 6.7
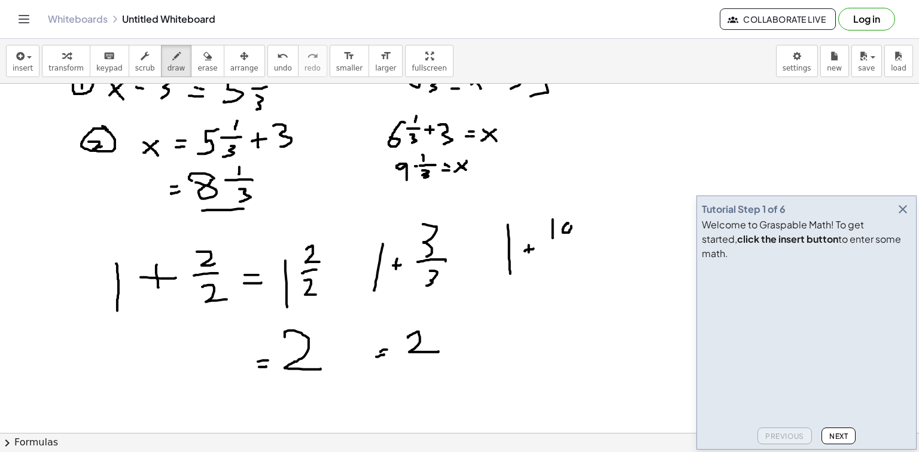
drag, startPoint x: 550, startPoint y: 243, endPoint x: 569, endPoint y: 240, distance: 19.9
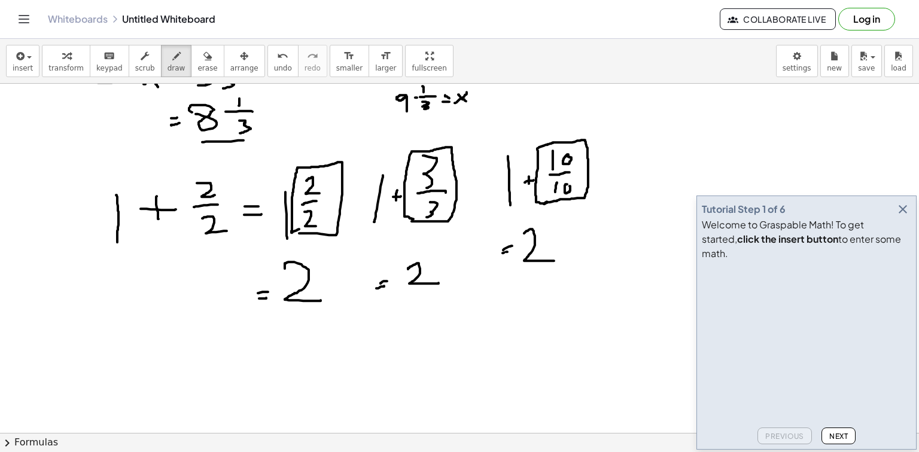
scroll to position [799, 0]
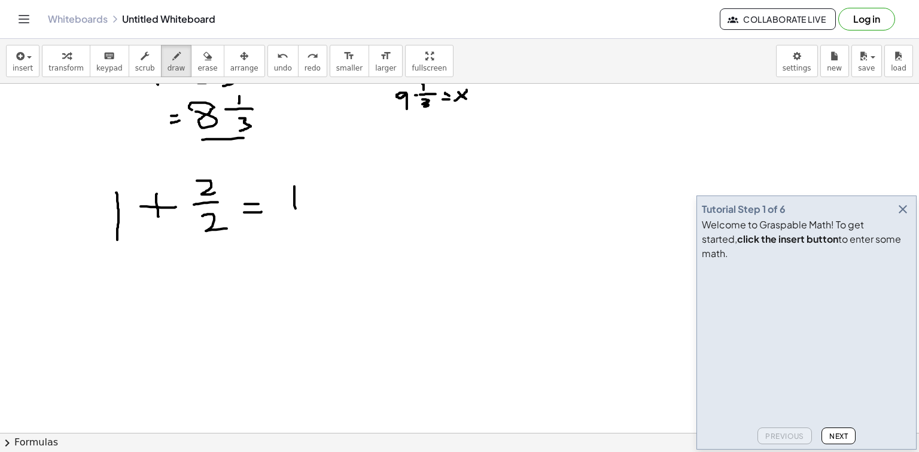
drag, startPoint x: 294, startPoint y: 186, endPoint x: 297, endPoint y: 232, distance: 46.1
drag, startPoint x: 214, startPoint y: 167, endPoint x: 281, endPoint y: 222, distance: 87.1
drag, startPoint x: 600, startPoint y: 133, endPoint x: 652, endPoint y: 128, distance: 52.3
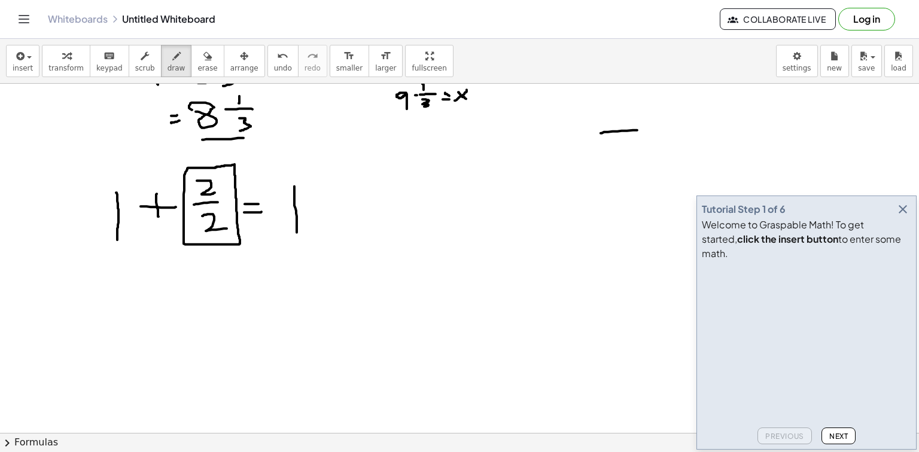
drag, startPoint x: 599, startPoint y: 131, endPoint x: 590, endPoint y: 149, distance: 20.1
drag, startPoint x: 619, startPoint y: 138, endPoint x: 620, endPoint y: 148, distance: 9.6
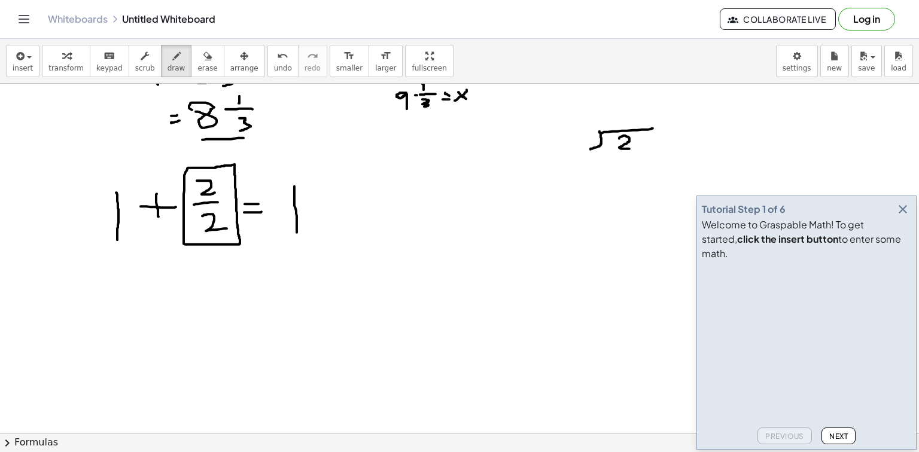
drag, startPoint x: 620, startPoint y: 148, endPoint x: 633, endPoint y: 144, distance: 14.4
drag, startPoint x: 567, startPoint y: 132, endPoint x: 581, endPoint y: 130, distance: 14.4
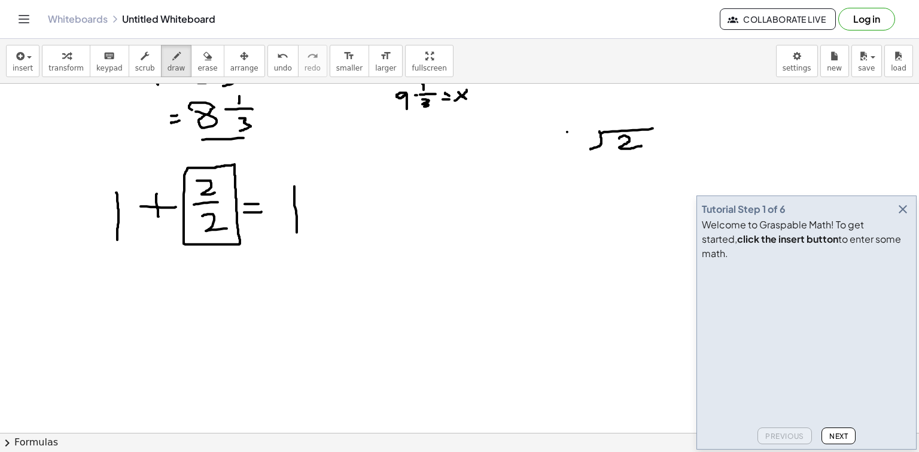
drag, startPoint x: 581, startPoint y: 130, endPoint x: 591, endPoint y: 142, distance: 15.7
drag, startPoint x: 617, startPoint y: 97, endPoint x: 615, endPoint y: 113, distance: 15.7
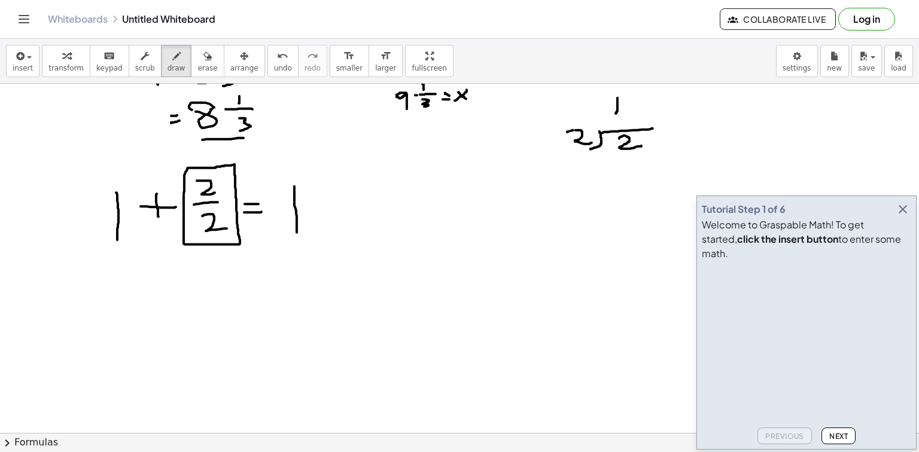
drag, startPoint x: 602, startPoint y: 165, endPoint x: 614, endPoint y: 165, distance: 11.4
drag, startPoint x: 621, startPoint y: 155, endPoint x: 645, endPoint y: 167, distance: 25.9
drag, startPoint x: 621, startPoint y: 176, endPoint x: 661, endPoint y: 172, distance: 40.3
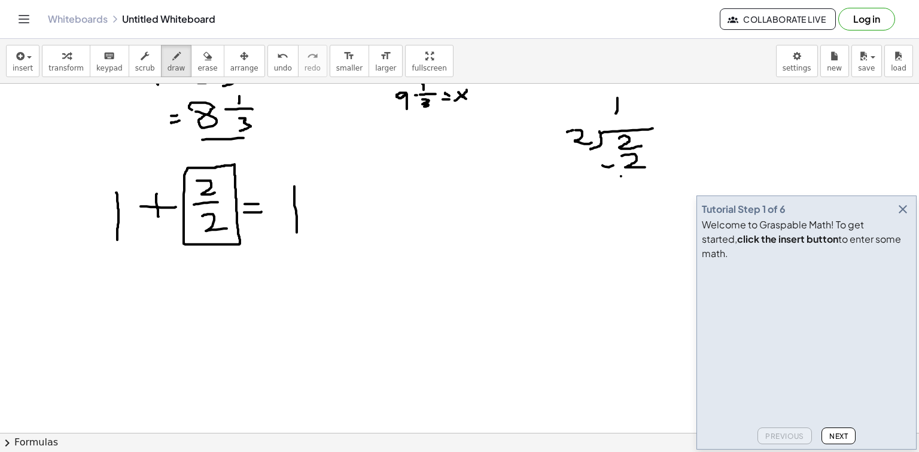
drag, startPoint x: 322, startPoint y: 205, endPoint x: 341, endPoint y: 205, distance: 19.1
drag, startPoint x: 330, startPoint y: 197, endPoint x: 331, endPoint y: 212, distance: 15.0
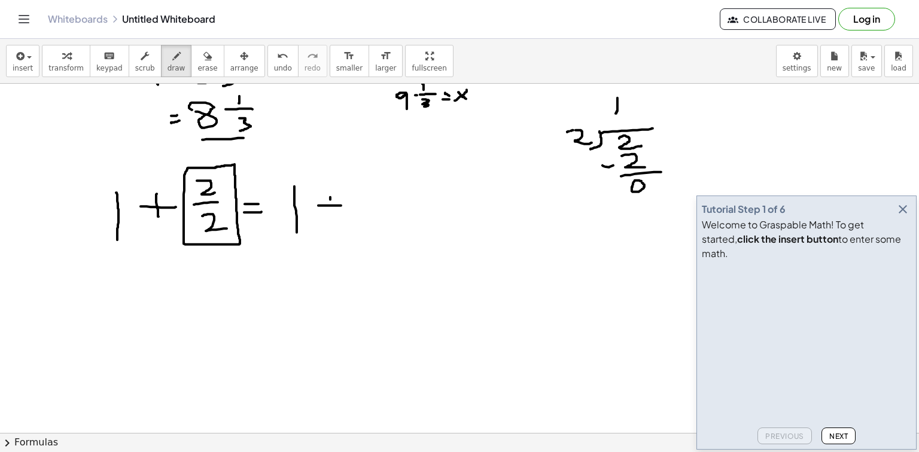
drag, startPoint x: 380, startPoint y: 174, endPoint x: 380, endPoint y: 221, distance: 47.2
drag, startPoint x: 407, startPoint y: 196, endPoint x: 425, endPoint y: 192, distance: 17.7
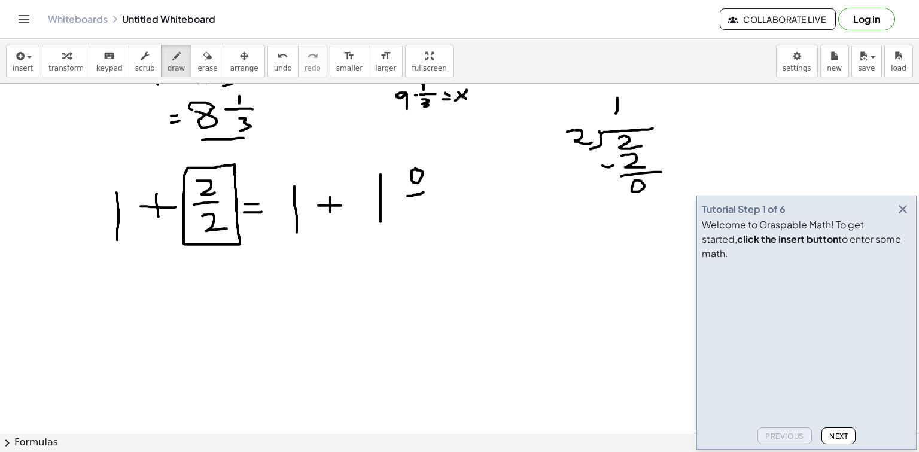
drag, startPoint x: 411, startPoint y: 204, endPoint x: 420, endPoint y: 216, distance: 15.4
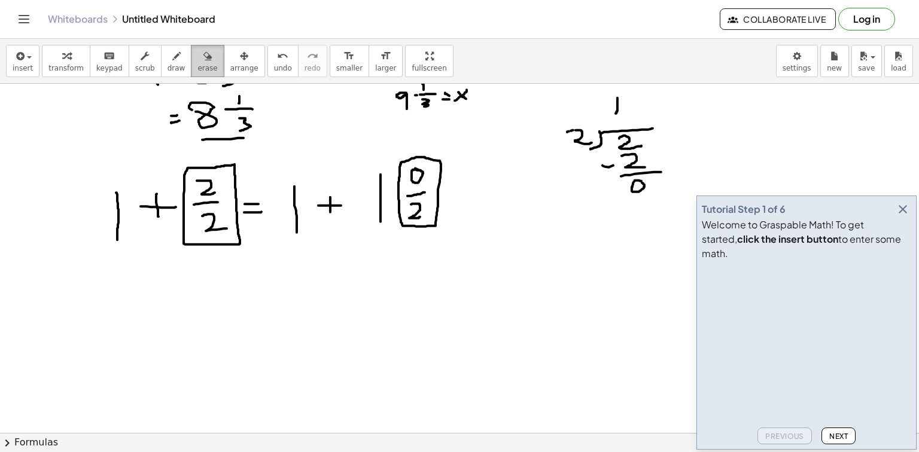
click at [197, 68] on span "erase" at bounding box center [207, 68] width 20 height 8
drag, startPoint x: 423, startPoint y: 235, endPoint x: 422, endPoint y: 177, distance: 58.0
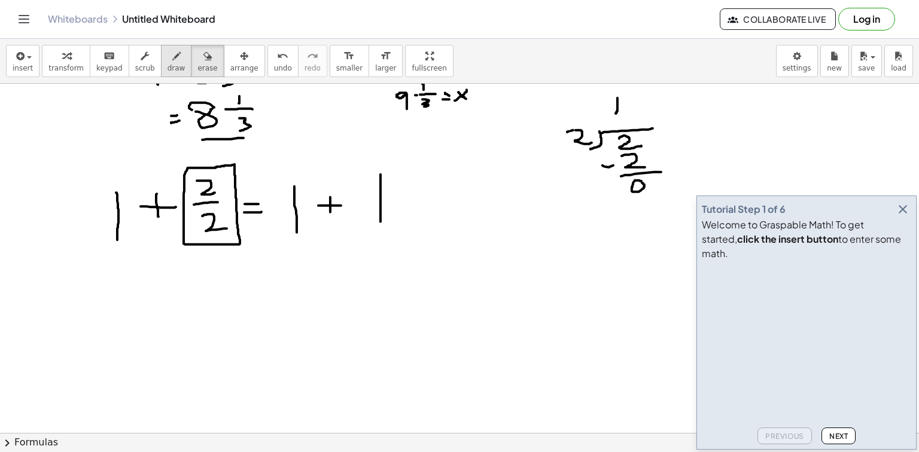
click at [170, 56] on button "draw" at bounding box center [176, 61] width 31 height 32
drag, startPoint x: 392, startPoint y: 196, endPoint x: 423, endPoint y: 196, distance: 30.5
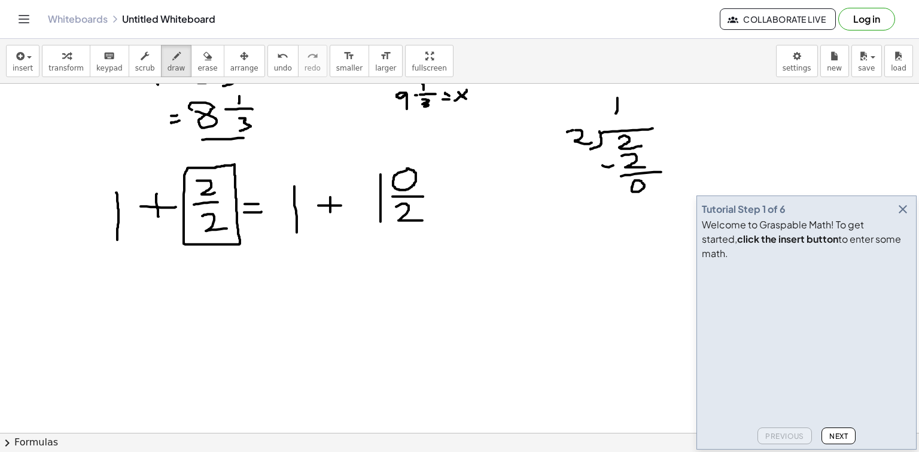
drag, startPoint x: 396, startPoint y: 206, endPoint x: 422, endPoint y: 220, distance: 29.7
drag, startPoint x: 366, startPoint y: 229, endPoint x: 385, endPoint y: 230, distance: 19.1
drag, startPoint x: 289, startPoint y: 239, endPoint x: 300, endPoint y: 238, distance: 10.8
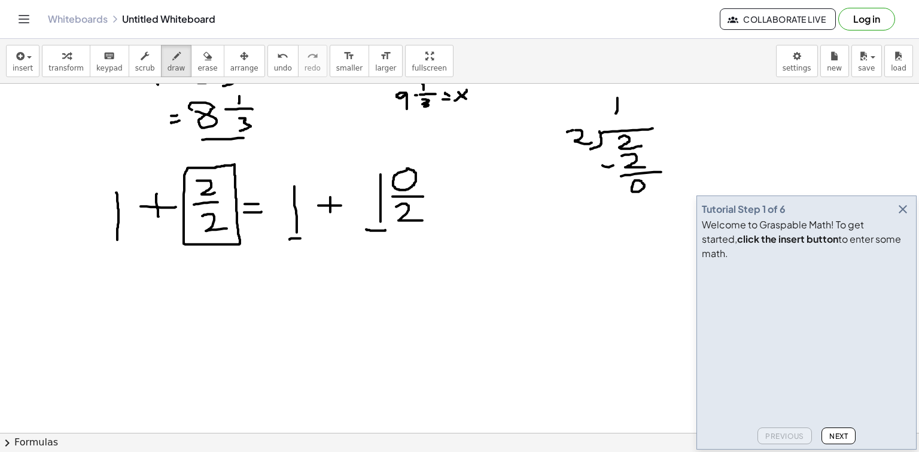
drag, startPoint x: 395, startPoint y: 160, endPoint x: 423, endPoint y: 234, distance: 79.5
drag, startPoint x: 431, startPoint y: 153, endPoint x: 397, endPoint y: 231, distance: 85.2
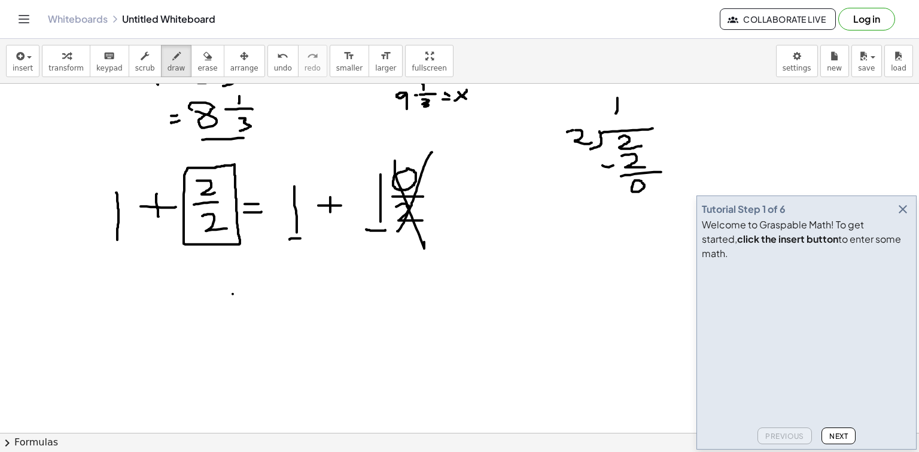
drag, startPoint x: 233, startPoint y: 294, endPoint x: 243, endPoint y: 295, distance: 10.9
drag, startPoint x: 230, startPoint y: 303, endPoint x: 246, endPoint y: 300, distance: 17.0
drag, startPoint x: 276, startPoint y: 279, endPoint x: 289, endPoint y: 306, distance: 30.0
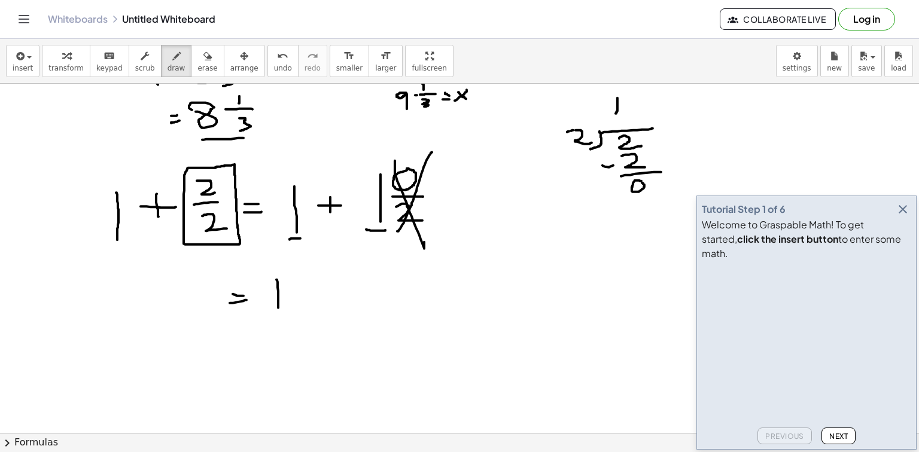
drag, startPoint x: 318, startPoint y: 293, endPoint x: 324, endPoint y: 292, distance: 6.0
drag, startPoint x: 322, startPoint y: 287, endPoint x: 330, endPoint y: 297, distance: 12.7
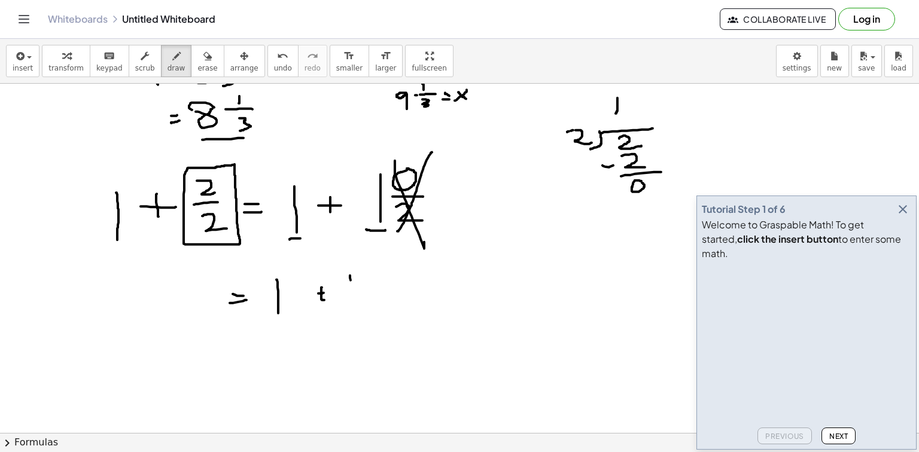
drag, startPoint x: 350, startPoint y: 275, endPoint x: 350, endPoint y: 309, distance: 33.5
drag, startPoint x: 237, startPoint y: 352, endPoint x: 256, endPoint y: 351, distance: 19.1
drag, startPoint x: 237, startPoint y: 355, endPoint x: 255, endPoint y: 355, distance: 18.5
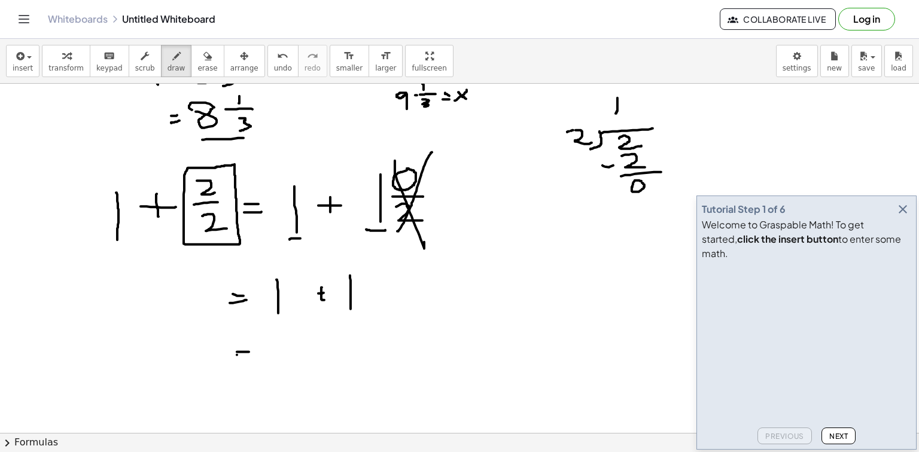
drag, startPoint x: 264, startPoint y: 339, endPoint x: 310, endPoint y: 367, distance: 53.6
click at [731, 216] on div "Tutorial Step 1 of 6" at bounding box center [744, 209] width 84 height 14
click at [907, 216] on icon "button" at bounding box center [902, 209] width 14 height 14
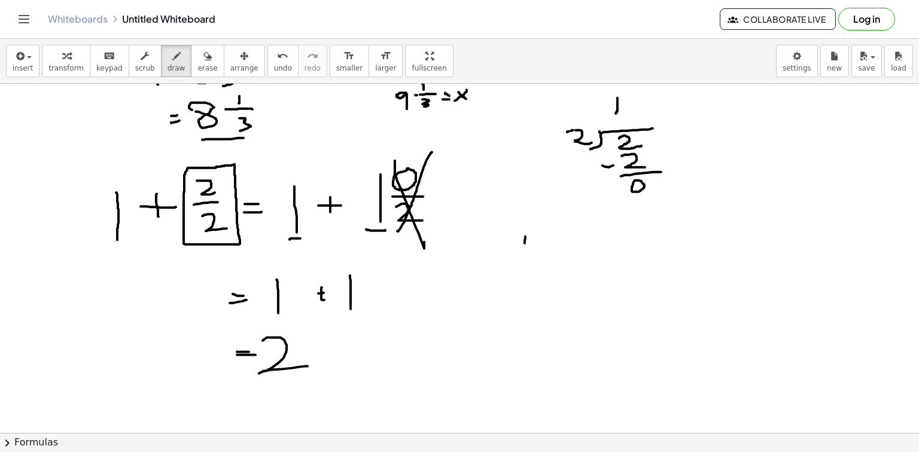
drag, startPoint x: 525, startPoint y: 238, endPoint x: 524, endPoint y: 266, distance: 28.1
drag, startPoint x: 557, startPoint y: 251, endPoint x: 574, endPoint y: 246, distance: 17.8
drag, startPoint x: 568, startPoint y: 242, endPoint x: 569, endPoint y: 260, distance: 17.4
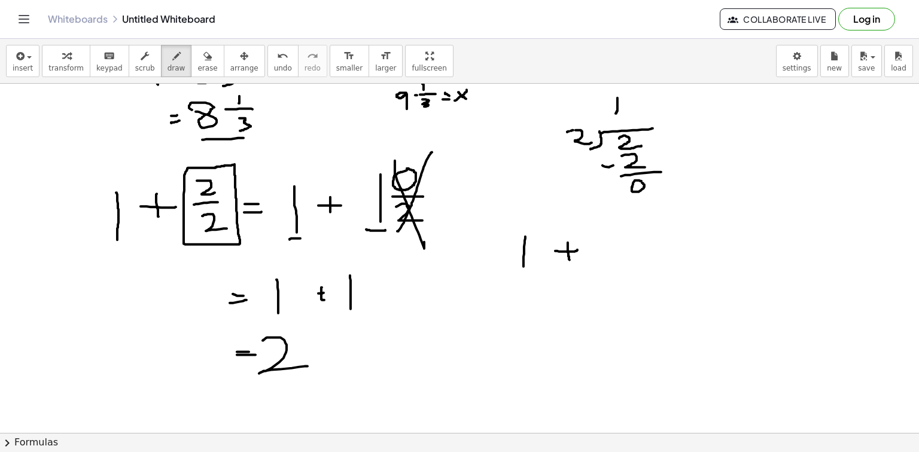
drag, startPoint x: 602, startPoint y: 224, endPoint x: 610, endPoint y: 243, distance: 20.9
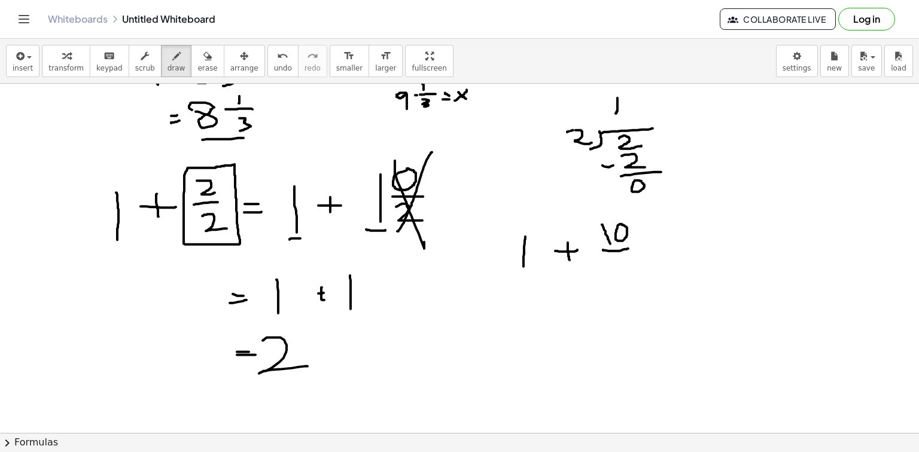
drag, startPoint x: 603, startPoint y: 249, endPoint x: 628, endPoint y: 248, distance: 25.1
drag, startPoint x: 608, startPoint y: 257, endPoint x: 608, endPoint y: 270, distance: 12.6
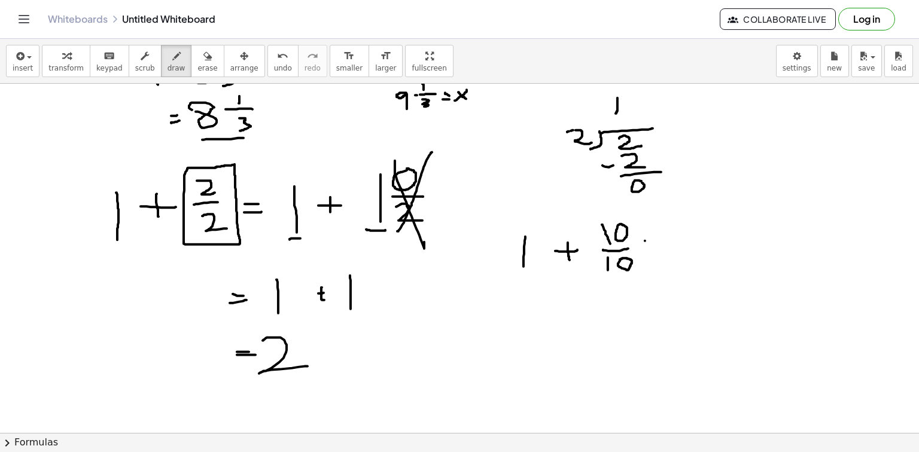
drag, startPoint x: 645, startPoint y: 240, endPoint x: 652, endPoint y: 239, distance: 7.9
drag, startPoint x: 642, startPoint y: 248, endPoint x: 651, endPoint y: 248, distance: 9.0
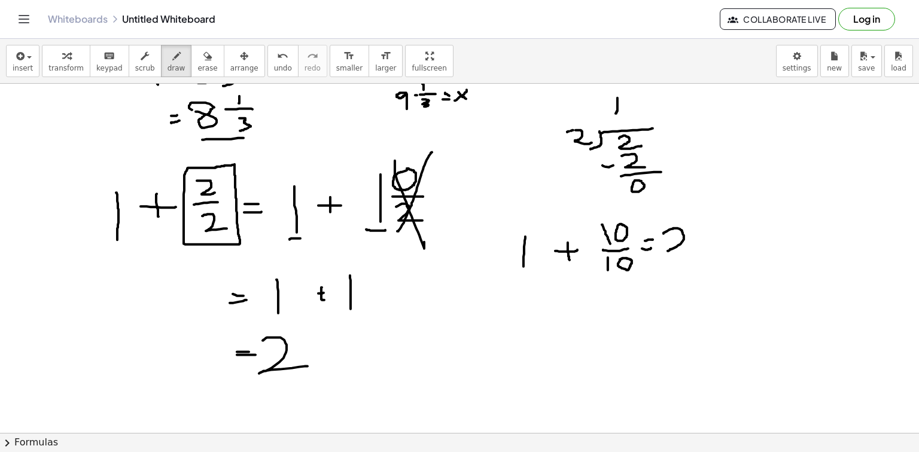
drag, startPoint x: 663, startPoint y: 233, endPoint x: 667, endPoint y: 251, distance: 17.8
drag, startPoint x: 666, startPoint y: 251, endPoint x: 697, endPoint y: 249, distance: 31.2
drag, startPoint x: 776, startPoint y: 134, endPoint x: 840, endPoint y: 131, distance: 64.7
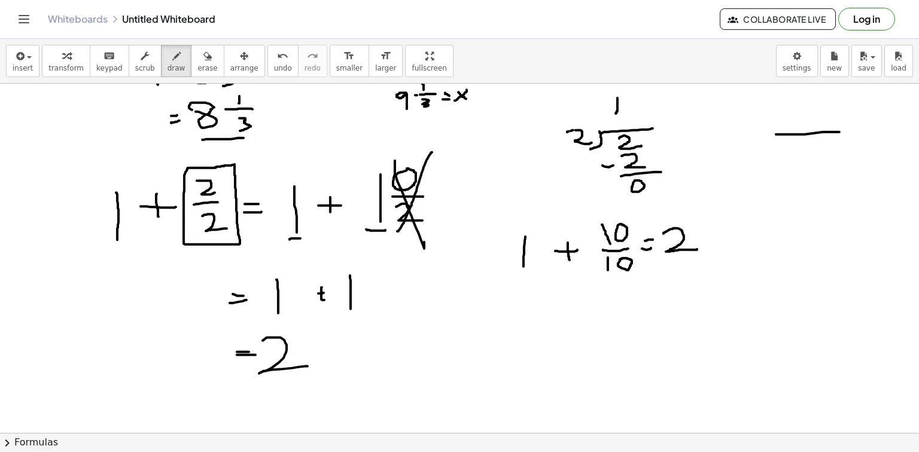
drag, startPoint x: 776, startPoint y: 136, endPoint x: 769, endPoint y: 159, distance: 24.6
drag, startPoint x: 797, startPoint y: 142, endPoint x: 797, endPoint y: 153, distance: 10.2
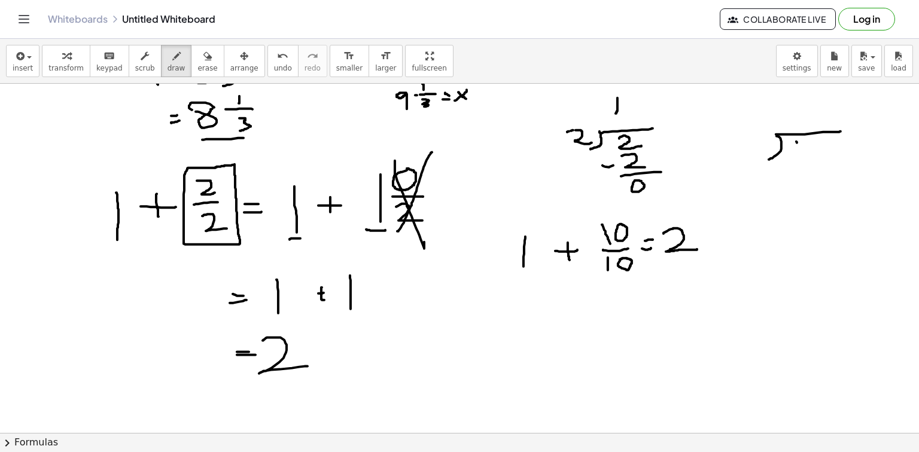
drag, startPoint x: 818, startPoint y: 139, endPoint x: 824, endPoint y: 145, distance: 8.9
drag, startPoint x: 824, startPoint y: 145, endPoint x: 818, endPoint y: 141, distance: 7.2
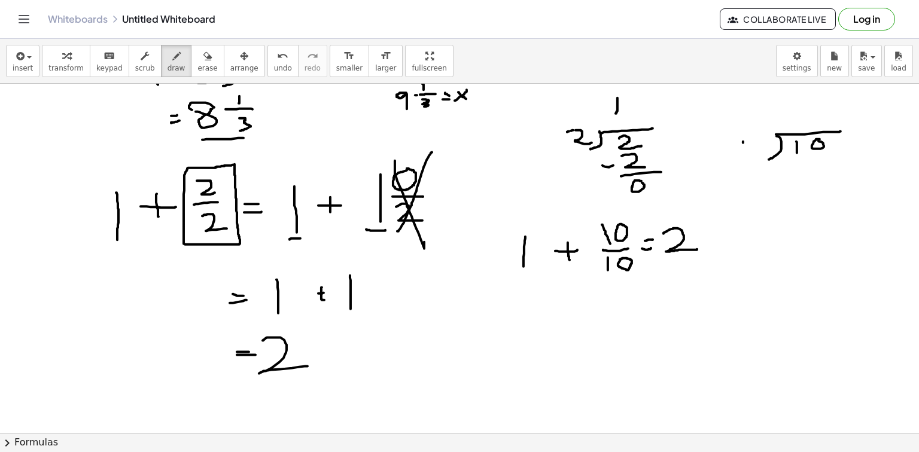
drag, startPoint x: 743, startPoint y: 141, endPoint x: 748, endPoint y: 148, distance: 8.5
drag, startPoint x: 761, startPoint y: 139, endPoint x: 769, endPoint y: 146, distance: 10.2
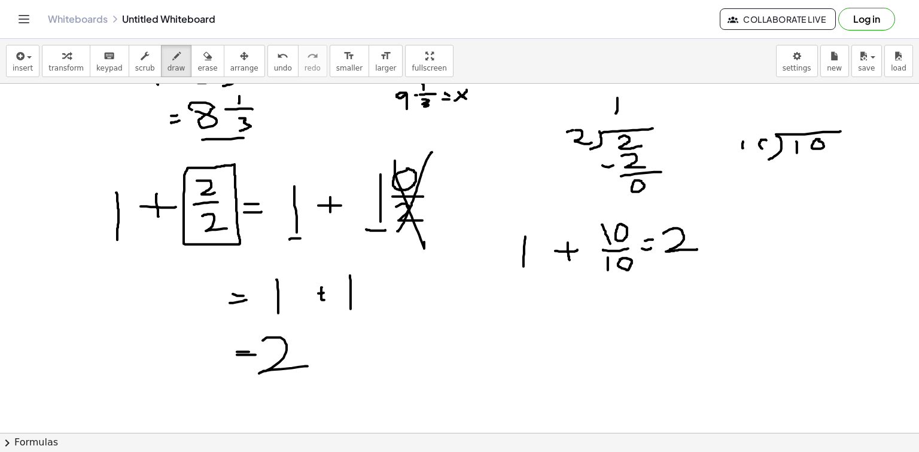
drag, startPoint x: 815, startPoint y: 114, endPoint x: 811, endPoint y: 135, distance: 21.2
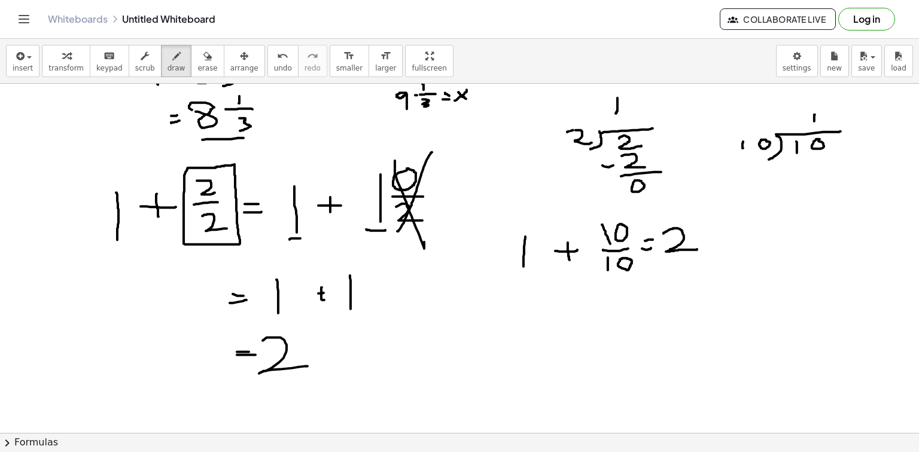
drag, startPoint x: 777, startPoint y: 165, endPoint x: 785, endPoint y: 165, distance: 7.8
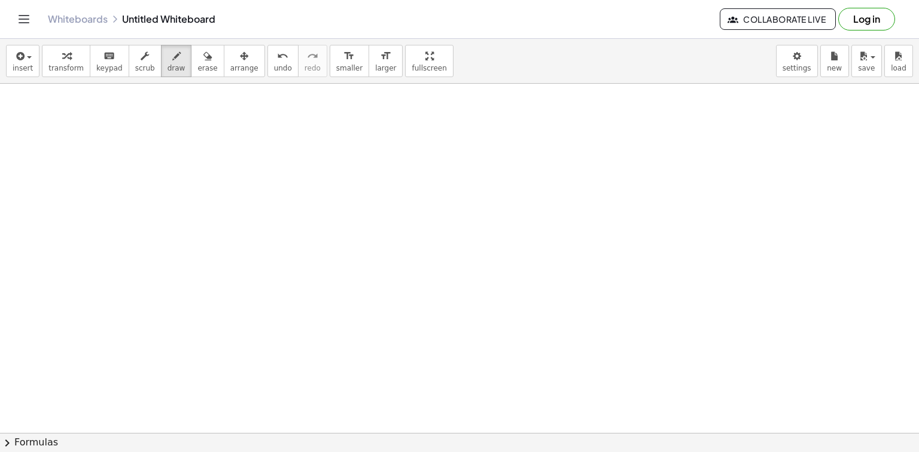
scroll to position [1336, 0]
drag, startPoint x: 98, startPoint y: 130, endPoint x: 128, endPoint y: 148, distance: 35.2
drag, startPoint x: 106, startPoint y: 138, endPoint x: 103, endPoint y: 175, distance: 36.7
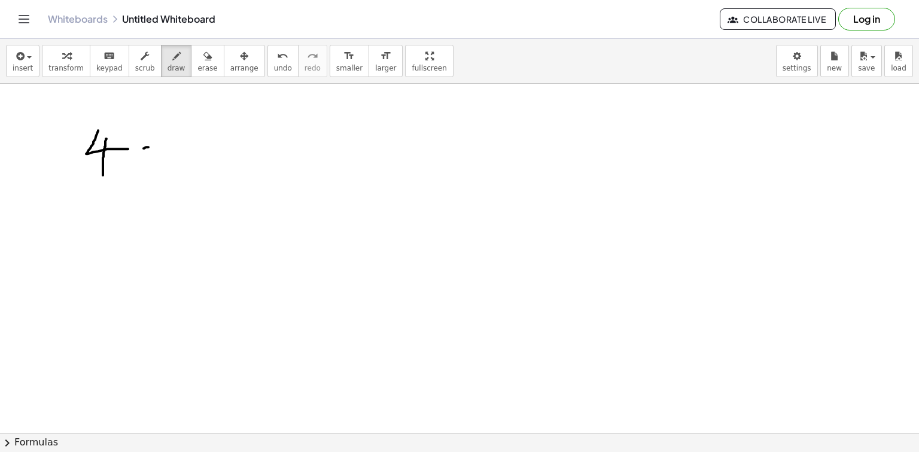
drag, startPoint x: 144, startPoint y: 148, endPoint x: 151, endPoint y: 147, distance: 7.3
drag, startPoint x: 142, startPoint y: 151, endPoint x: 153, endPoint y: 151, distance: 10.8
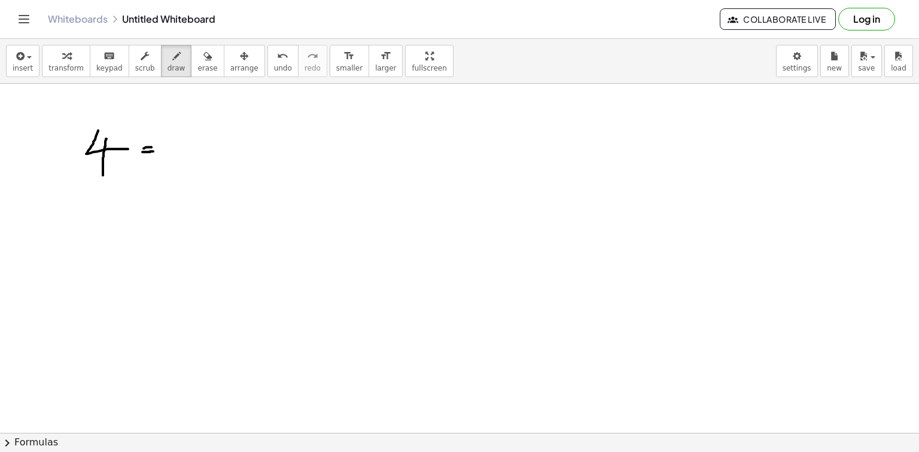
drag, startPoint x: 177, startPoint y: 148, endPoint x: 219, endPoint y: 146, distance: 42.5
drag, startPoint x: 199, startPoint y: 154, endPoint x: 197, endPoint y: 163, distance: 8.7
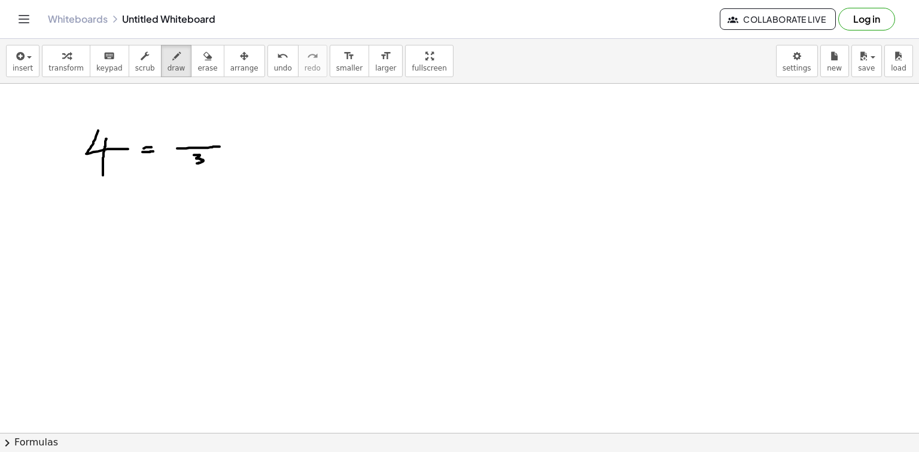
drag, startPoint x: 89, startPoint y: 237, endPoint x: 130, endPoint y: 230, distance: 41.9
drag, startPoint x: 184, startPoint y: 114, endPoint x: 190, endPoint y: 121, distance: 8.5
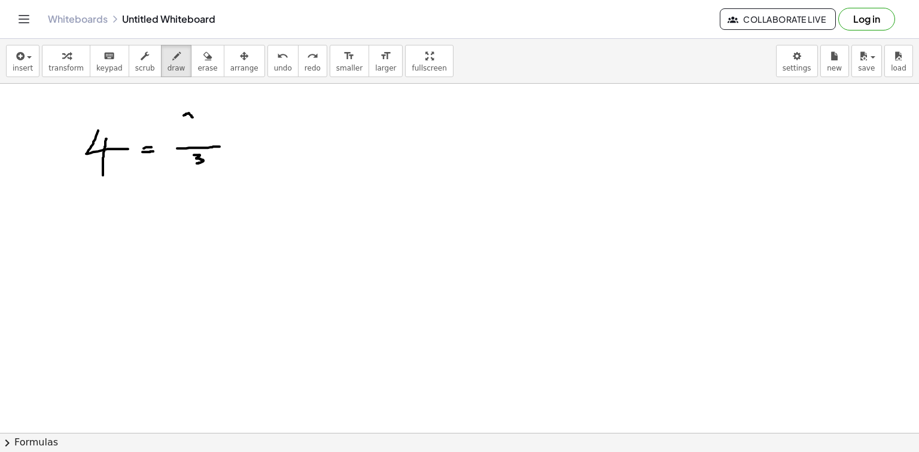
drag, startPoint x: 188, startPoint y: 122, endPoint x: 191, endPoint y: 130, distance: 8.9
drag, startPoint x: 136, startPoint y: 225, endPoint x: 144, endPoint y: 221, distance: 8.0
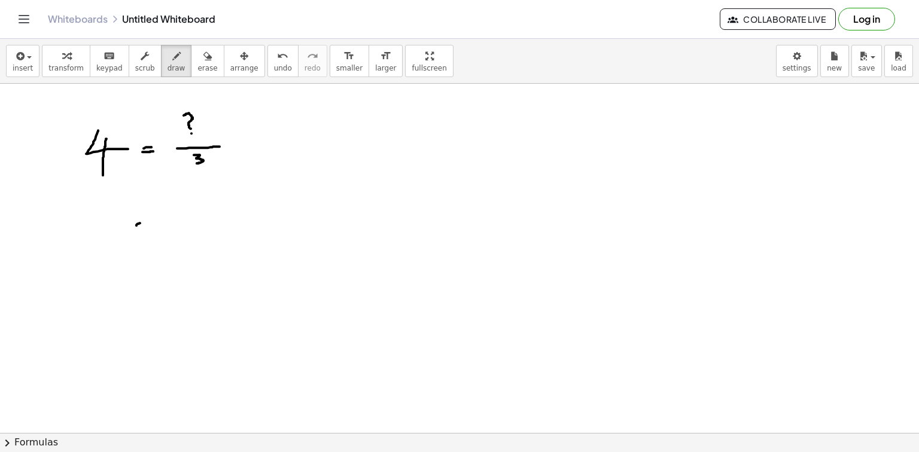
drag, startPoint x: 133, startPoint y: 230, endPoint x: 141, endPoint y: 229, distance: 7.2
drag, startPoint x: 200, startPoint y: 167, endPoint x: 140, endPoint y: 165, distance: 59.9
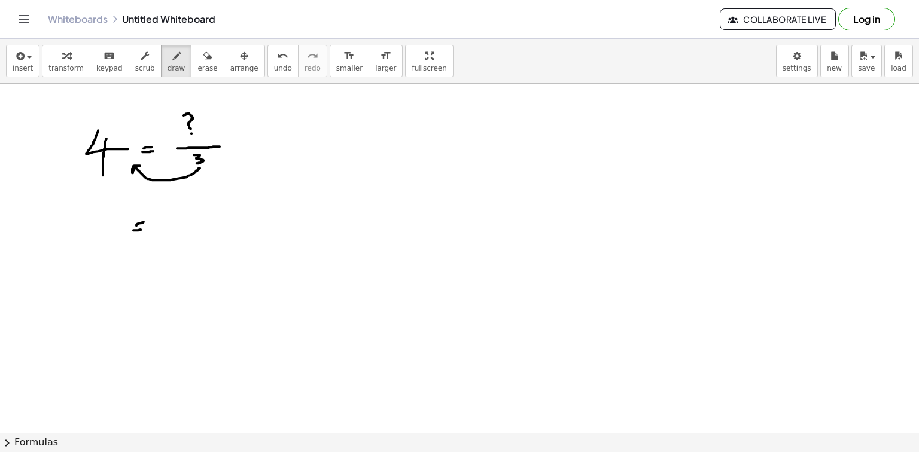
drag, startPoint x: 218, startPoint y: 153, endPoint x: 218, endPoint y: 165, distance: 12.6
drag, startPoint x: 225, startPoint y: 154, endPoint x: 235, endPoint y: 155, distance: 10.2
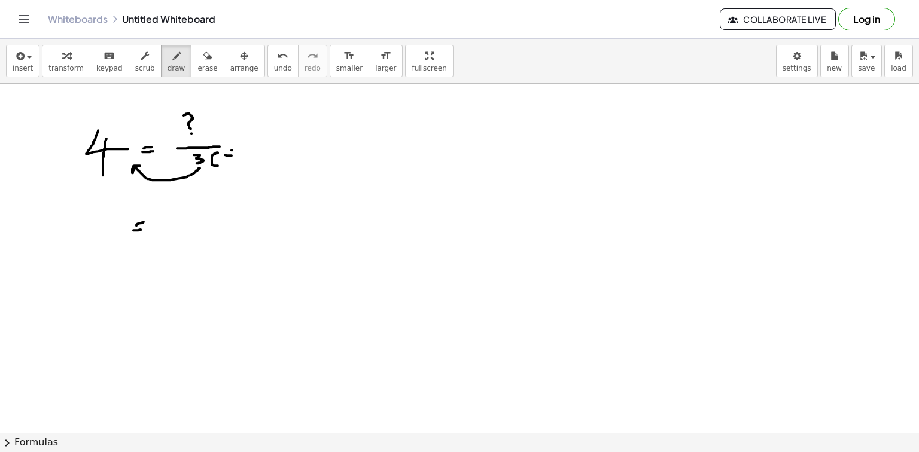
drag, startPoint x: 244, startPoint y: 150, endPoint x: 241, endPoint y: 160, distance: 10.6
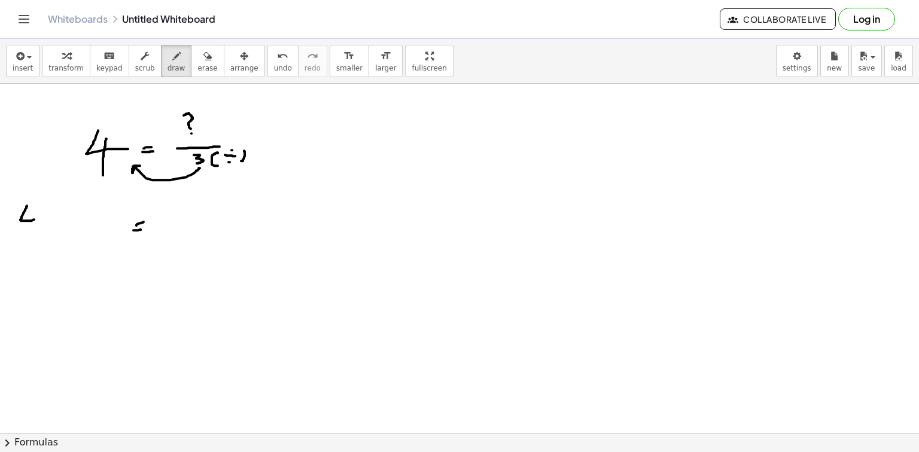
drag, startPoint x: 27, startPoint y: 205, endPoint x: 34, endPoint y: 219, distance: 15.5
drag, startPoint x: 28, startPoint y: 216, endPoint x: 26, endPoint y: 231, distance: 15.0
drag, startPoint x: 41, startPoint y: 219, endPoint x: 47, endPoint y: 223, distance: 7.5
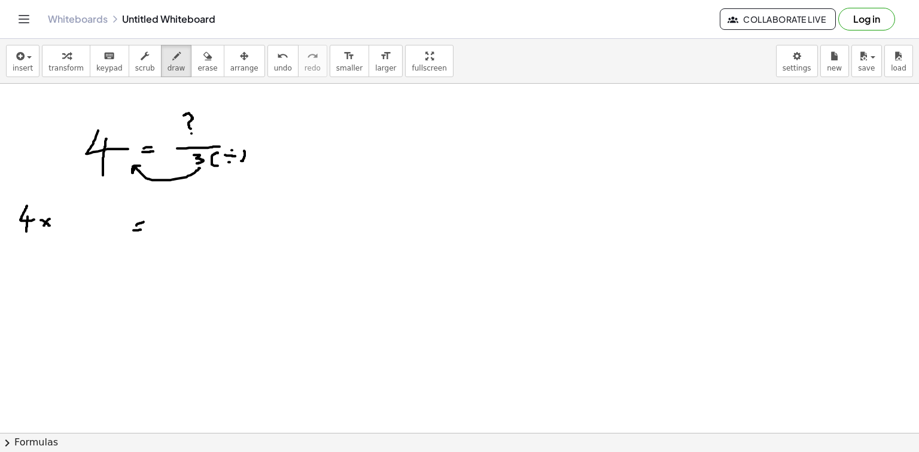
drag, startPoint x: 63, startPoint y: 205, endPoint x: 69, endPoint y: 205, distance: 6.6
drag, startPoint x: 69, startPoint y: 205, endPoint x: 99, endPoint y: 224, distance: 35.3
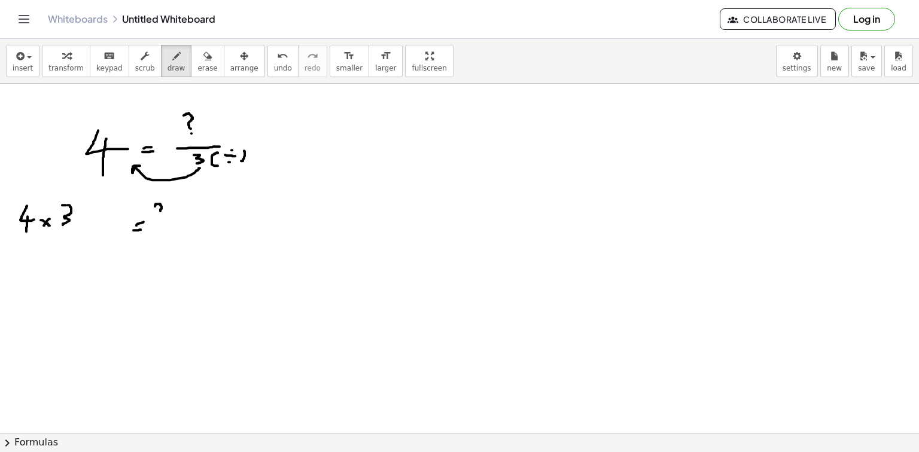
drag, startPoint x: 160, startPoint y: 203, endPoint x: 160, endPoint y: 214, distance: 10.2
drag, startPoint x: 119, startPoint y: 257, endPoint x: 126, endPoint y: 255, distance: 7.0
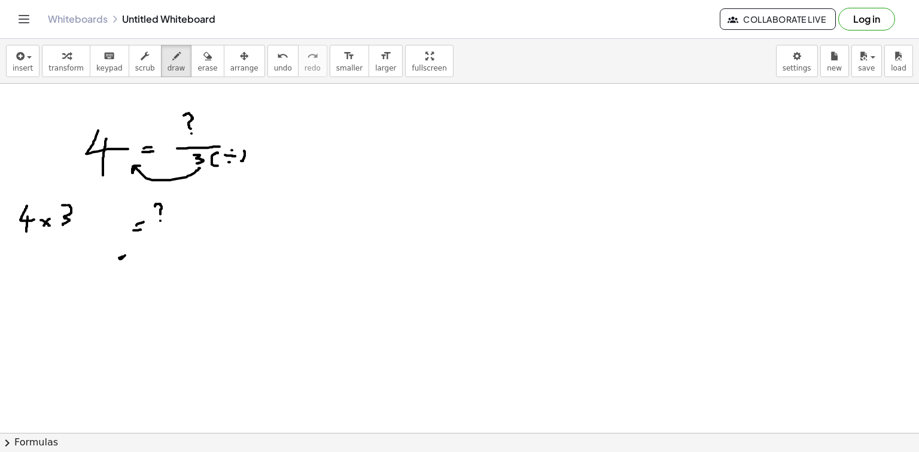
drag, startPoint x: 78, startPoint y: 254, endPoint x: 78, endPoint y: 266, distance: 11.4
drag, startPoint x: 84, startPoint y: 250, endPoint x: 93, endPoint y: 262, distance: 15.3
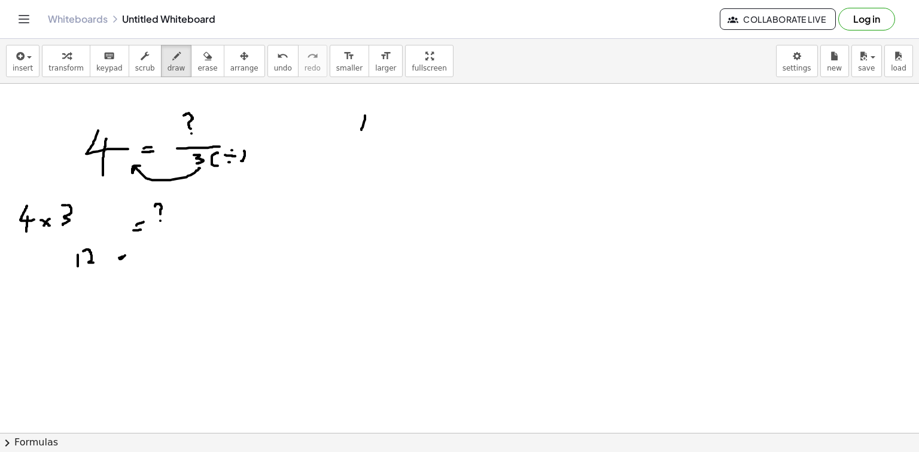
drag, startPoint x: 365, startPoint y: 119, endPoint x: 360, endPoint y: 133, distance: 14.6
drag, startPoint x: 373, startPoint y: 114, endPoint x: 382, endPoint y: 129, distance: 17.4
drag, startPoint x: 349, startPoint y: 136, endPoint x: 404, endPoint y: 138, distance: 55.1
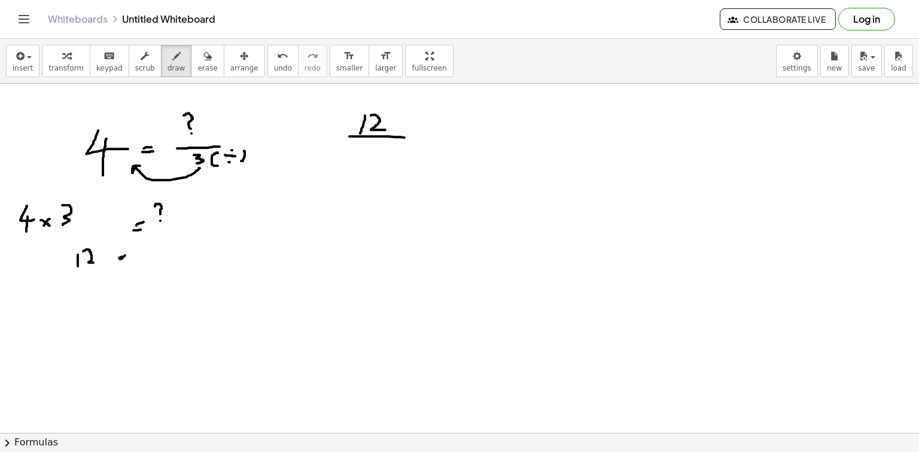
drag, startPoint x: 364, startPoint y: 148, endPoint x: 376, endPoint y: 157, distance: 14.1
drag, startPoint x: 376, startPoint y: 157, endPoint x: 368, endPoint y: 160, distance: 8.0
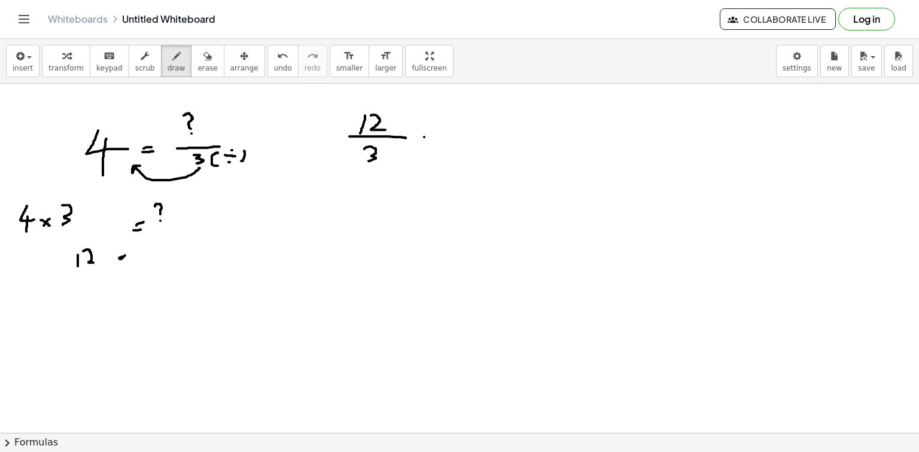
drag, startPoint x: 424, startPoint y: 136, endPoint x: 434, endPoint y: 136, distance: 9.6
drag, startPoint x: 457, startPoint y: 111, endPoint x: 470, endPoint y: 123, distance: 17.4
drag, startPoint x: 464, startPoint y: 117, endPoint x: 464, endPoint y: 128, distance: 10.8
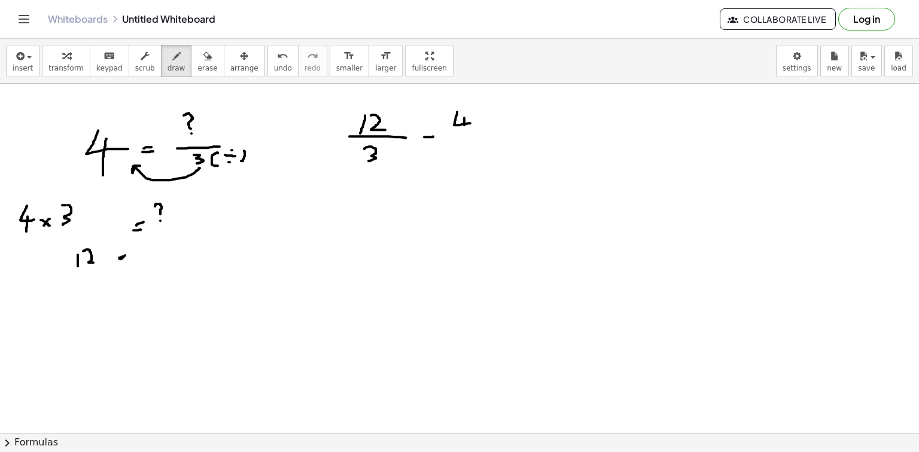
drag, startPoint x: 446, startPoint y: 141, endPoint x: 469, endPoint y: 139, distance: 24.0
drag, startPoint x: 454, startPoint y: 147, endPoint x: 466, endPoint y: 153, distance: 13.9
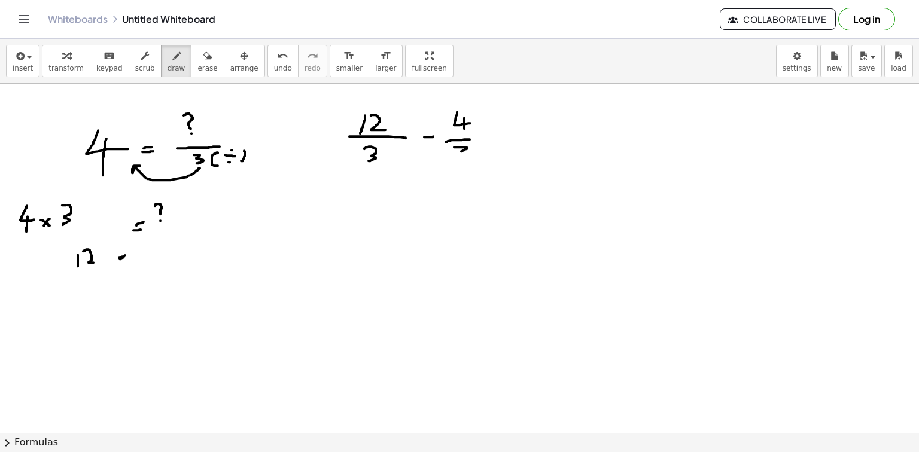
drag, startPoint x: 520, startPoint y: 136, endPoint x: 557, endPoint y: 135, distance: 37.1
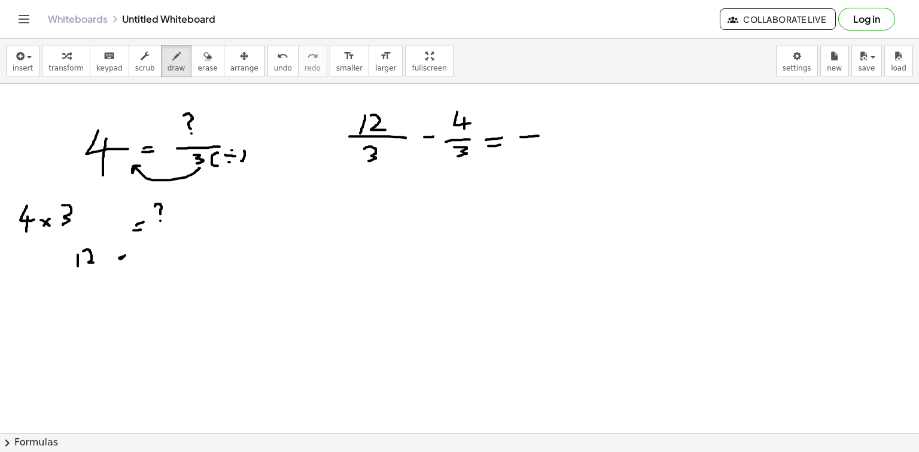
drag, startPoint x: 533, startPoint y: 144, endPoint x: 537, endPoint y: 155, distance: 11.9
drag, startPoint x: 214, startPoint y: 116, endPoint x: 215, endPoint y: 131, distance: 15.1
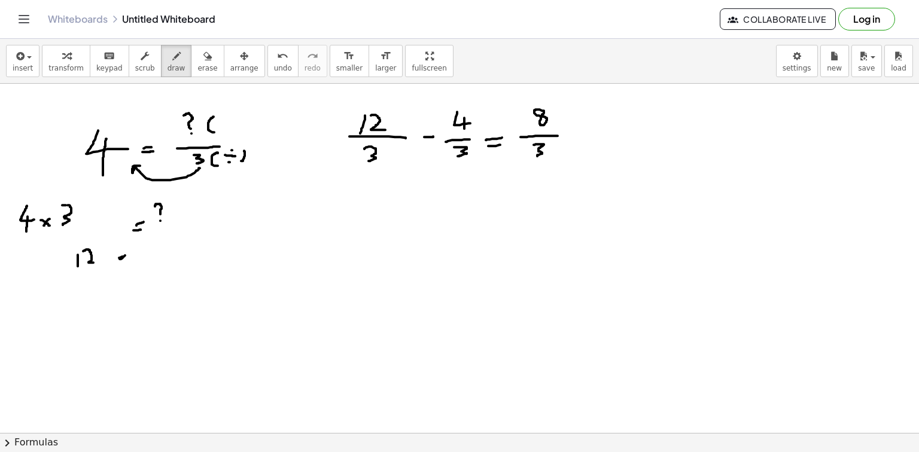
drag, startPoint x: 222, startPoint y: 120, endPoint x: 230, endPoint y: 126, distance: 9.8
drag, startPoint x: 230, startPoint y: 119, endPoint x: 220, endPoint y: 126, distance: 11.6
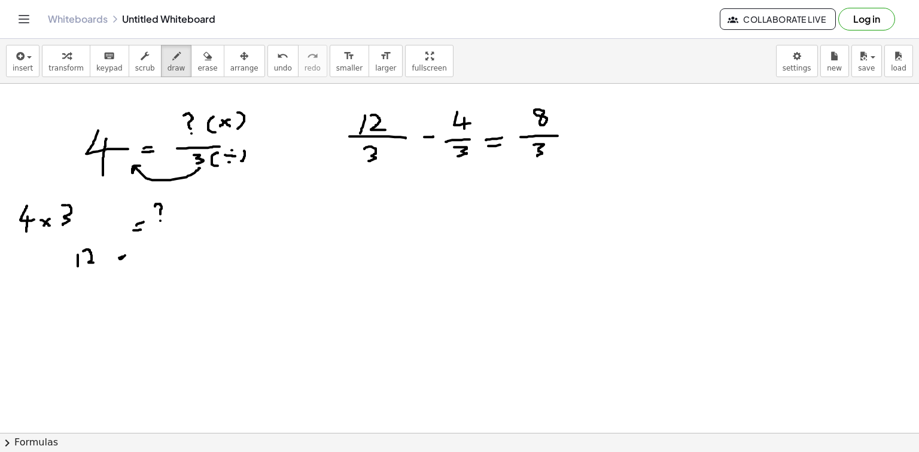
drag, startPoint x: 237, startPoint y: 112, endPoint x: 237, endPoint y: 128, distance: 16.1
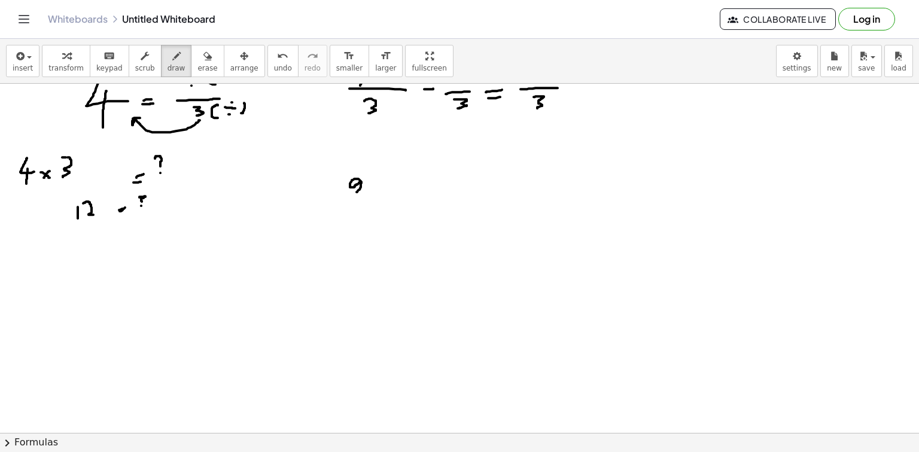
drag, startPoint x: 361, startPoint y: 182, endPoint x: 346, endPoint y: 191, distance: 18.0
drag, startPoint x: 370, startPoint y: 184, endPoint x: 380, endPoint y: 183, distance: 10.2
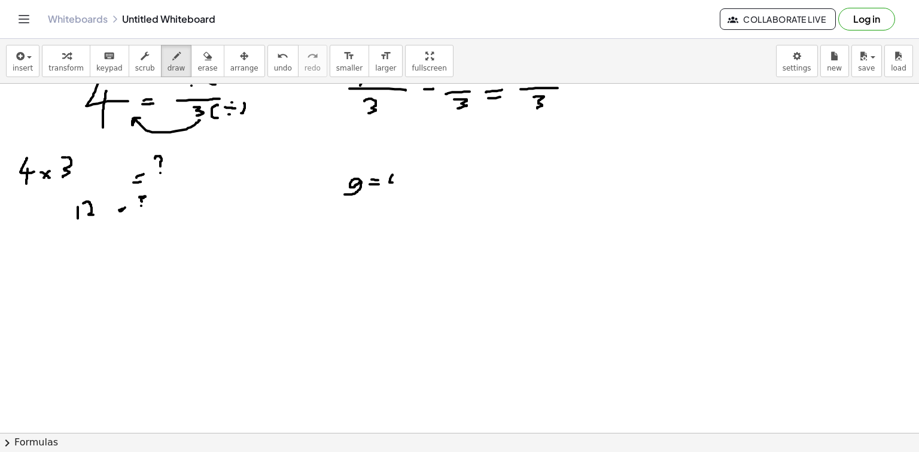
drag, startPoint x: 392, startPoint y: 174, endPoint x: 411, endPoint y: 181, distance: 20.2
drag, startPoint x: 397, startPoint y: 175, endPoint x: 398, endPoint y: 189, distance: 14.4
drag, startPoint x: 443, startPoint y: 175, endPoint x: 462, endPoint y: 185, distance: 22.2
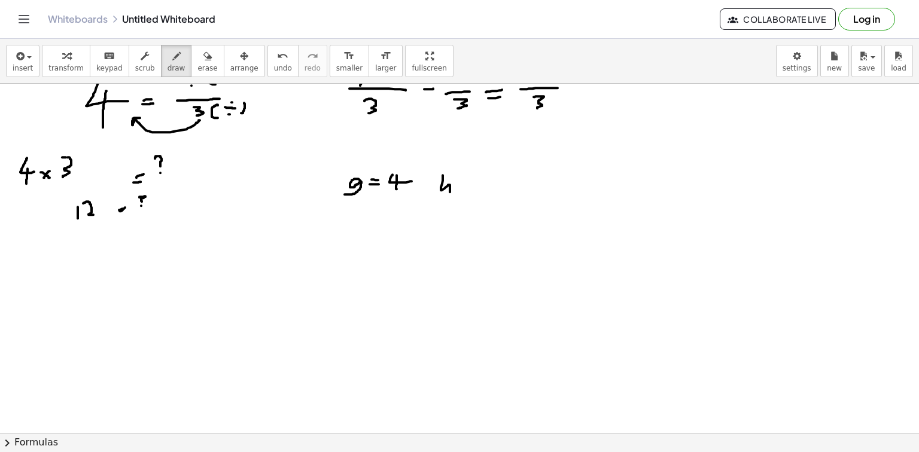
drag, startPoint x: 461, startPoint y: 187, endPoint x: 468, endPoint y: 187, distance: 7.2
drag, startPoint x: 478, startPoint y: 172, endPoint x: 480, endPoint y: 182, distance: 9.7
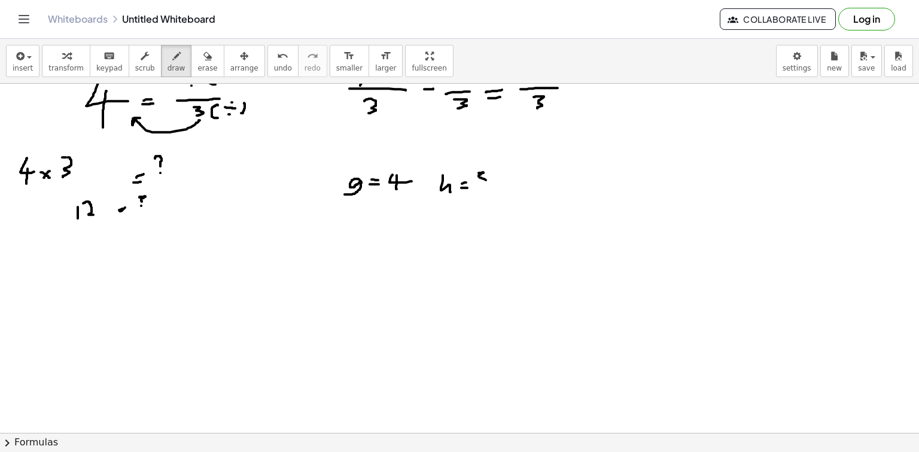
drag, startPoint x: 353, startPoint y: 225, endPoint x: 370, endPoint y: 239, distance: 20.8
drag, startPoint x: 371, startPoint y: 238, endPoint x: 382, endPoint y: 236, distance: 11.5
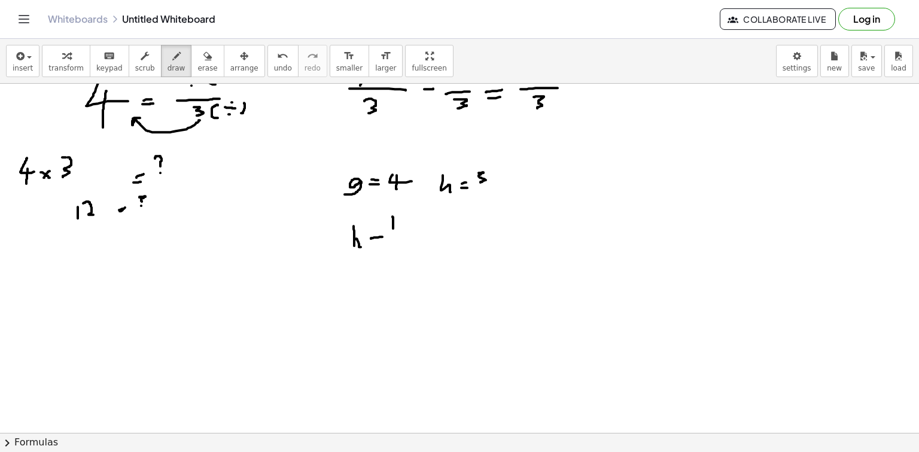
drag, startPoint x: 392, startPoint y: 216, endPoint x: 397, endPoint y: 221, distance: 6.4
drag, startPoint x: 397, startPoint y: 221, endPoint x: 401, endPoint y: 230, distance: 10.2
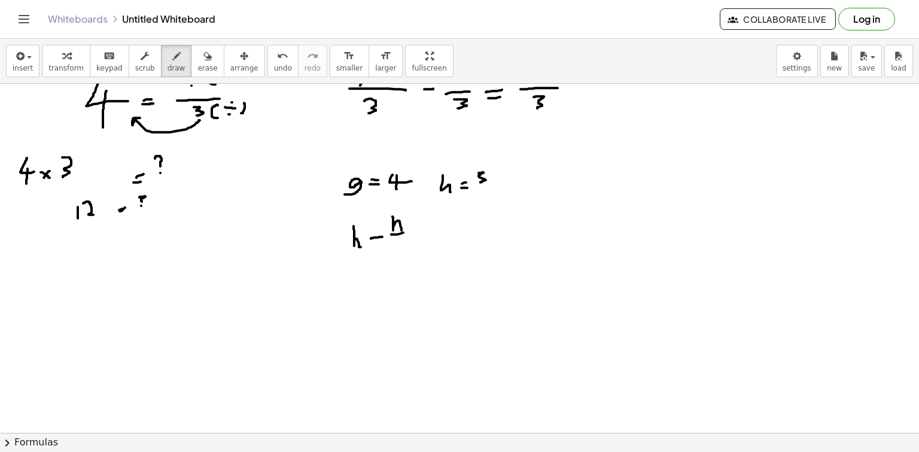
drag, startPoint x: 391, startPoint y: 234, endPoint x: 404, endPoint y: 236, distance: 12.7
drag, startPoint x: 400, startPoint y: 239, endPoint x: 400, endPoint y: 250, distance: 11.4
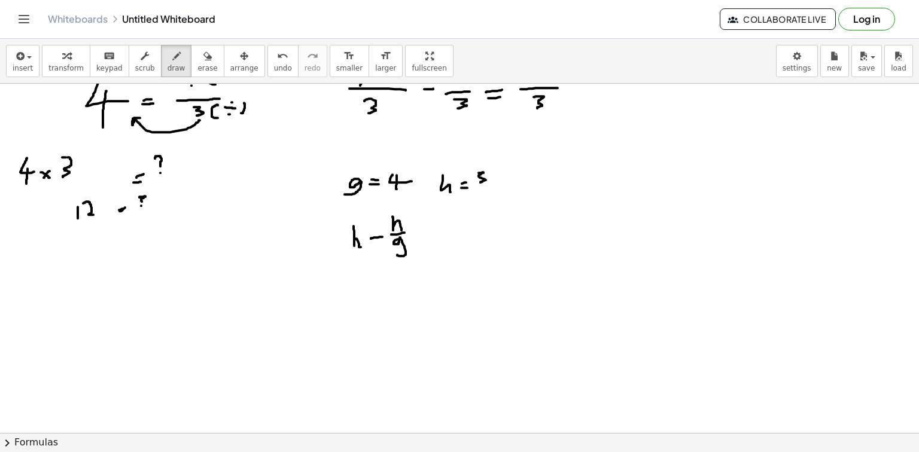
drag, startPoint x: 301, startPoint y: 294, endPoint x: 310, endPoint y: 292, distance: 8.7
drag, startPoint x: 301, startPoint y: 299, endPoint x: 309, endPoint y: 298, distance: 7.3
drag, startPoint x: 471, startPoint y: 164, endPoint x: 486, endPoint y: 170, distance: 15.9
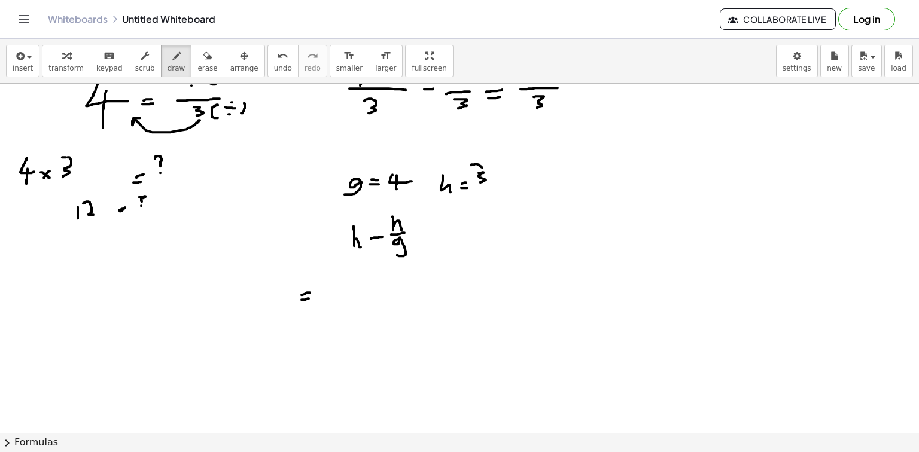
drag, startPoint x: 485, startPoint y: 171, endPoint x: 474, endPoint y: 182, distance: 15.7
drag, startPoint x: 337, startPoint y: 273, endPoint x: 349, endPoint y: 271, distance: 12.2
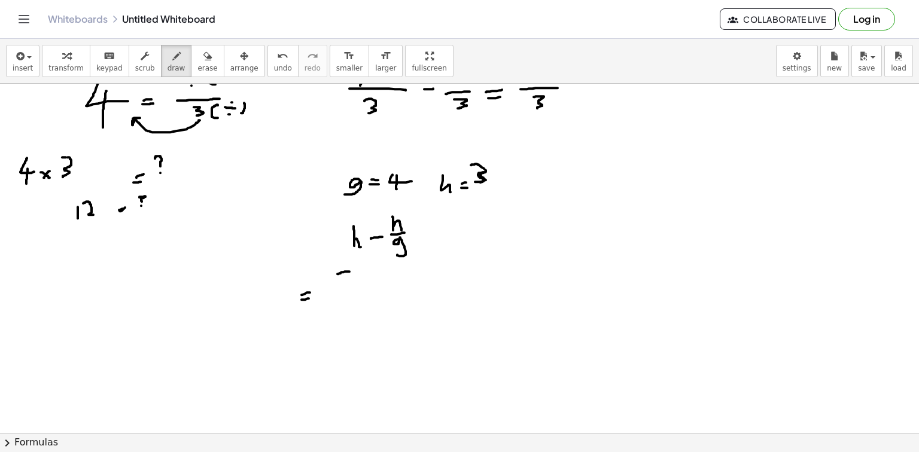
drag, startPoint x: 347, startPoint y: 278, endPoint x: 337, endPoint y: 297, distance: 21.7
drag, startPoint x: 359, startPoint y: 288, endPoint x: 367, endPoint y: 286, distance: 7.9
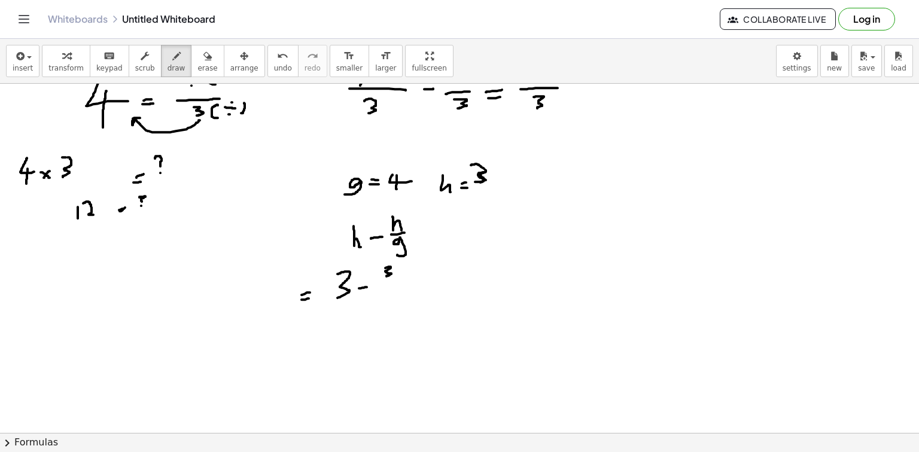
drag, startPoint x: 385, startPoint y: 267, endPoint x: 385, endPoint y: 277, distance: 9.6
drag, startPoint x: 378, startPoint y: 280, endPoint x: 397, endPoint y: 278, distance: 19.3
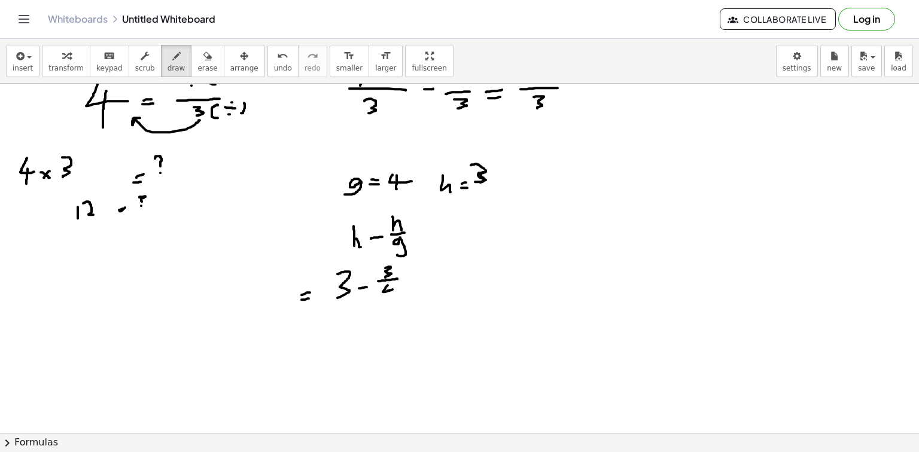
drag, startPoint x: 390, startPoint y: 287, endPoint x: 388, endPoint y: 294, distance: 7.6
drag, startPoint x: 31, startPoint y: 275, endPoint x: 33, endPoint y: 303, distance: 27.6
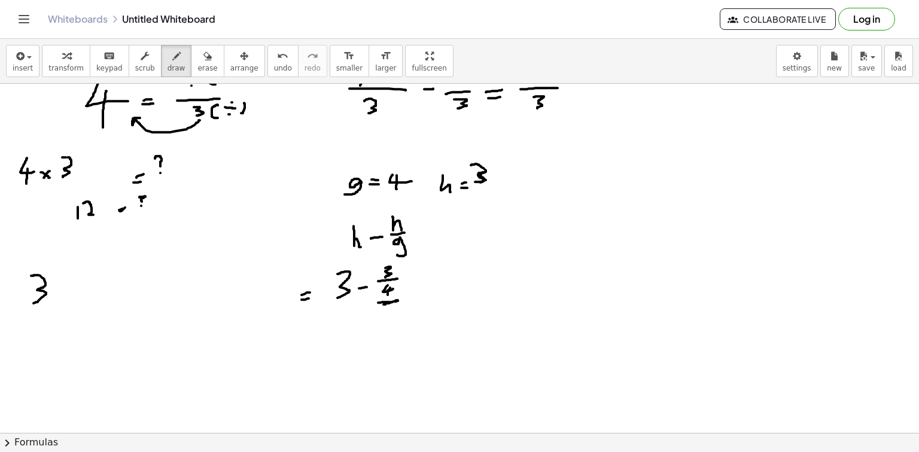
drag, startPoint x: 57, startPoint y: 291, endPoint x: 65, endPoint y: 291, distance: 7.2
drag, startPoint x: 85, startPoint y: 283, endPoint x: 108, endPoint y: 282, distance: 22.8
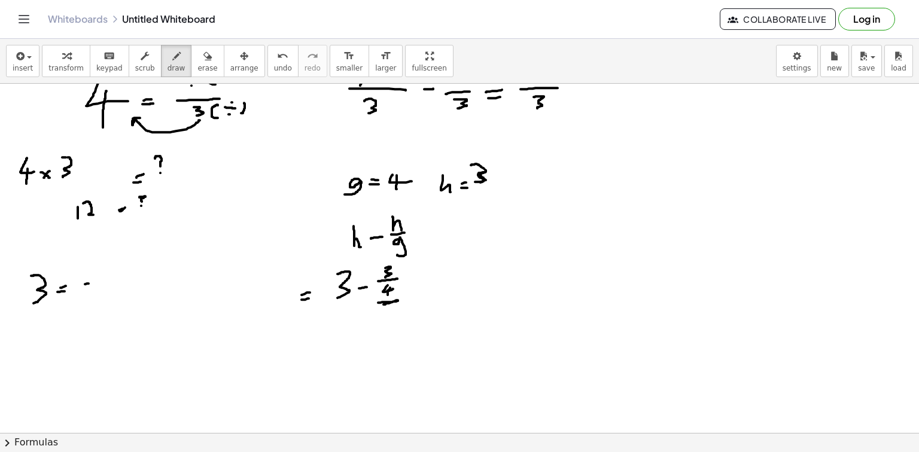
drag, startPoint x: 98, startPoint y: 247, endPoint x: 98, endPoint y: 264, distance: 17.3
drag, startPoint x: 94, startPoint y: 289, endPoint x: 102, endPoint y: 296, distance: 10.6
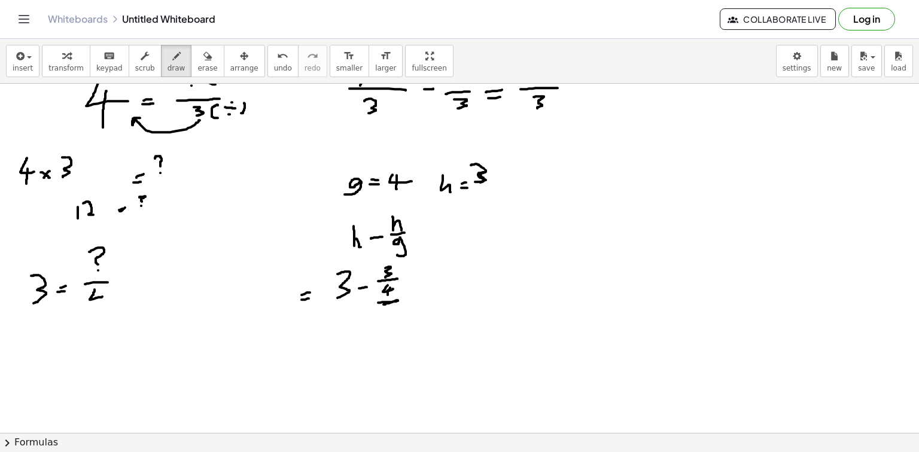
drag, startPoint x: 96, startPoint y: 291, endPoint x: 102, endPoint y: 304, distance: 15.0
drag, startPoint x: 122, startPoint y: 283, endPoint x: 121, endPoint y: 300, distance: 16.8
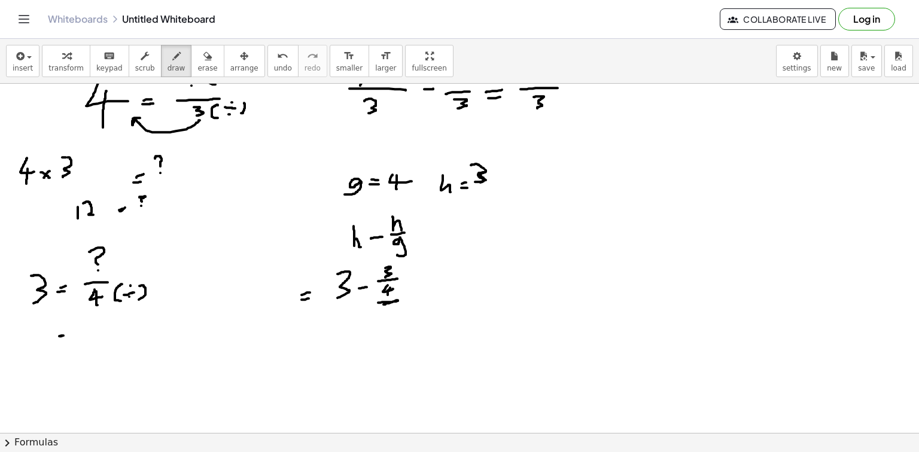
drag, startPoint x: 59, startPoint y: 336, endPoint x: 65, endPoint y: 334, distance: 6.2
drag, startPoint x: 59, startPoint y: 343, endPoint x: 69, endPoint y: 341, distance: 10.3
drag, startPoint x: 110, startPoint y: 310, endPoint x: 55, endPoint y: 303, distance: 55.5
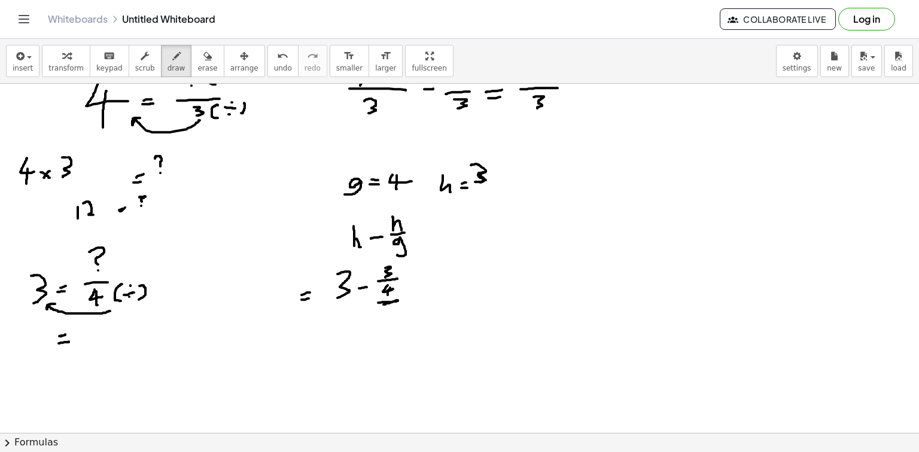
drag, startPoint x: 4, startPoint y: 328, endPoint x: 10, endPoint y: 339, distance: 12.3
drag, startPoint x: 10, startPoint y: 339, endPoint x: 17, endPoint y: 338, distance: 6.7
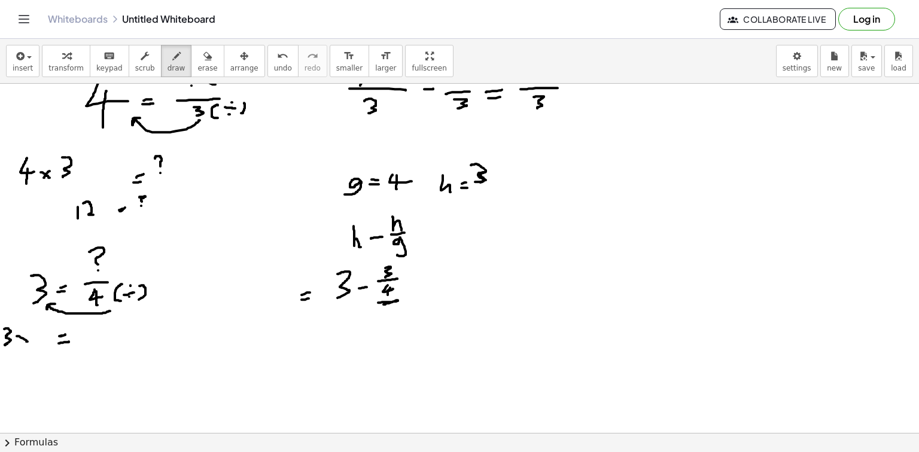
drag, startPoint x: 17, startPoint y: 336, endPoint x: 28, endPoint y: 341, distance: 12.3
drag, startPoint x: 25, startPoint y: 335, endPoint x: 20, endPoint y: 340, distance: 6.8
drag, startPoint x: 38, startPoint y: 325, endPoint x: 43, endPoint y: 331, distance: 8.1
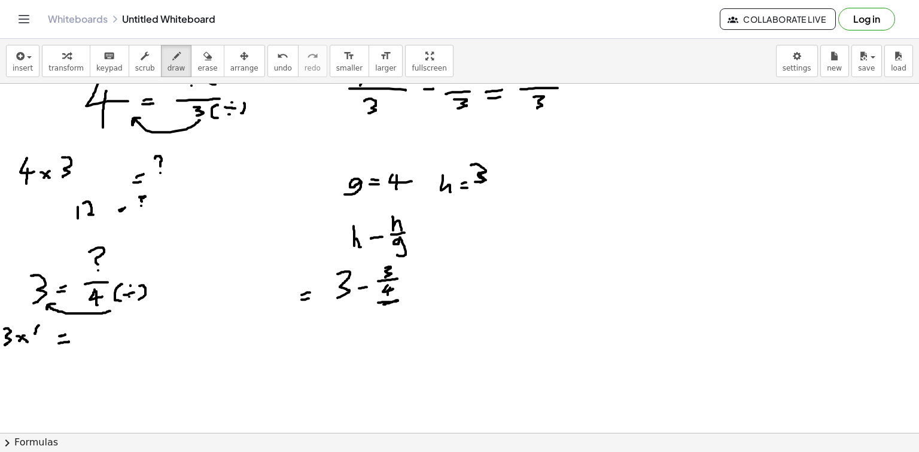
drag, startPoint x: 40, startPoint y: 328, endPoint x: 42, endPoint y: 341, distance: 12.8
drag, startPoint x: 81, startPoint y: 324, endPoint x: 88, endPoint y: 335, distance: 12.6
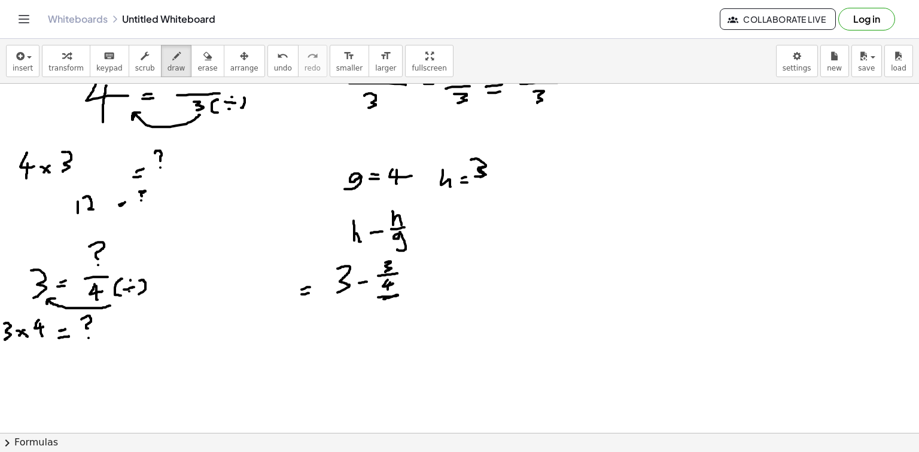
scroll to position [1399, 0]
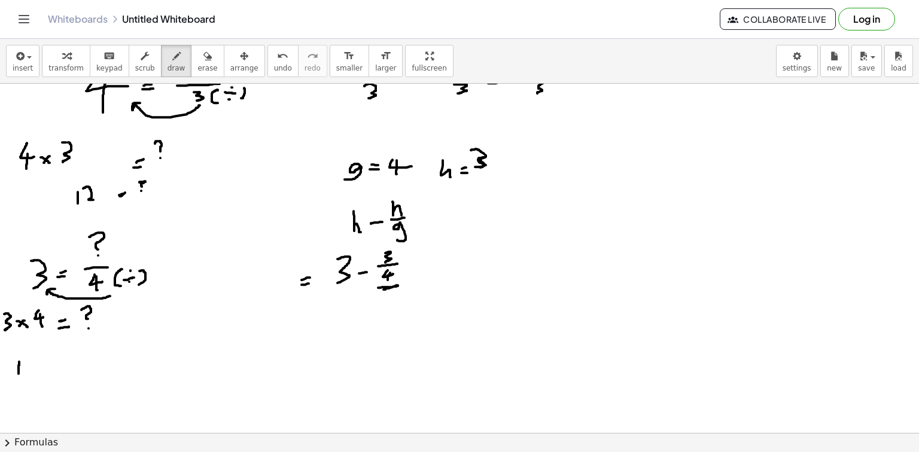
drag, startPoint x: 19, startPoint y: 361, endPoint x: 19, endPoint y: 373, distance: 12.0
drag, startPoint x: 26, startPoint y: 359, endPoint x: 33, endPoint y: 359, distance: 6.6
drag, startPoint x: 33, startPoint y: 359, endPoint x: 35, endPoint y: 366, distance: 6.8
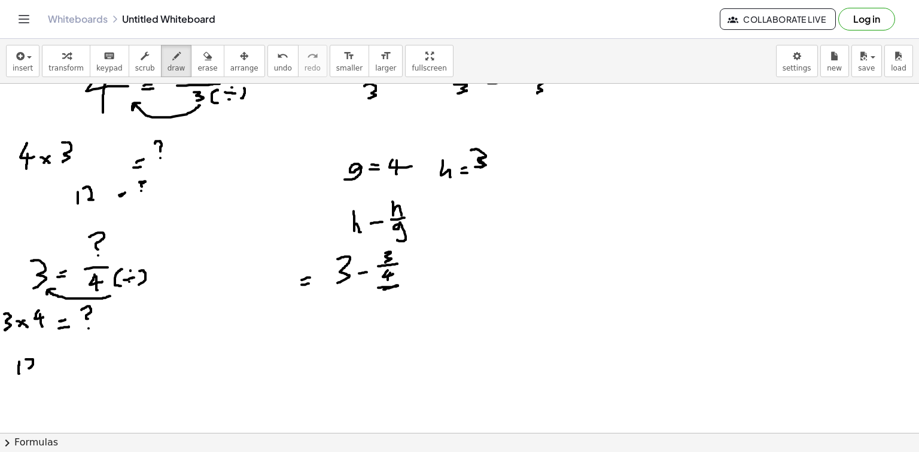
drag, startPoint x: 15, startPoint y: 376, endPoint x: 36, endPoint y: 371, distance: 21.6
drag, startPoint x: 23, startPoint y: 377, endPoint x: 32, endPoint y: 382, distance: 9.4
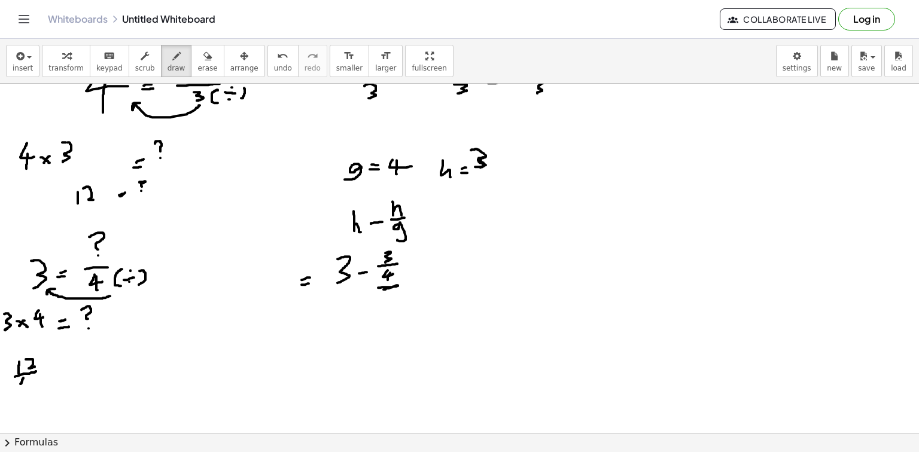
drag, startPoint x: 26, startPoint y: 379, endPoint x: 26, endPoint y: 389, distance: 9.6
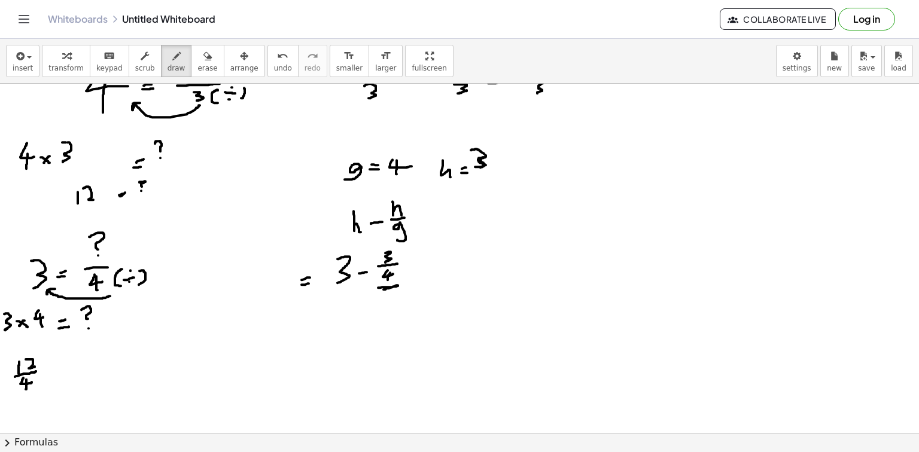
drag, startPoint x: 297, startPoint y: 331, endPoint x: 306, endPoint y: 331, distance: 9.0
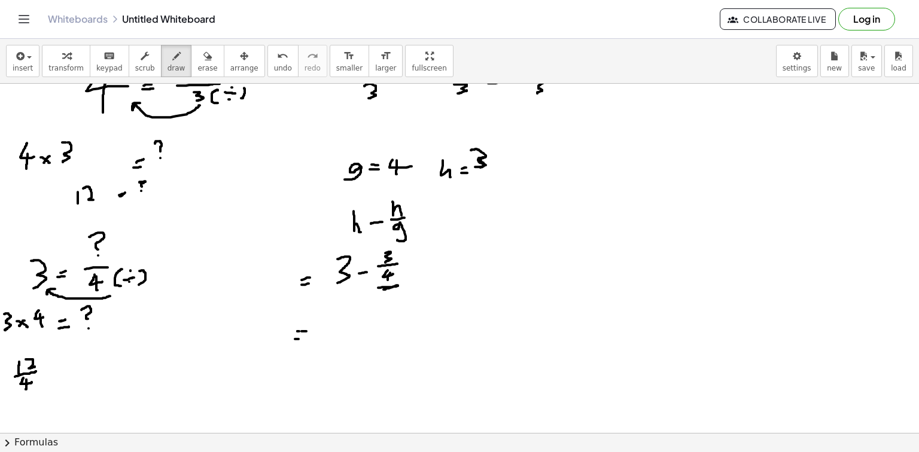
drag, startPoint x: 295, startPoint y: 339, endPoint x: 321, endPoint y: 330, distance: 27.8
drag, startPoint x: 333, startPoint y: 311, endPoint x: 333, endPoint y: 327, distance: 15.5
drag, startPoint x: 341, startPoint y: 314, endPoint x: 350, endPoint y: 323, distance: 12.7
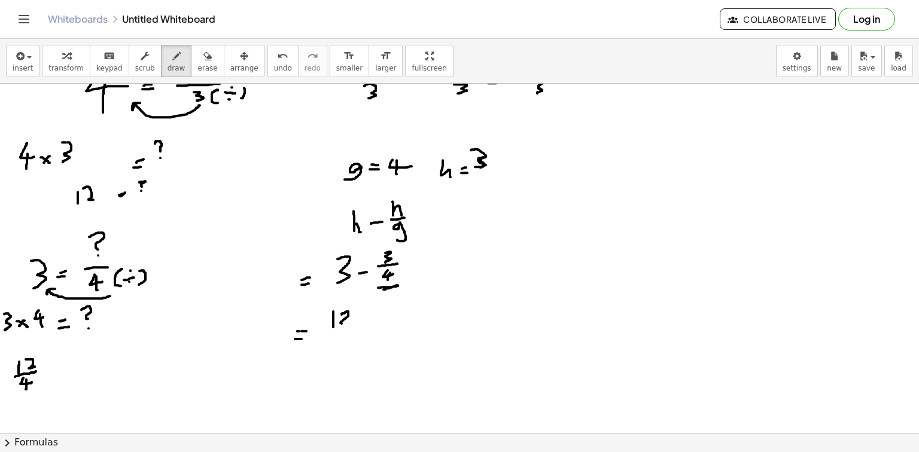
drag, startPoint x: 337, startPoint y: 333, endPoint x: 356, endPoint y: 331, distance: 19.8
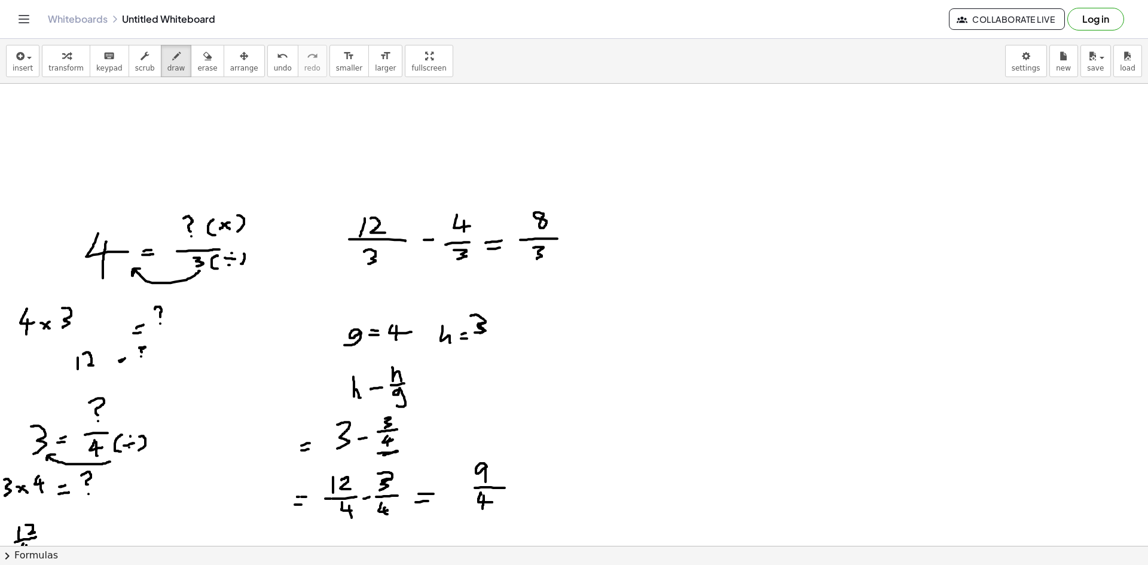
scroll to position [1231, 0]
drag, startPoint x: 42, startPoint y: 121, endPoint x: 25, endPoint y: 145, distance: 29.9
drag, startPoint x: 59, startPoint y: 126, endPoint x: 68, endPoint y: 126, distance: 9.6
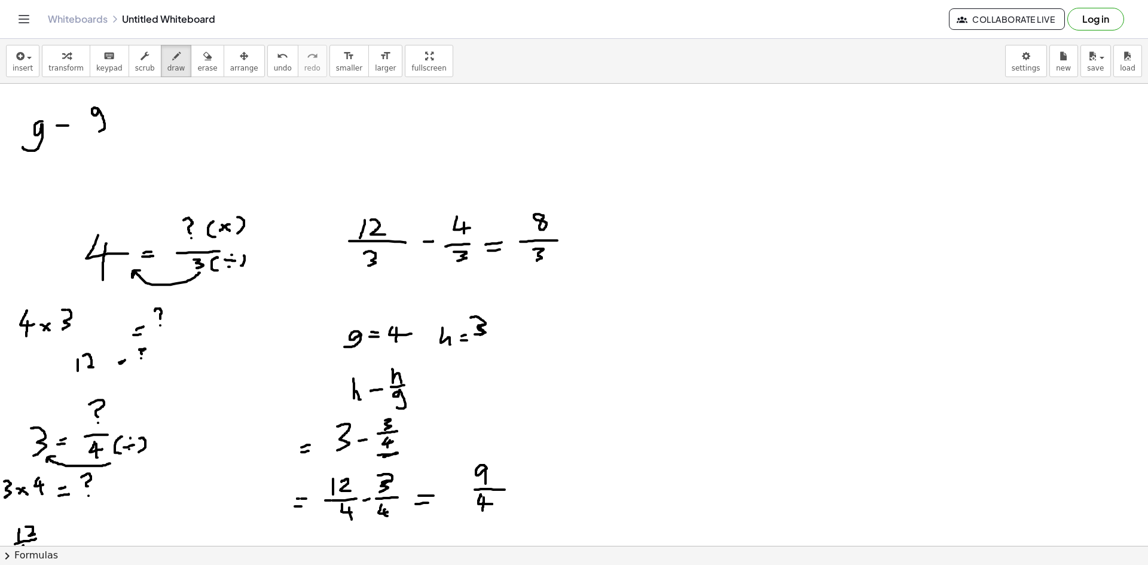
drag, startPoint x: 97, startPoint y: 109, endPoint x: 87, endPoint y: 129, distance: 22.5
drag, startPoint x: 87, startPoint y: 135, endPoint x: 104, endPoint y: 139, distance: 17.8
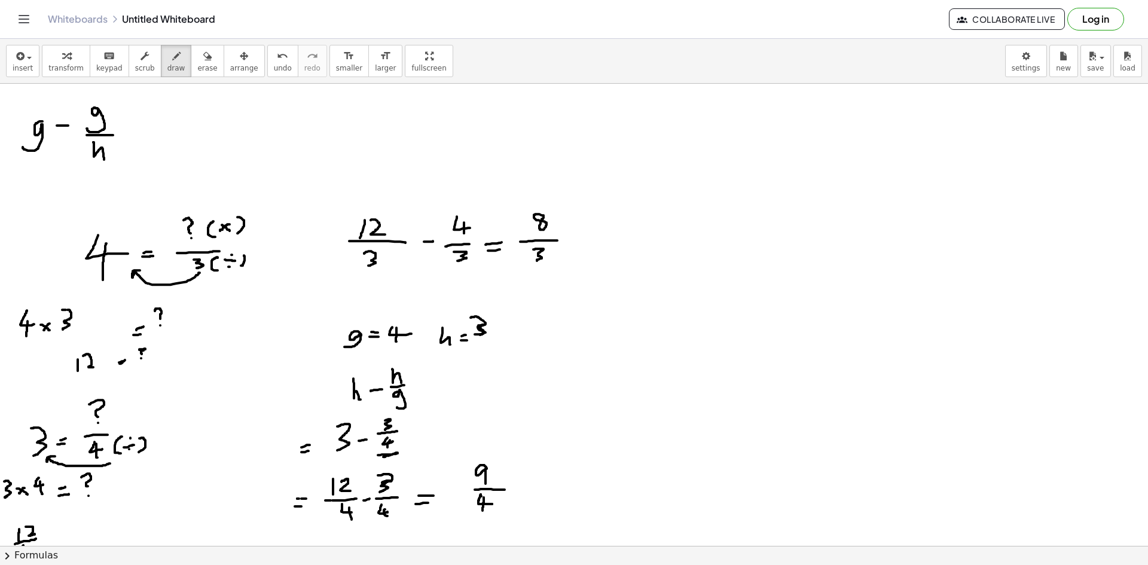
drag, startPoint x: 93, startPoint y: 142, endPoint x: 104, endPoint y: 160, distance: 20.4
drag, startPoint x: 121, startPoint y: 134, endPoint x: 131, endPoint y: 134, distance: 10.2
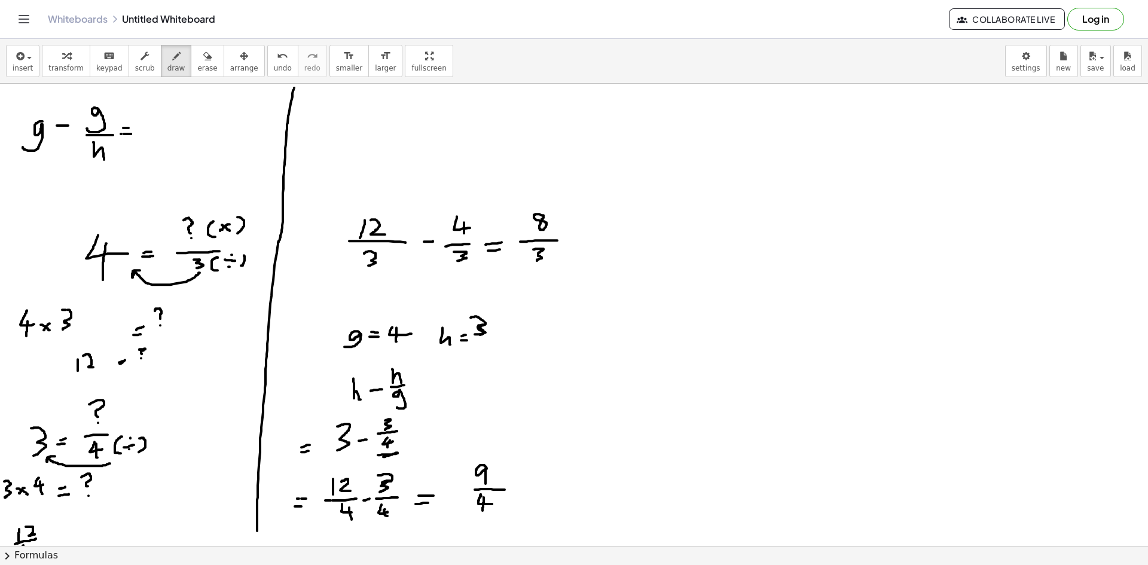
drag, startPoint x: 290, startPoint y: 107, endPoint x: 280, endPoint y: 449, distance: 341.6
drag, startPoint x: 365, startPoint y: 97, endPoint x: 382, endPoint y: 110, distance: 20.5
drag, startPoint x: 383, startPoint y: 109, endPoint x: 393, endPoint y: 108, distance: 10.2
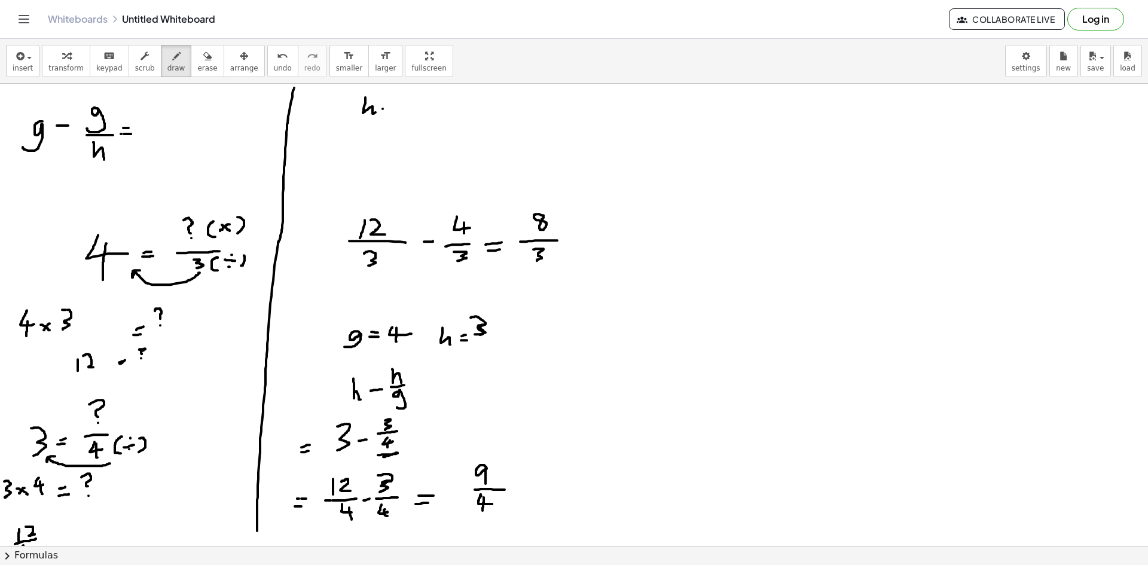
drag, startPoint x: 411, startPoint y: 88, endPoint x: 418, endPoint y: 104, distance: 17.4
drag, startPoint x: 403, startPoint y: 104, endPoint x: 422, endPoint y: 105, distance: 19.1
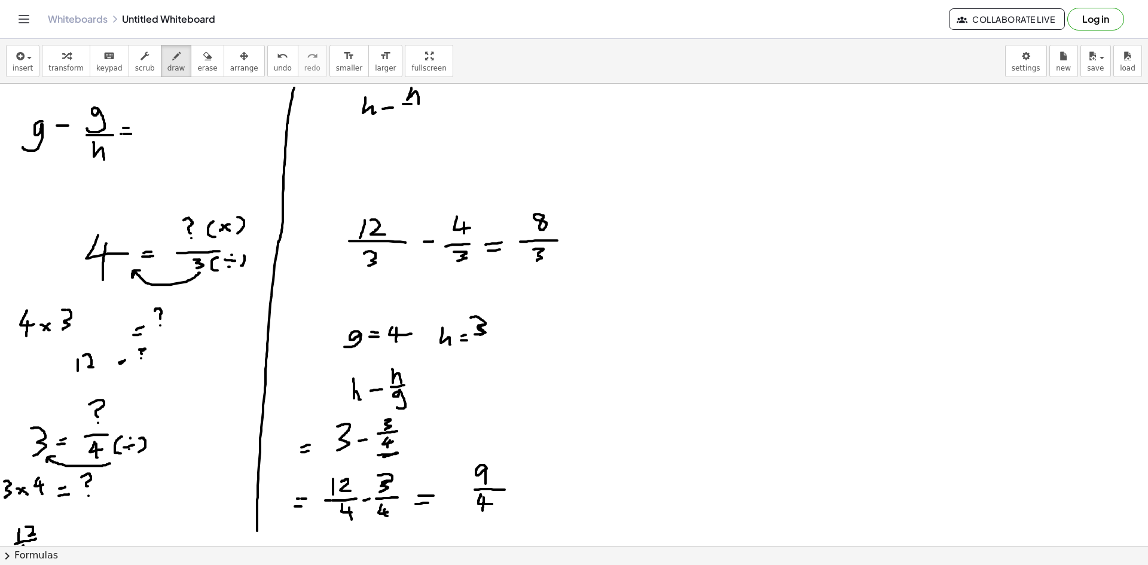
drag, startPoint x: 412, startPoint y: 110, endPoint x: 410, endPoint y: 126, distance: 16.3
drag, startPoint x: 441, startPoint y: 108, endPoint x: 450, endPoint y: 108, distance: 8.4
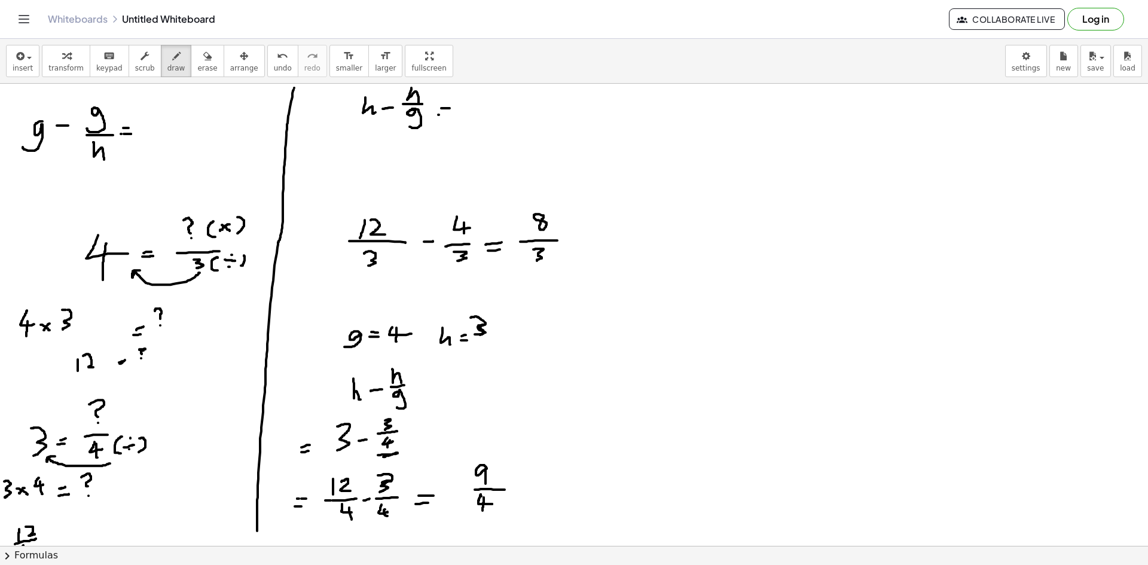
drag, startPoint x: 439, startPoint y: 115, endPoint x: 449, endPoint y: 115, distance: 10.2
drag, startPoint x: 466, startPoint y: 97, endPoint x: 466, endPoint y: 121, distance: 24.5
drag, startPoint x: 494, startPoint y: 105, endPoint x: 506, endPoint y: 103, distance: 12.1
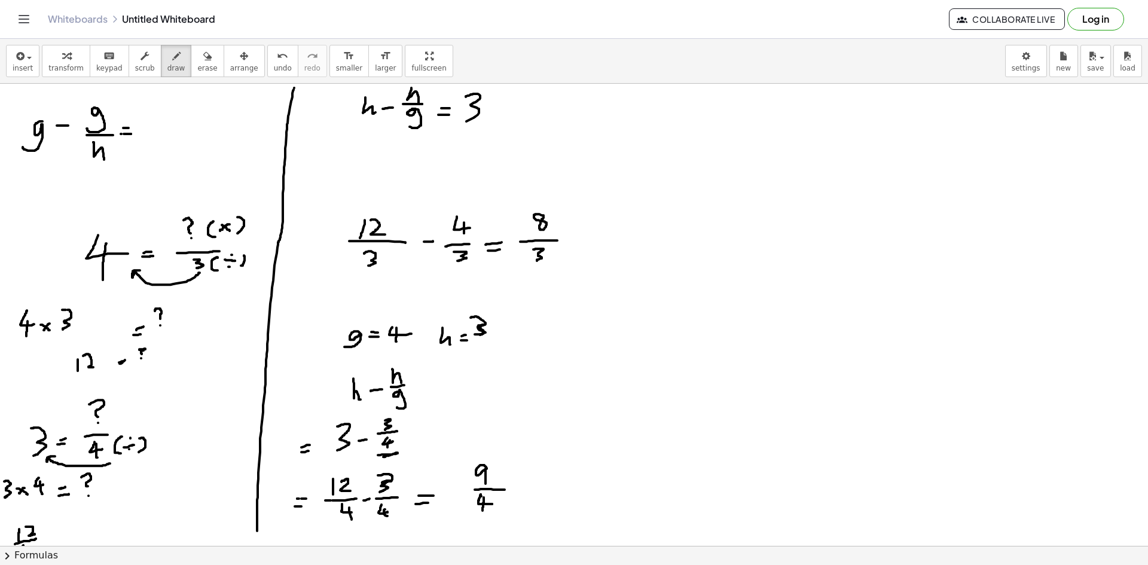
drag, startPoint x: 523, startPoint y: 87, endPoint x: 529, endPoint y: 95, distance: 10.3
drag, startPoint x: 521, startPoint y: 90, endPoint x: 521, endPoint y: 105, distance: 14.4
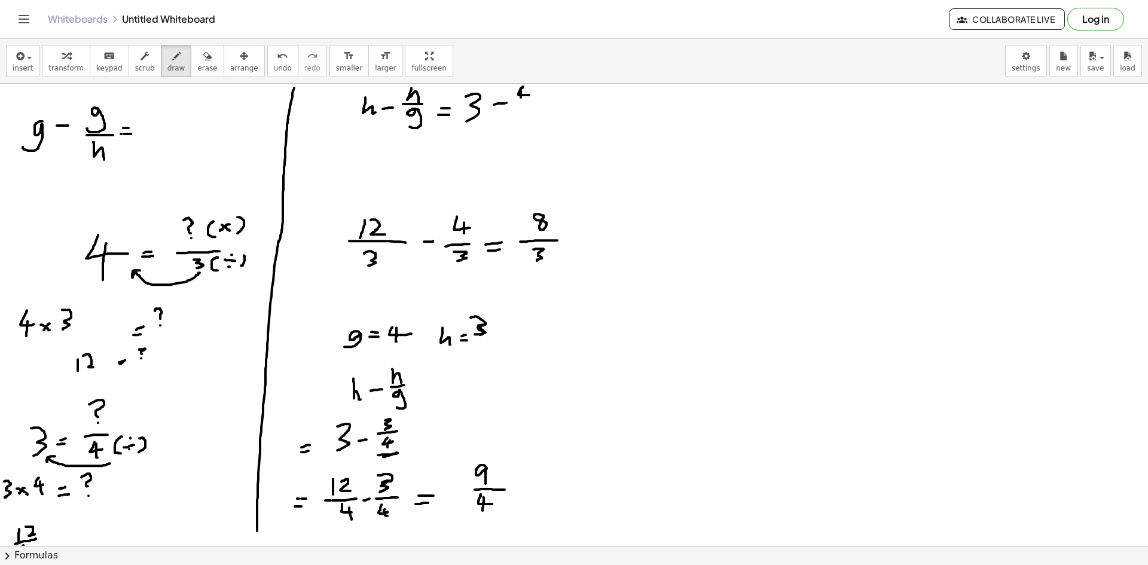
drag, startPoint x: 514, startPoint y: 109, endPoint x: 534, endPoint y: 106, distance: 20.6
drag, startPoint x: 519, startPoint y: 114, endPoint x: 520, endPoint y: 130, distance: 16.2
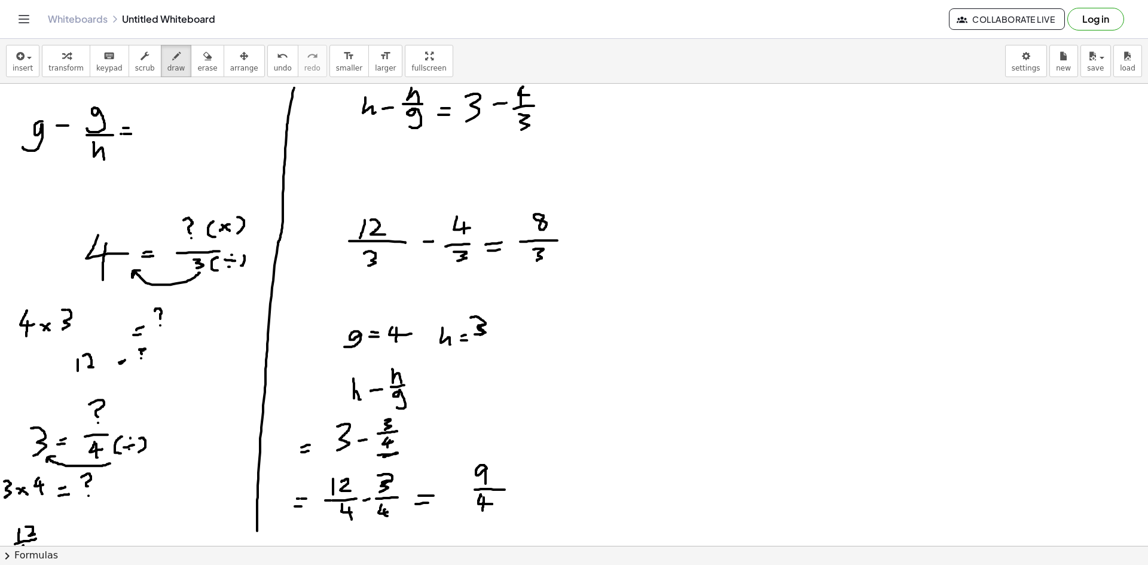
drag, startPoint x: 167, startPoint y: 110, endPoint x: 186, endPoint y: 126, distance: 24.2
drag, startPoint x: 178, startPoint y: 121, endPoint x: 182, endPoint y: 139, distance: 19.0
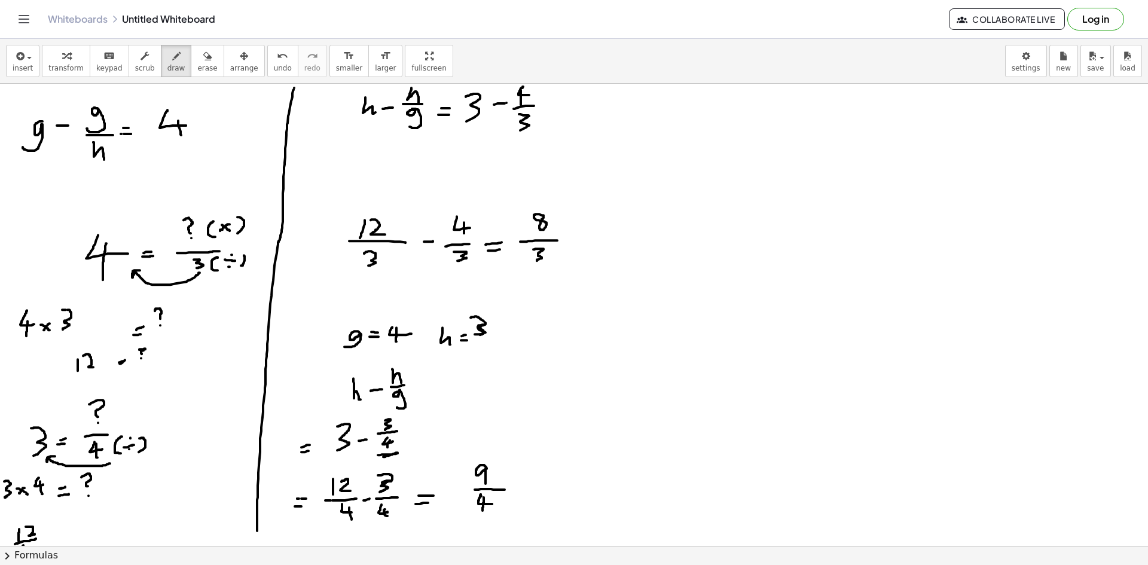
drag, startPoint x: 203, startPoint y: 129, endPoint x: 214, endPoint y: 126, distance: 11.0
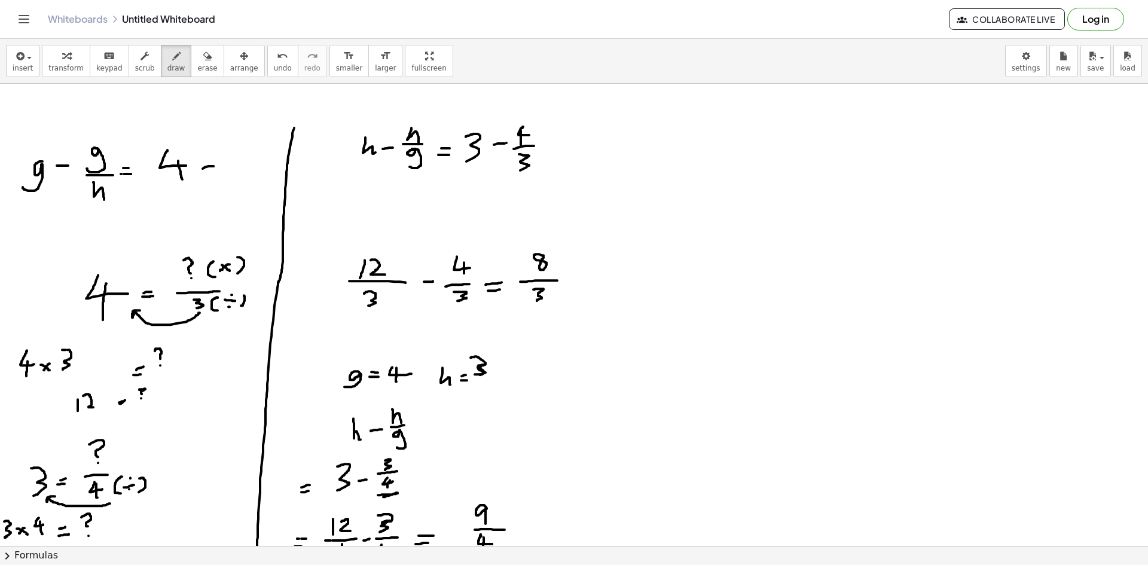
scroll to position [1172, 0]
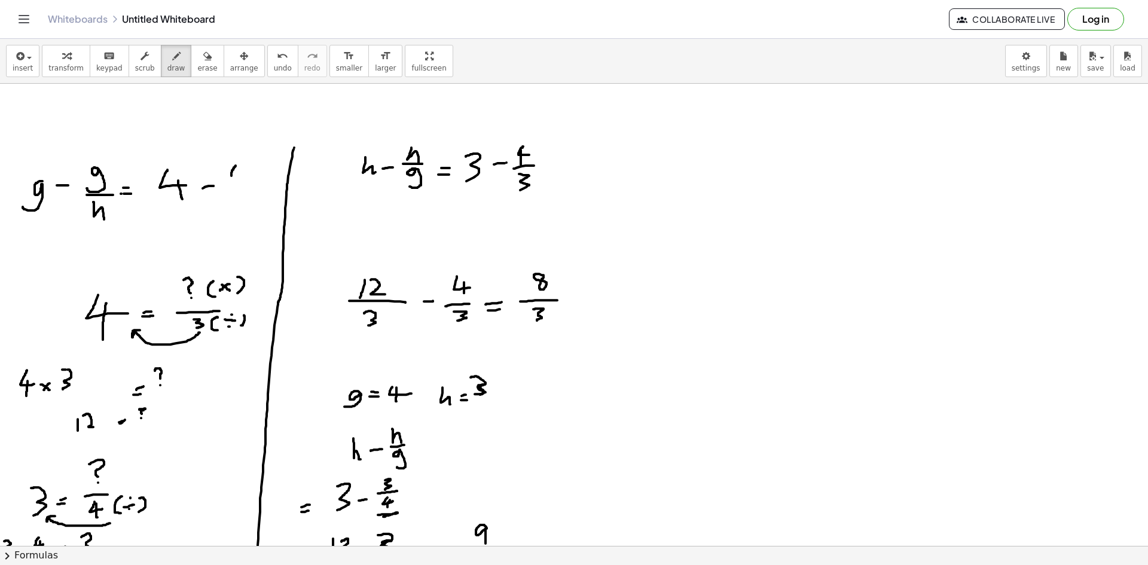
drag, startPoint x: 236, startPoint y: 166, endPoint x: 248, endPoint y: 176, distance: 16.5
drag, startPoint x: 242, startPoint y: 170, endPoint x: 241, endPoint y: 182, distance: 11.4
drag, startPoint x: 230, startPoint y: 187, endPoint x: 248, endPoint y: 185, distance: 18.0
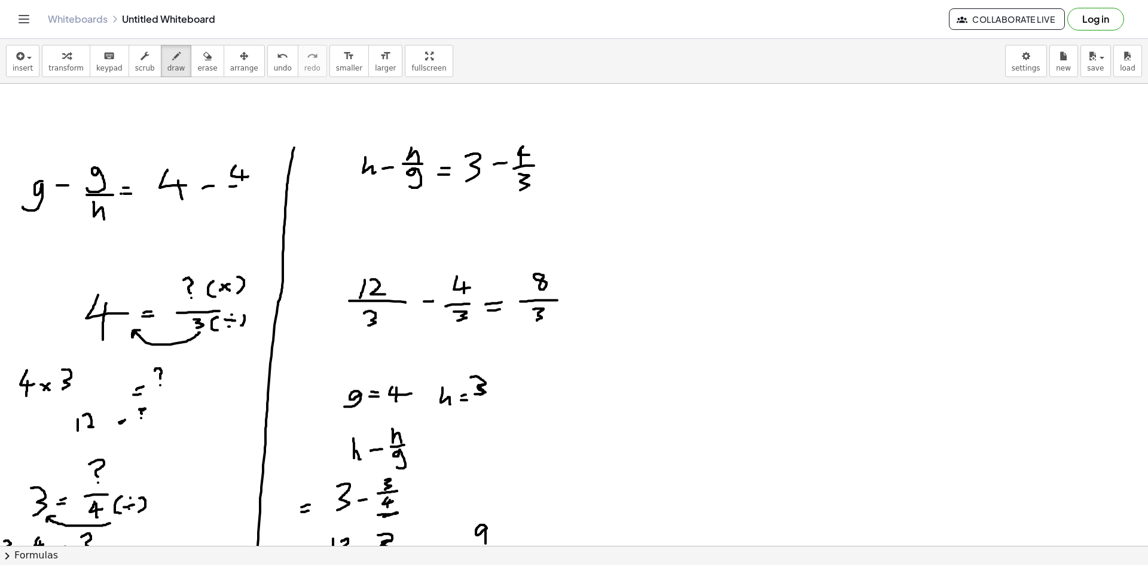
drag, startPoint x: 236, startPoint y: 191, endPoint x: 242, endPoint y: 200, distance: 11.6
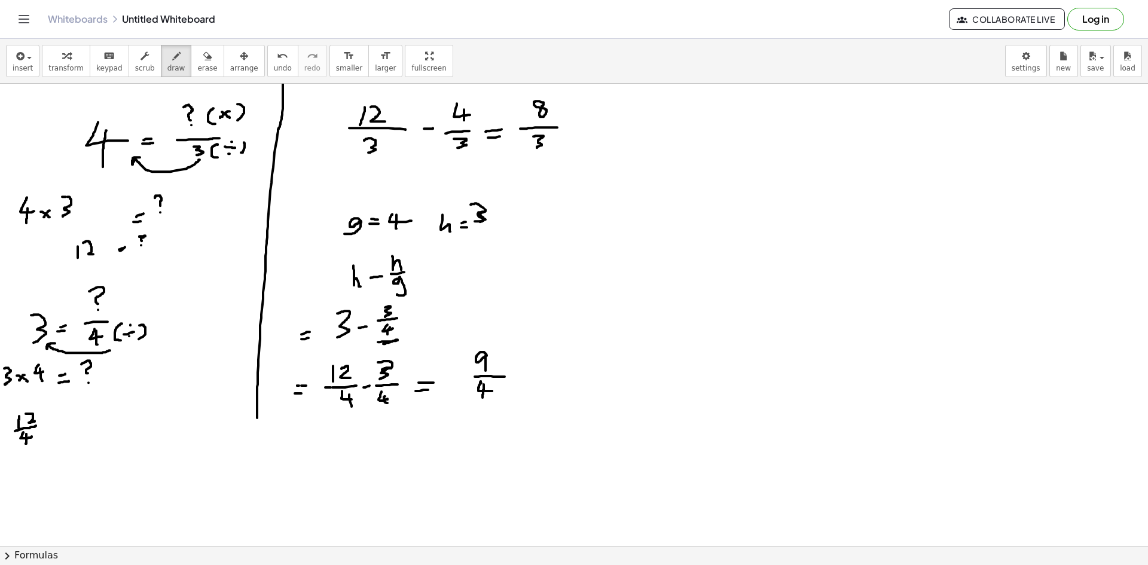
scroll to position [1351, 0]
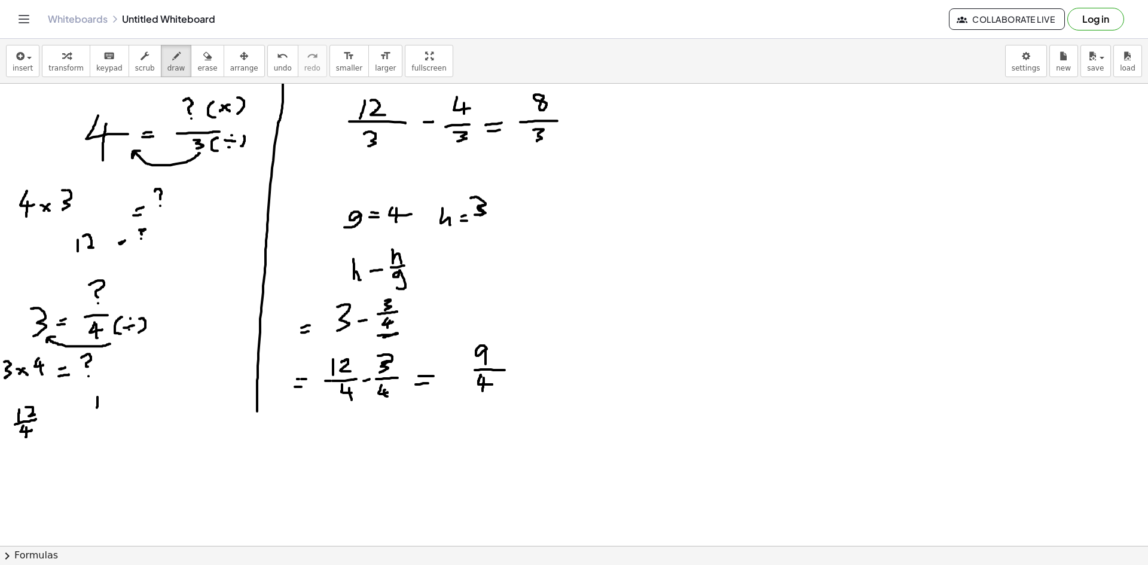
drag, startPoint x: 97, startPoint y: 397, endPoint x: 97, endPoint y: 408, distance: 10.8
drag, startPoint x: 106, startPoint y: 394, endPoint x: 117, endPoint y: 405, distance: 16.1
drag, startPoint x: 92, startPoint y: 414, endPoint x: 130, endPoint y: 413, distance: 38.3
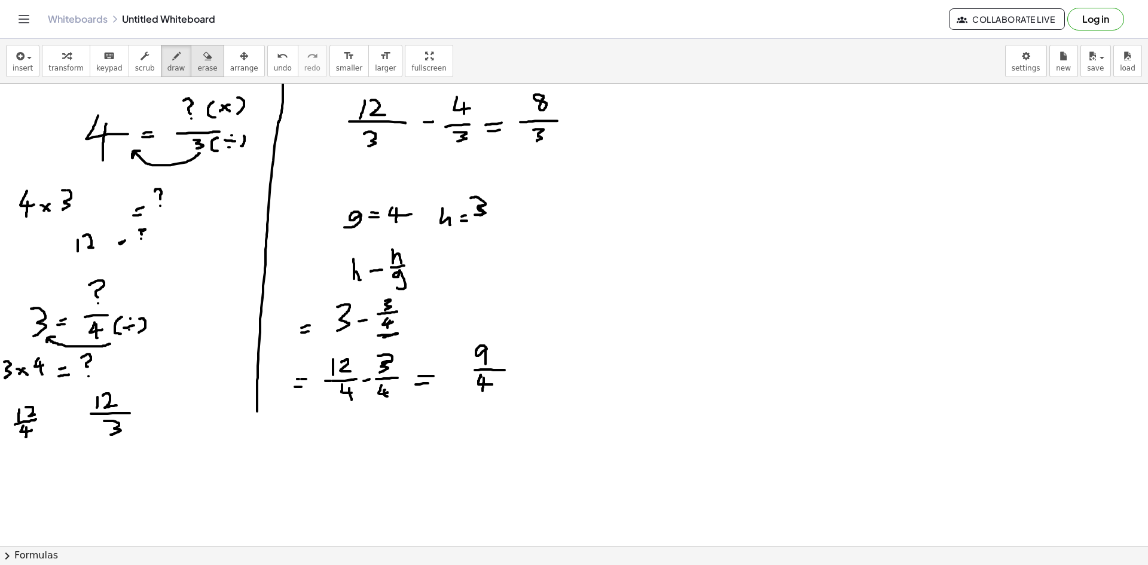
click at [197, 70] on span "erase" at bounding box center [207, 68] width 20 height 8
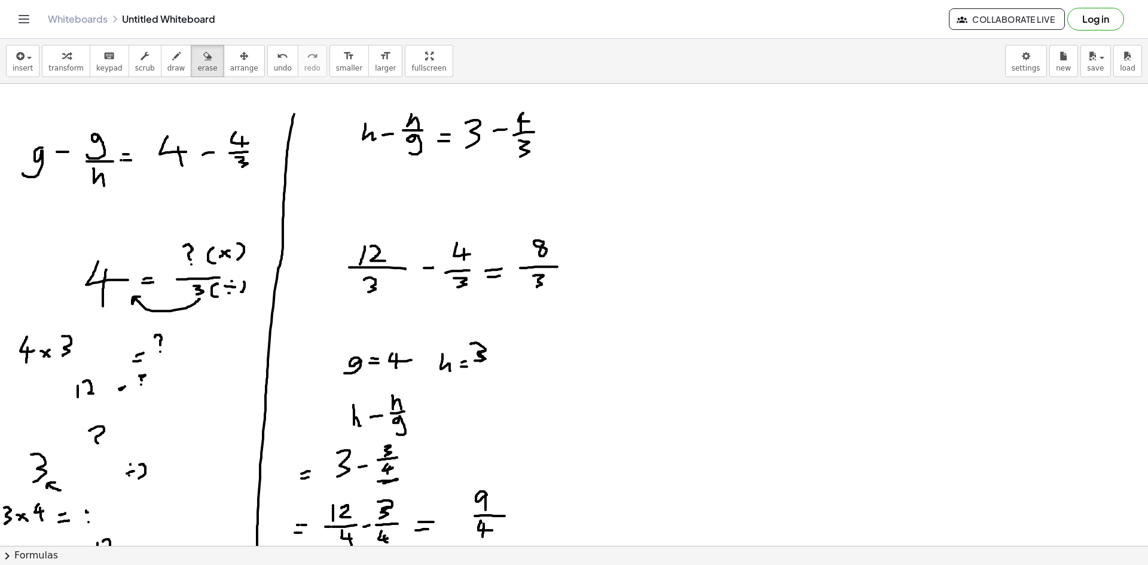
scroll to position [1291, 0]
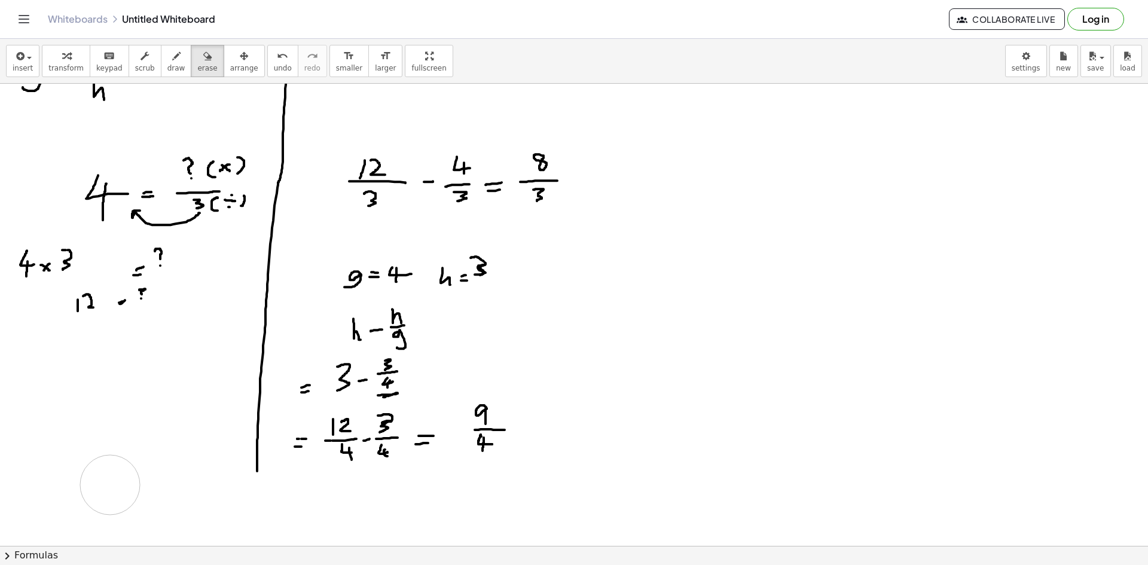
drag, startPoint x: 37, startPoint y: 365, endPoint x: 134, endPoint y: 412, distance: 107.5
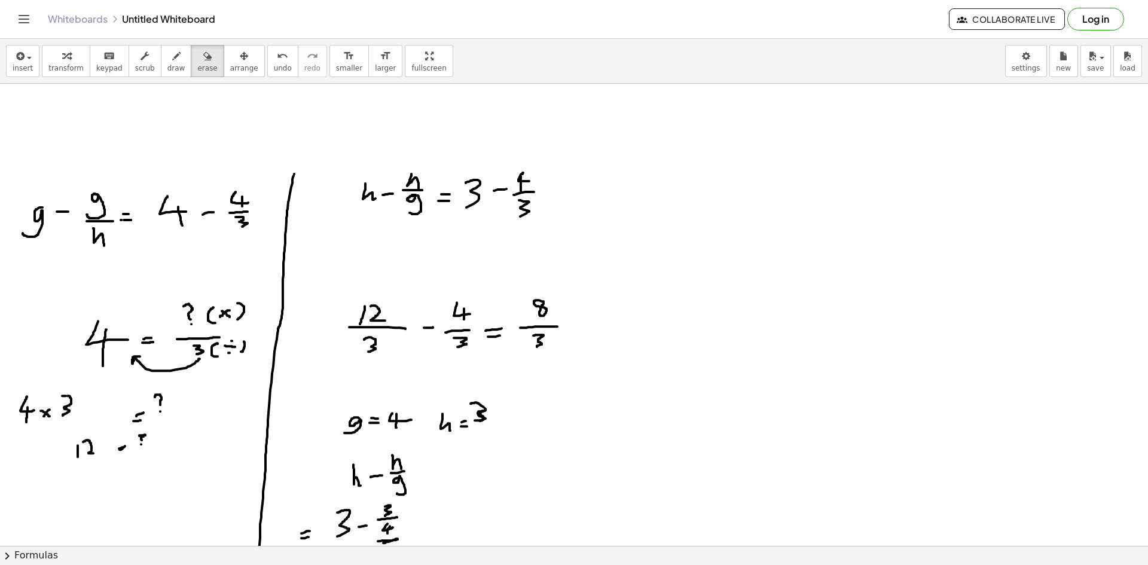
scroll to position [1172, 0]
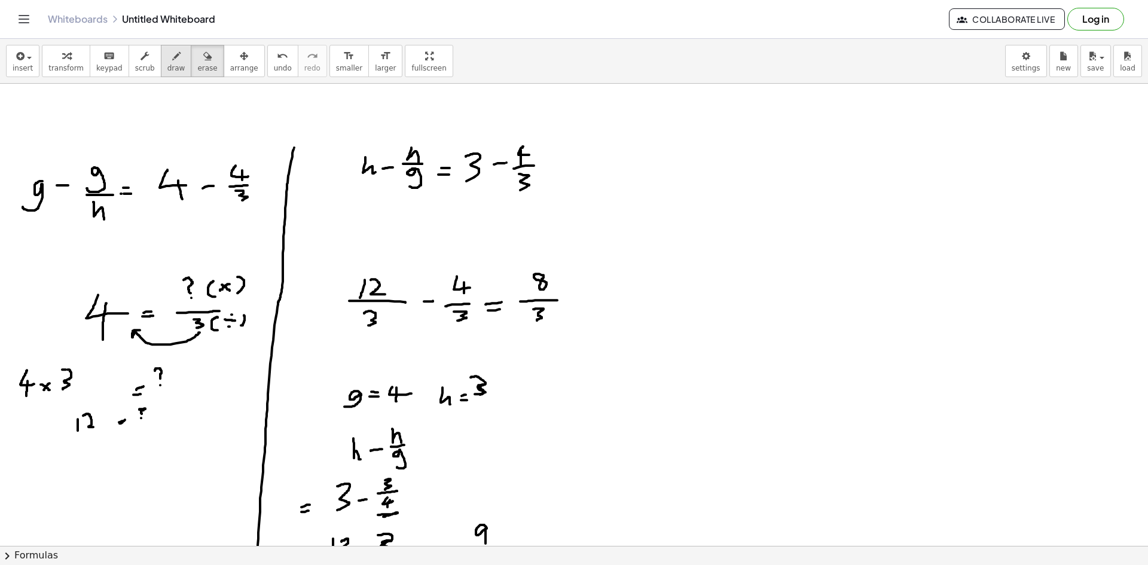
click at [161, 62] on button "draw" at bounding box center [176, 61] width 31 height 32
drag, startPoint x: 74, startPoint y: 436, endPoint x: 89, endPoint y: 435, distance: 15.6
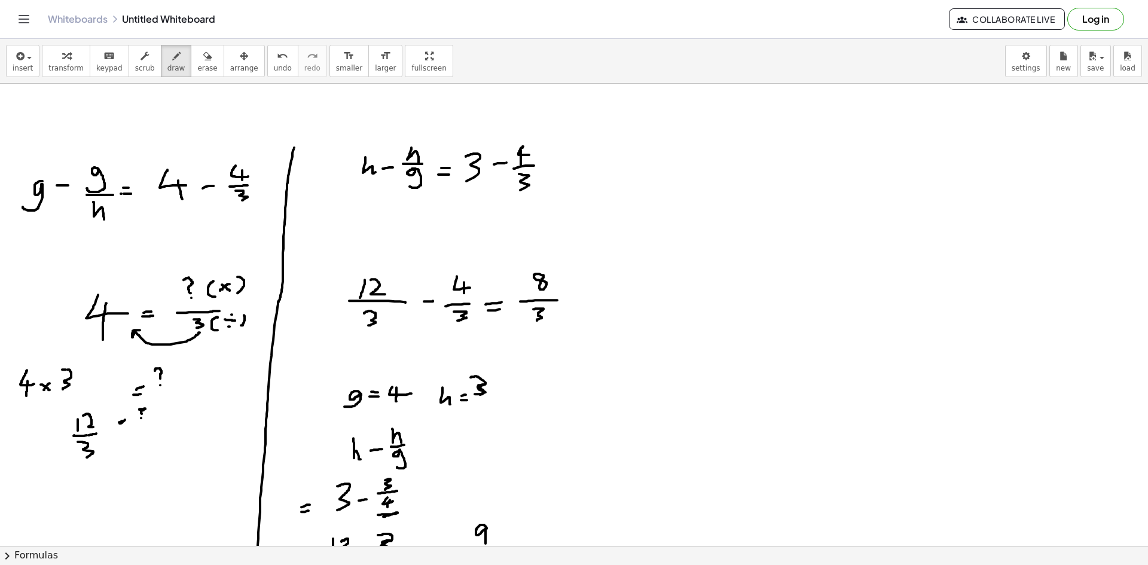
drag, startPoint x: 78, startPoint y: 442, endPoint x: 87, endPoint y: 458, distance: 18.0
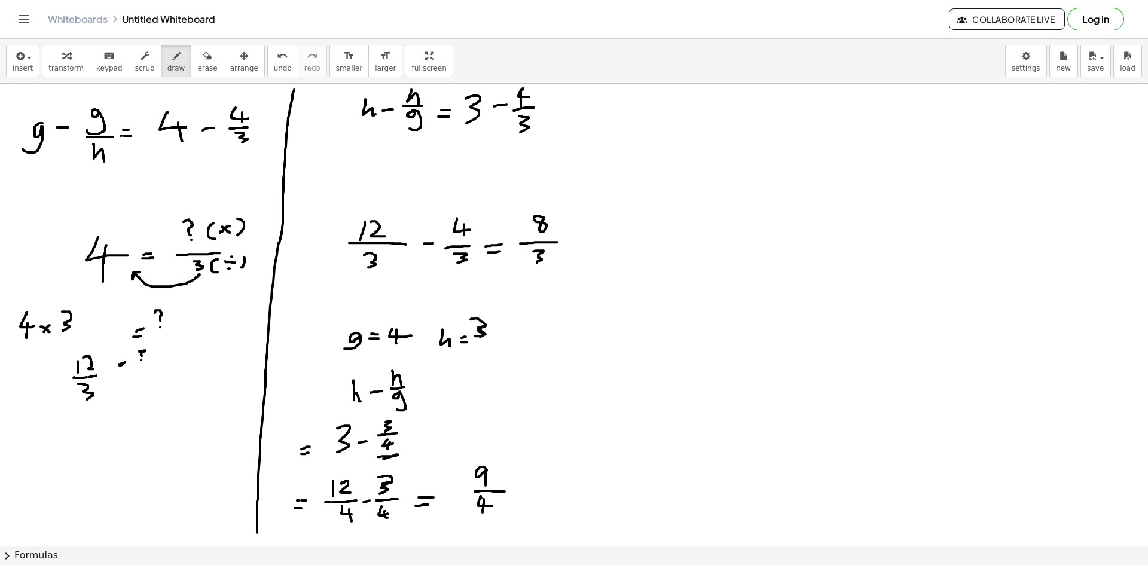
scroll to position [1231, 0]
drag, startPoint x: 39, startPoint y: 439, endPoint x: 39, endPoint y: 468, distance: 29.3
drag, startPoint x: 48, startPoint y: 444, endPoint x: 64, endPoint y: 456, distance: 19.3
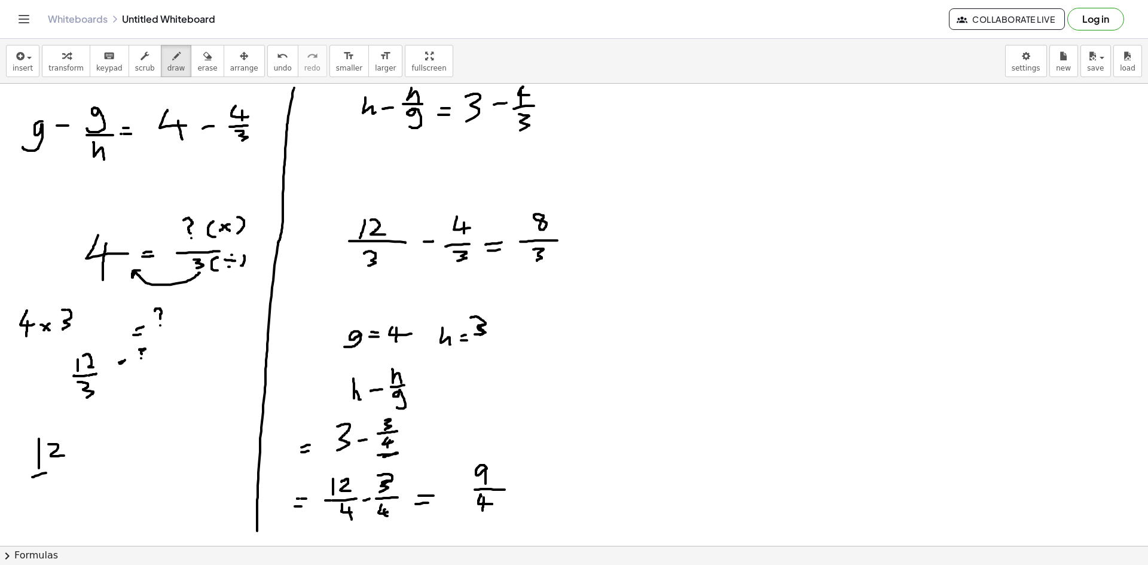
drag, startPoint x: 46, startPoint y: 473, endPoint x: 69, endPoint y: 471, distance: 23.4
drag, startPoint x: 45, startPoint y: 484, endPoint x: 51, endPoint y: 498, distance: 15.0
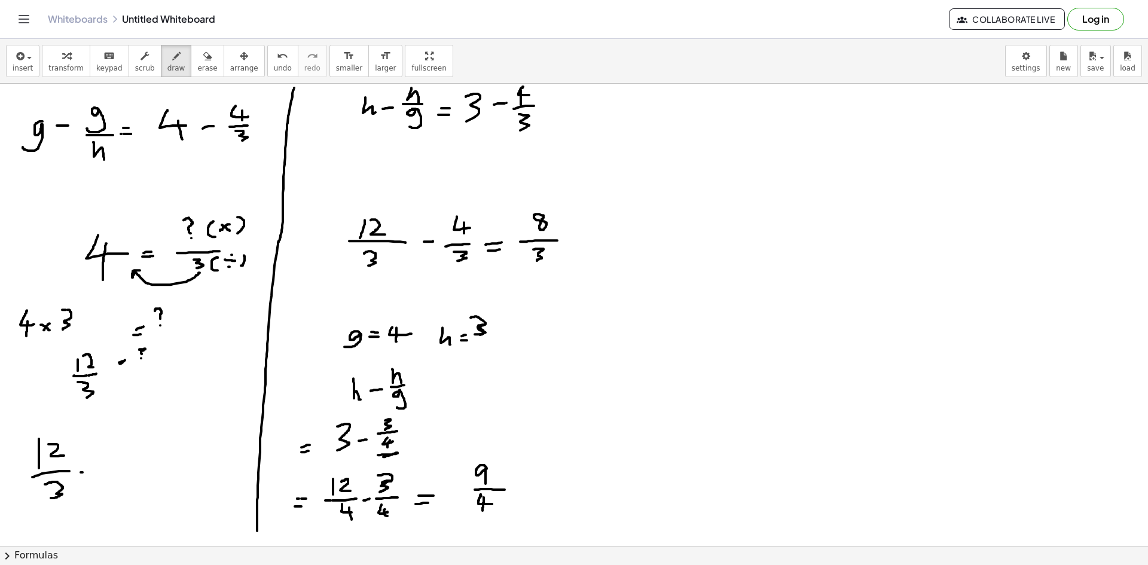
drag, startPoint x: 81, startPoint y: 472, endPoint x: 90, endPoint y: 471, distance: 9.1
drag, startPoint x: 121, startPoint y: 434, endPoint x: 125, endPoint y: 446, distance: 13.2
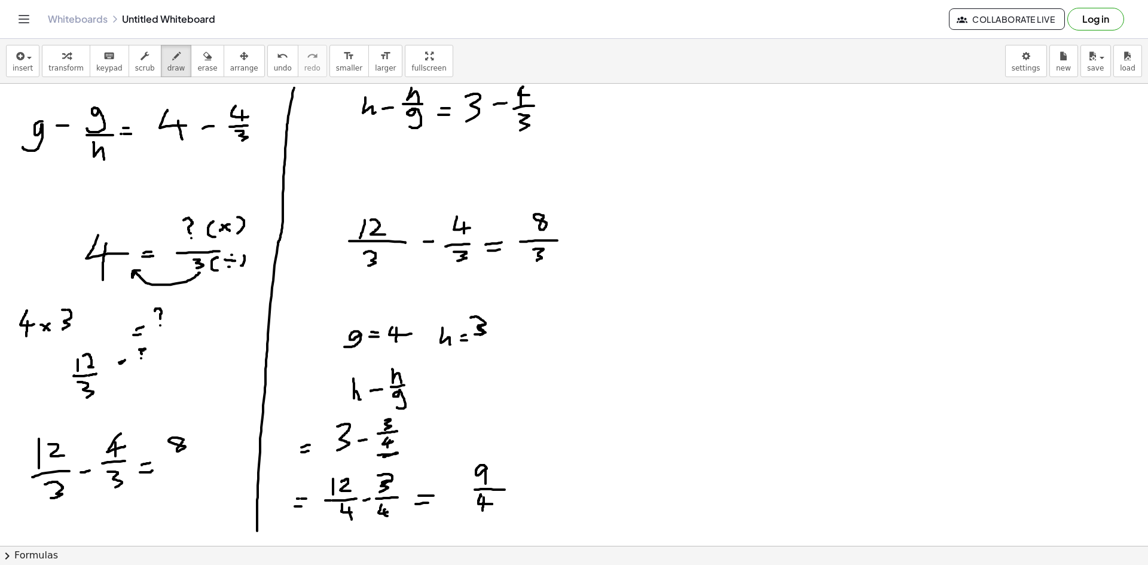
drag, startPoint x: 517, startPoint y: 84, endPoint x: 525, endPoint y: 93, distance: 11.9
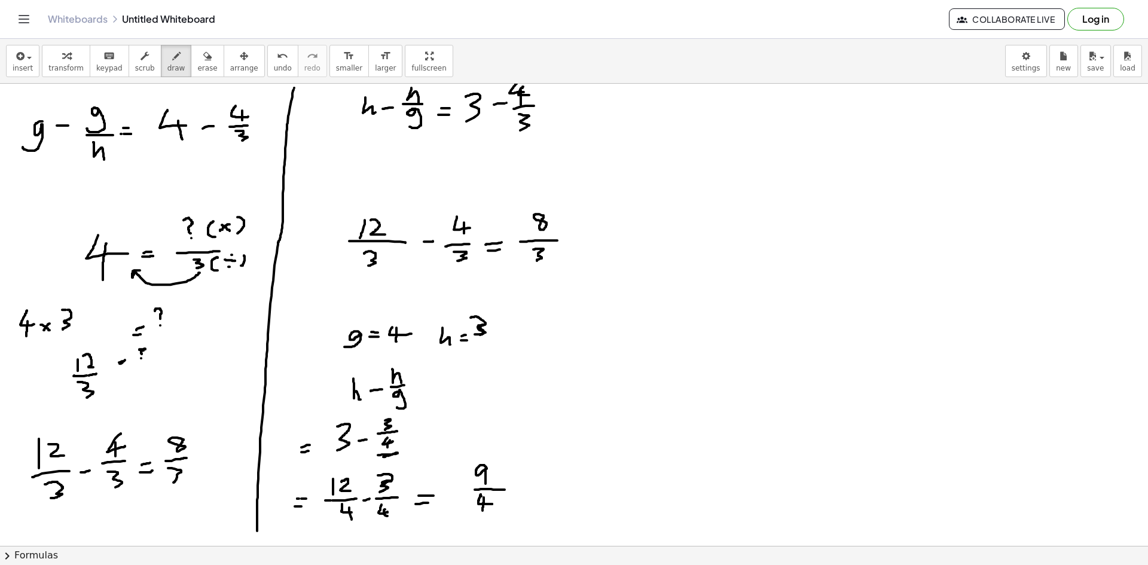
click at [200, 60] on button "erase" at bounding box center [207, 61] width 33 height 32
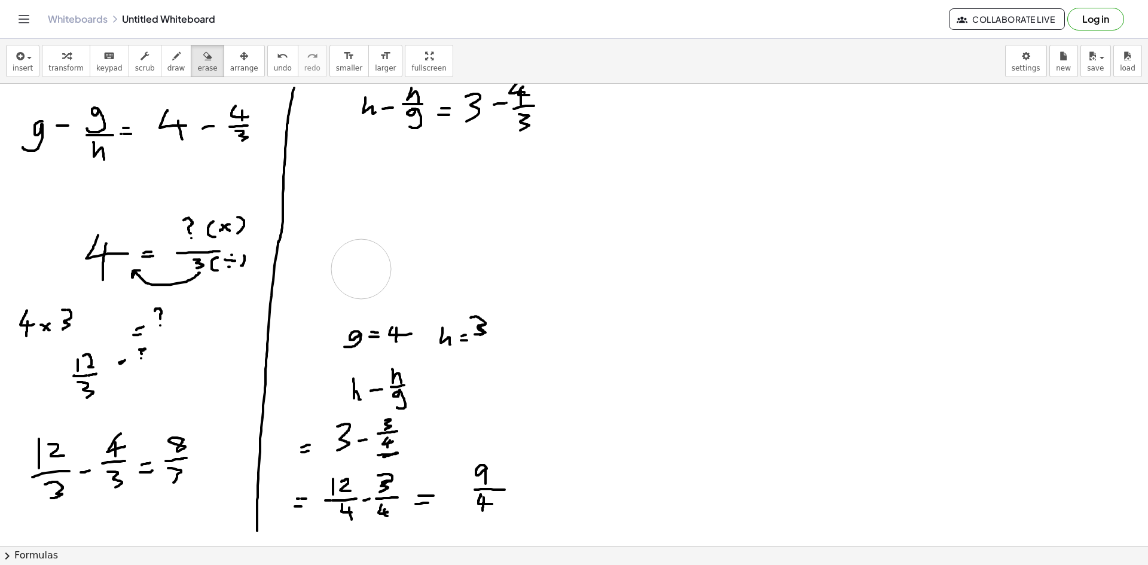
drag, startPoint x: 339, startPoint y: 225, endPoint x: 361, endPoint y: 269, distance: 49.8
drag, startPoint x: 545, startPoint y: 115, endPoint x: 431, endPoint y: 284, distance: 204.2
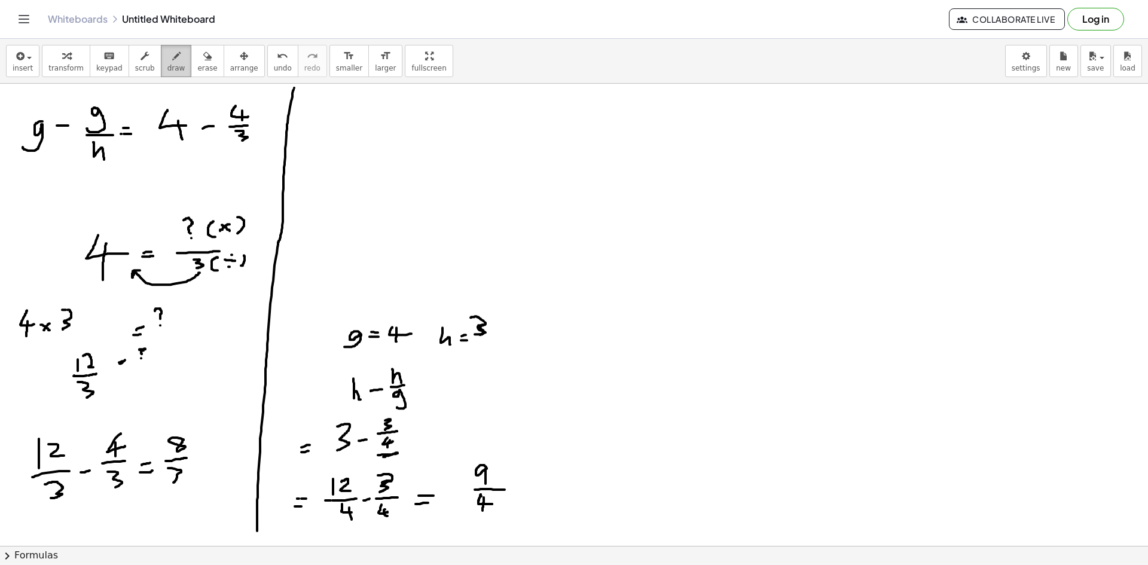
click at [172, 50] on icon "button" at bounding box center [176, 56] width 8 height 14
drag, startPoint x: 575, startPoint y: 166, endPoint x: 578, endPoint y: 190, distance: 23.5
drag, startPoint x: 612, startPoint y: 169, endPoint x: 617, endPoint y: 175, distance: 7.7
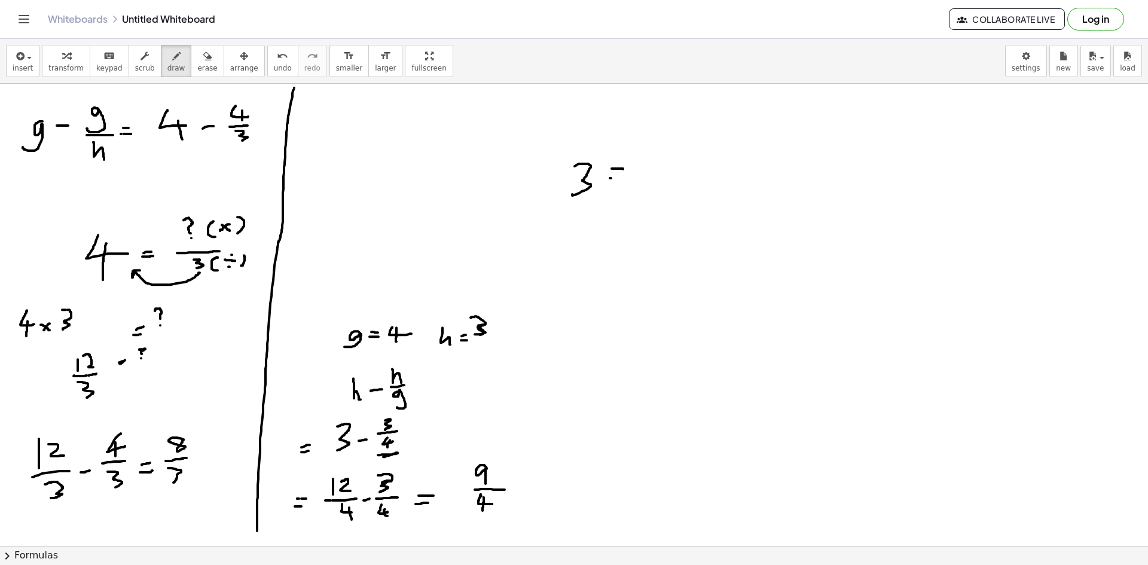
drag, startPoint x: 610, startPoint y: 178, endPoint x: 624, endPoint y: 178, distance: 14.4
drag, startPoint x: 649, startPoint y: 146, endPoint x: 658, endPoint y: 158, distance: 15.3
drag, startPoint x: 650, startPoint y: 142, endPoint x: 656, endPoint y: 159, distance: 18.3
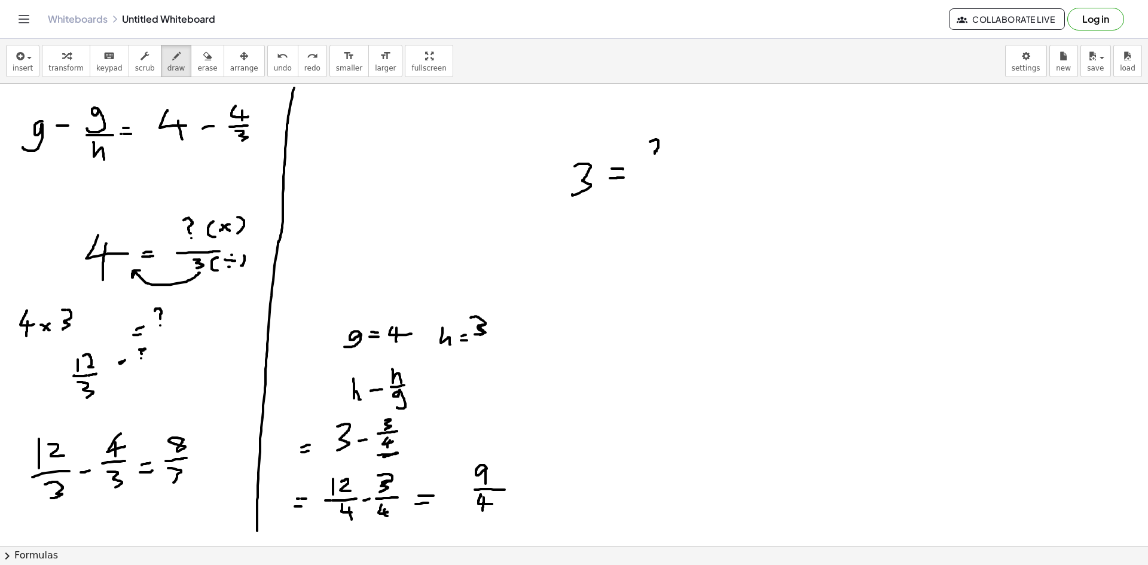
drag, startPoint x: 647, startPoint y: 170, endPoint x: 666, endPoint y: 170, distance: 19.1
drag, startPoint x: 654, startPoint y: 175, endPoint x: 663, endPoint y: 185, distance: 14.4
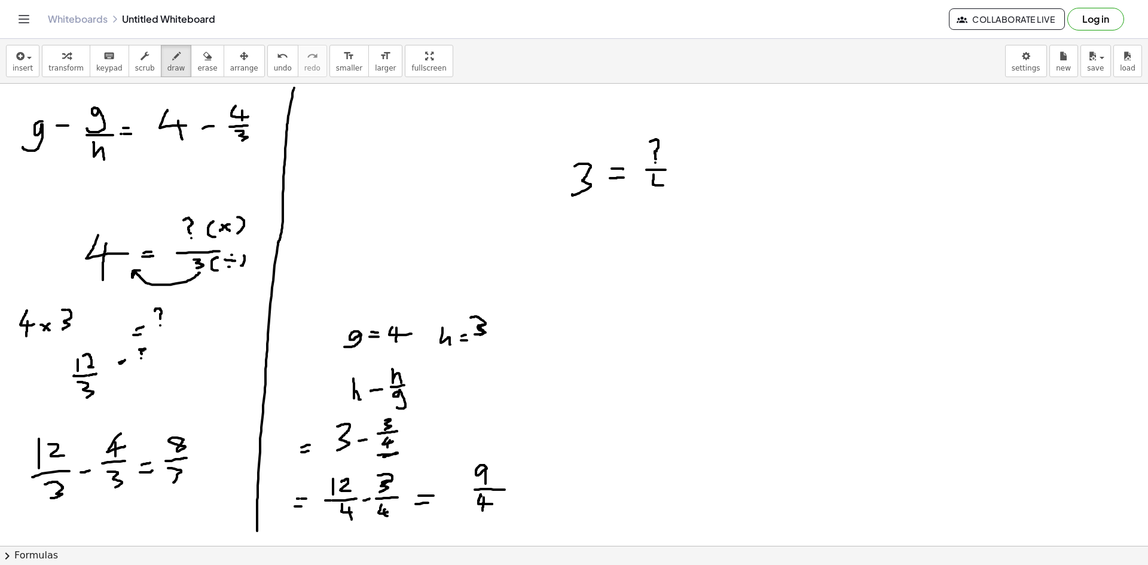
drag, startPoint x: 660, startPoint y: 182, endPoint x: 648, endPoint y: 208, distance: 27.8
drag, startPoint x: 611, startPoint y: 240, endPoint x: 626, endPoint y: 236, distance: 15.0
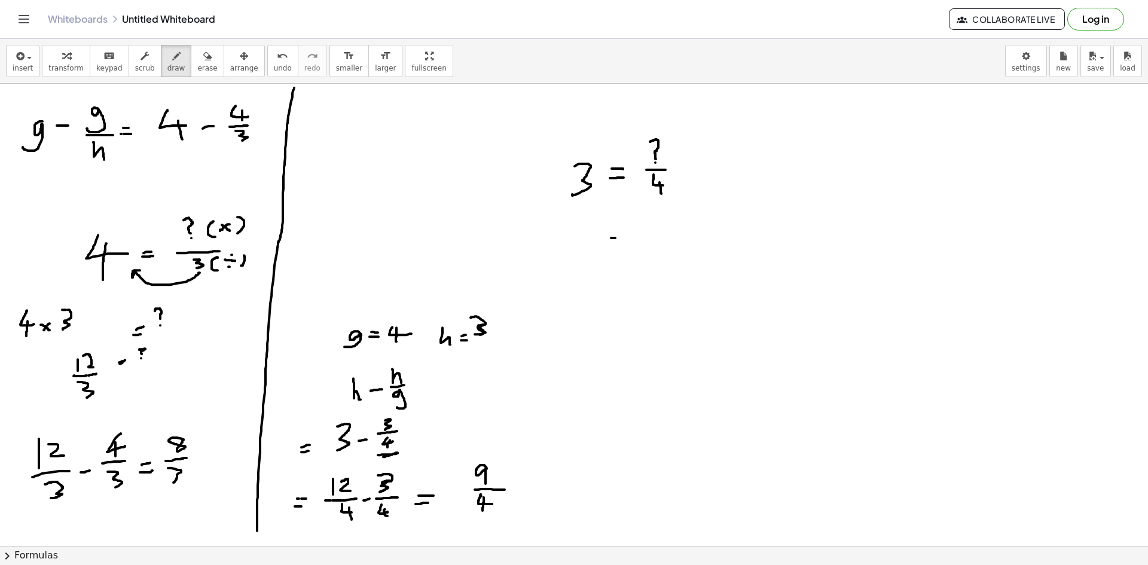
drag, startPoint x: 683, startPoint y: 174, endPoint x: 682, endPoint y: 188, distance: 14.4
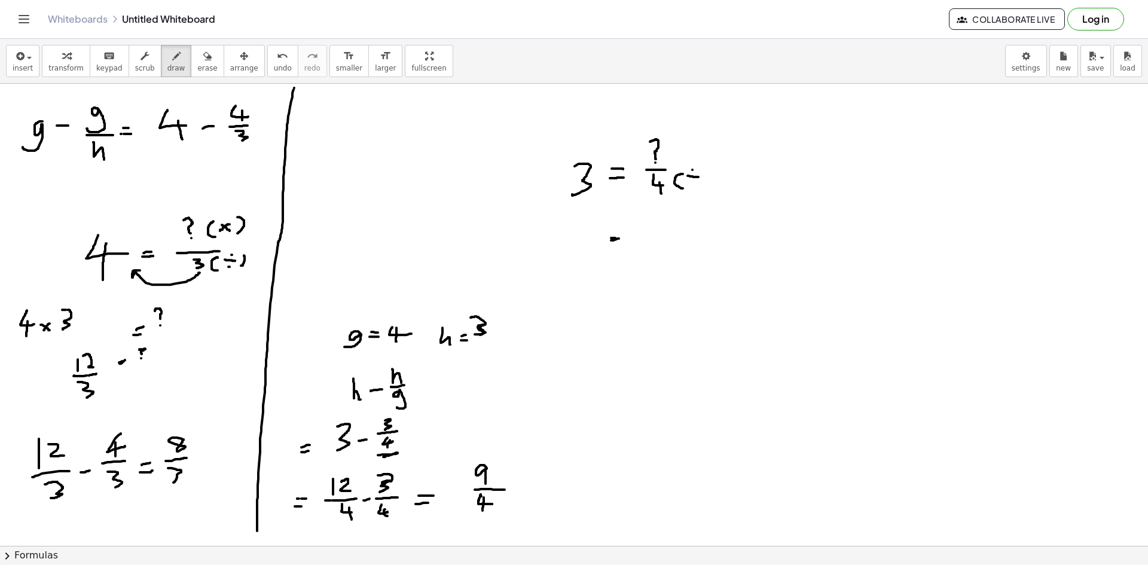
drag, startPoint x: 688, startPoint y: 176, endPoint x: 699, endPoint y: 177, distance: 11.4
drag, startPoint x: 708, startPoint y: 168, endPoint x: 693, endPoint y: 198, distance: 33.7
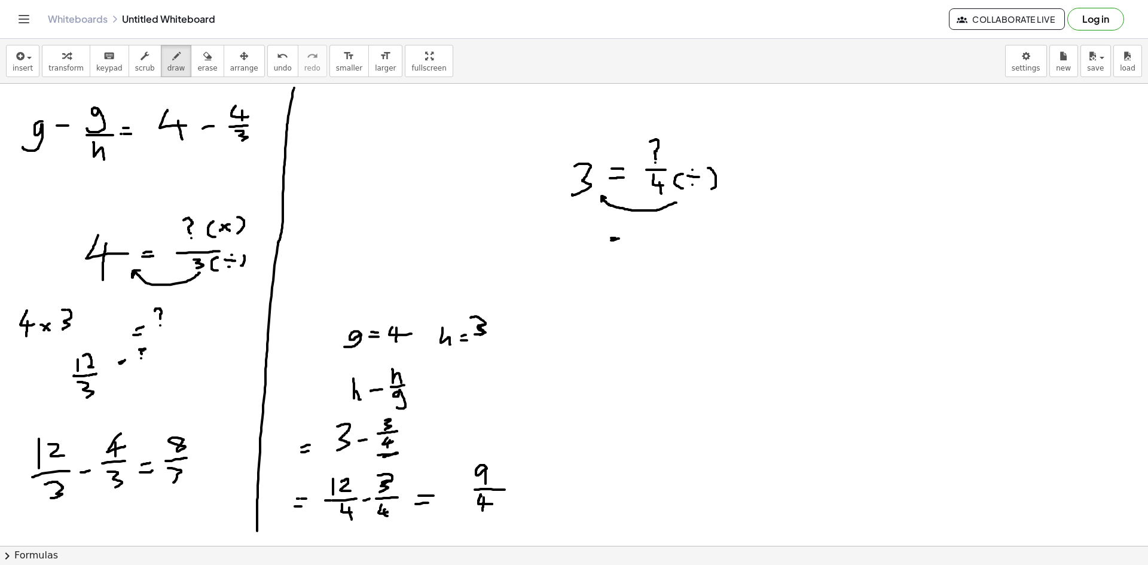
drag, startPoint x: 676, startPoint y: 203, endPoint x: 608, endPoint y: 198, distance: 68.3
drag, startPoint x: 526, startPoint y: 226, endPoint x: 538, endPoint y: 234, distance: 15.1
drag, startPoint x: 547, startPoint y: 227, endPoint x: 557, endPoint y: 234, distance: 12.4
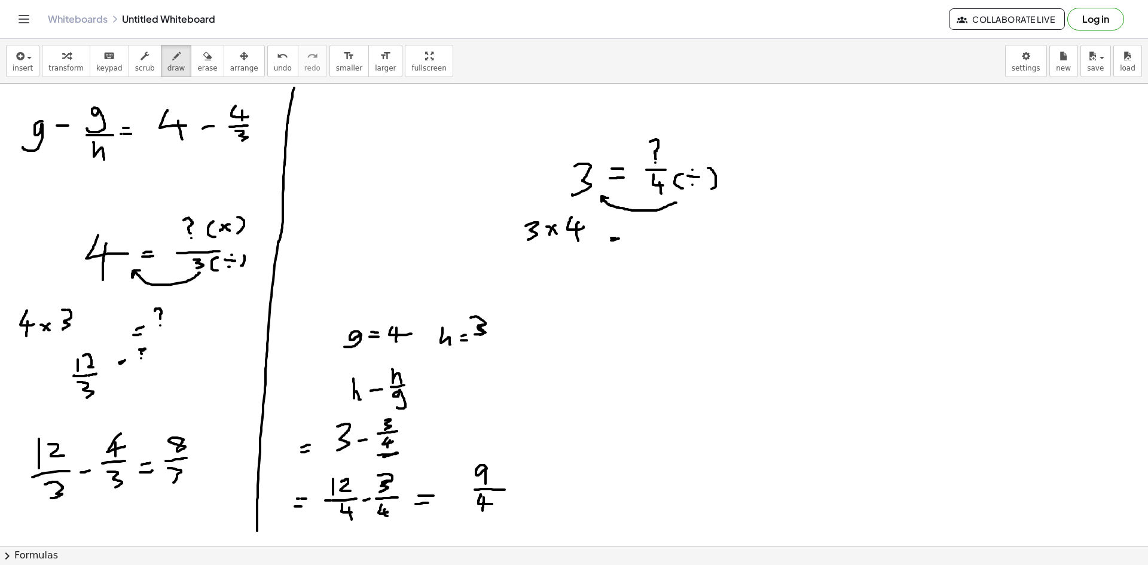
drag, startPoint x: 568, startPoint y: 289, endPoint x: 569, endPoint y: 304, distance: 15.0
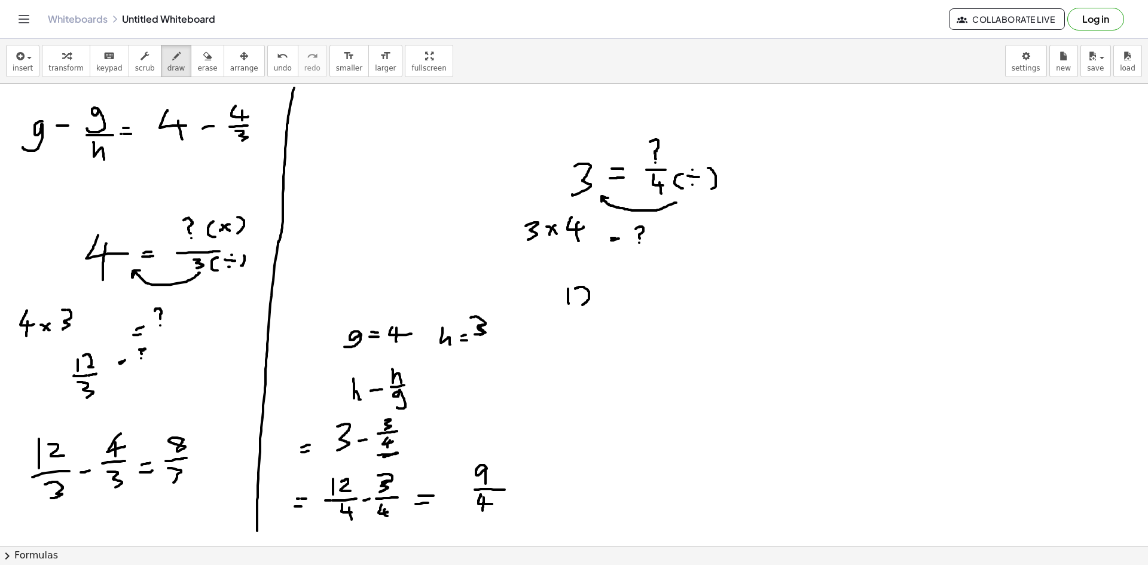
drag, startPoint x: 579, startPoint y: 287, endPoint x: 594, endPoint y: 302, distance: 21.6
drag, startPoint x: 606, startPoint y: 290, endPoint x: 617, endPoint y: 289, distance: 10.8
drag, startPoint x: 606, startPoint y: 295, endPoint x: 619, endPoint y: 293, distance: 13.4
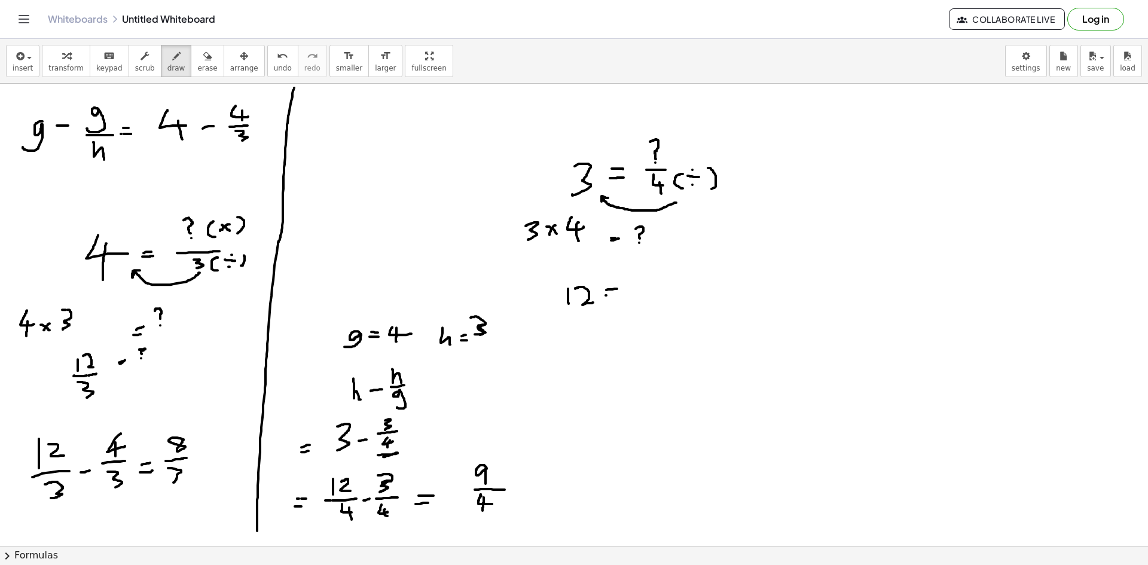
drag, startPoint x: 626, startPoint y: 278, endPoint x: 636, endPoint y: 292, distance: 17.8
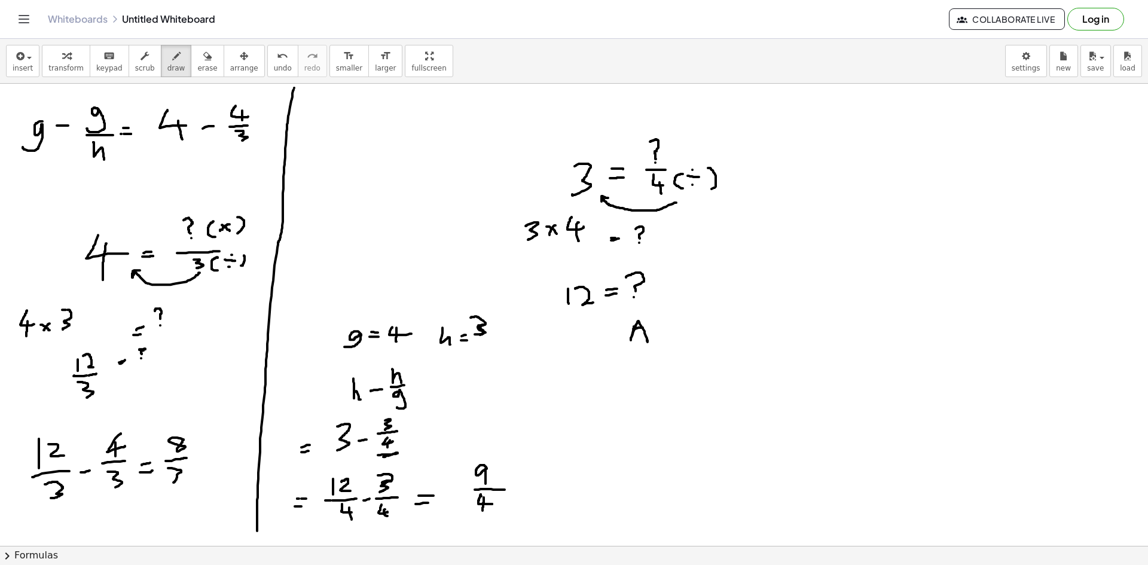
drag, startPoint x: 633, startPoint y: 329, endPoint x: 649, endPoint y: 328, distance: 15.6
drag, startPoint x: 649, startPoint y: 327, endPoint x: 663, endPoint y: 334, distance: 15.5
drag, startPoint x: 666, startPoint y: 323, endPoint x: 665, endPoint y: 336, distance: 12.6
